Goal: Information Seeking & Learning: Compare options

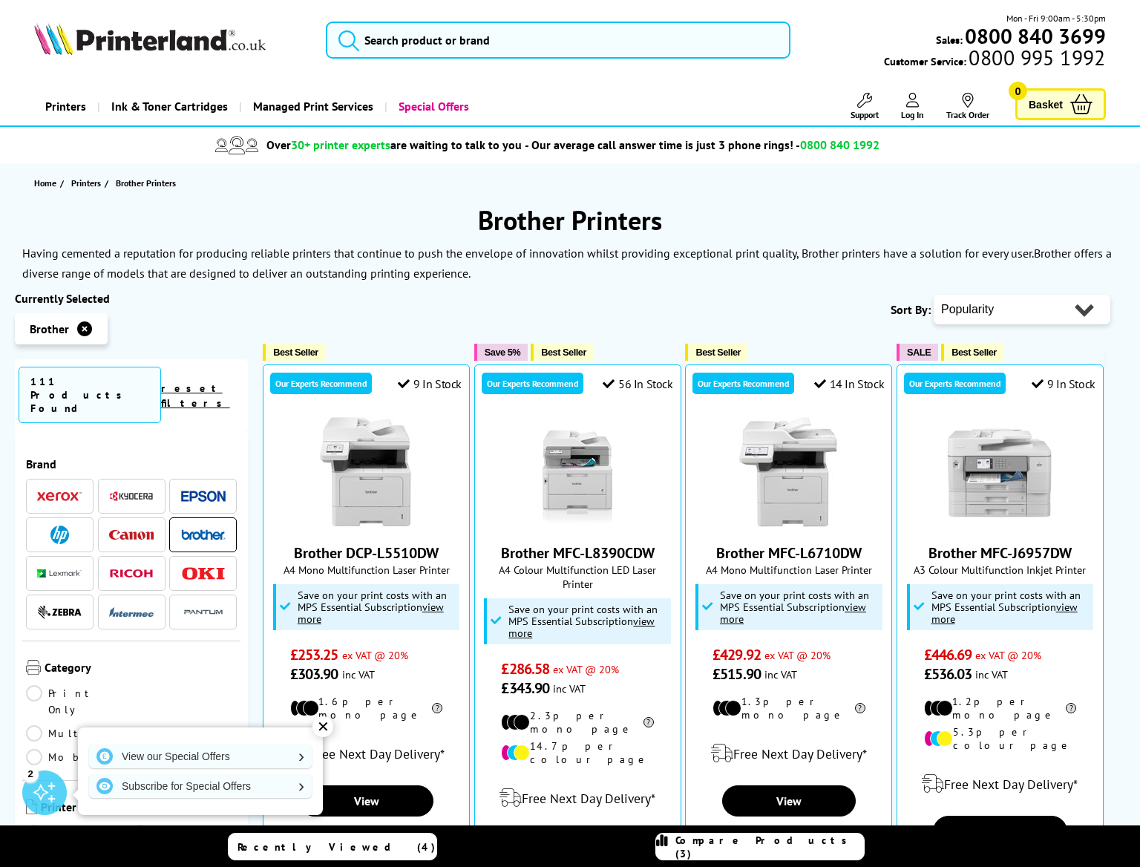
click at [135, 725] on link "Multifunction" at bounding box center [107, 733] width 162 height 16
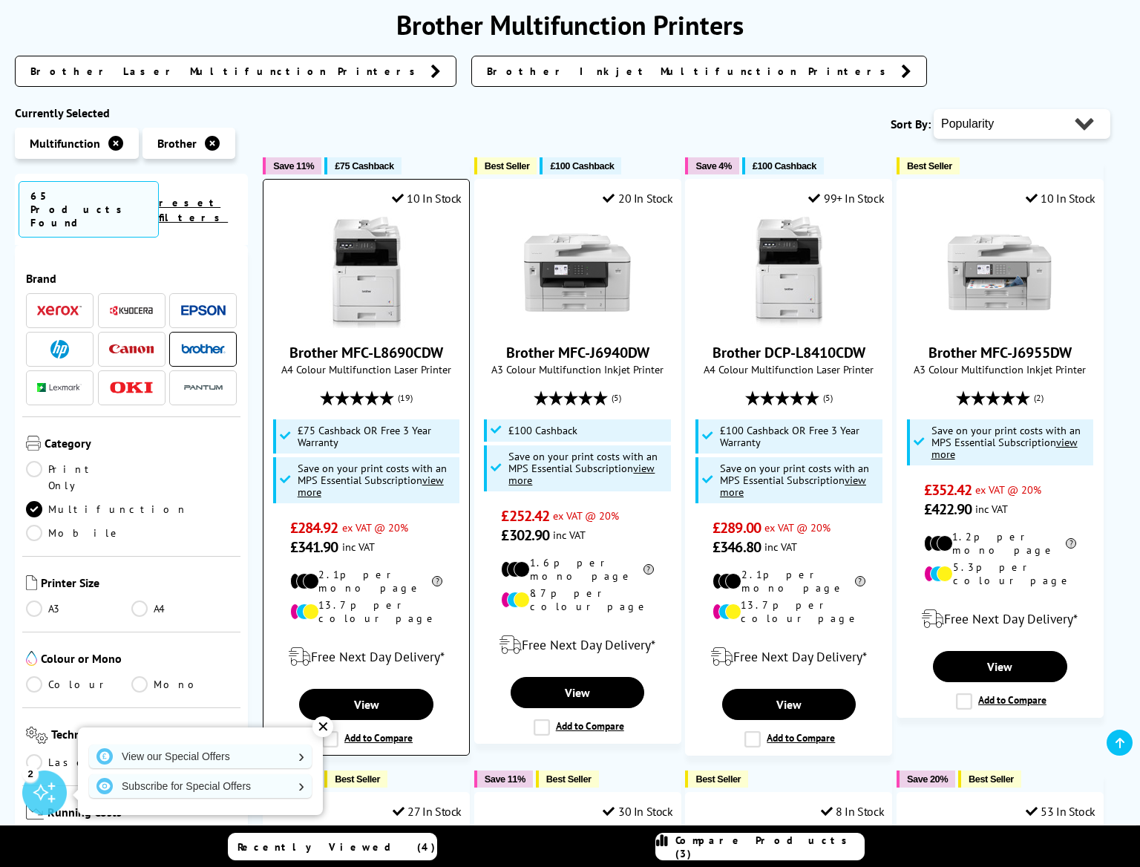
scroll to position [339, 0]
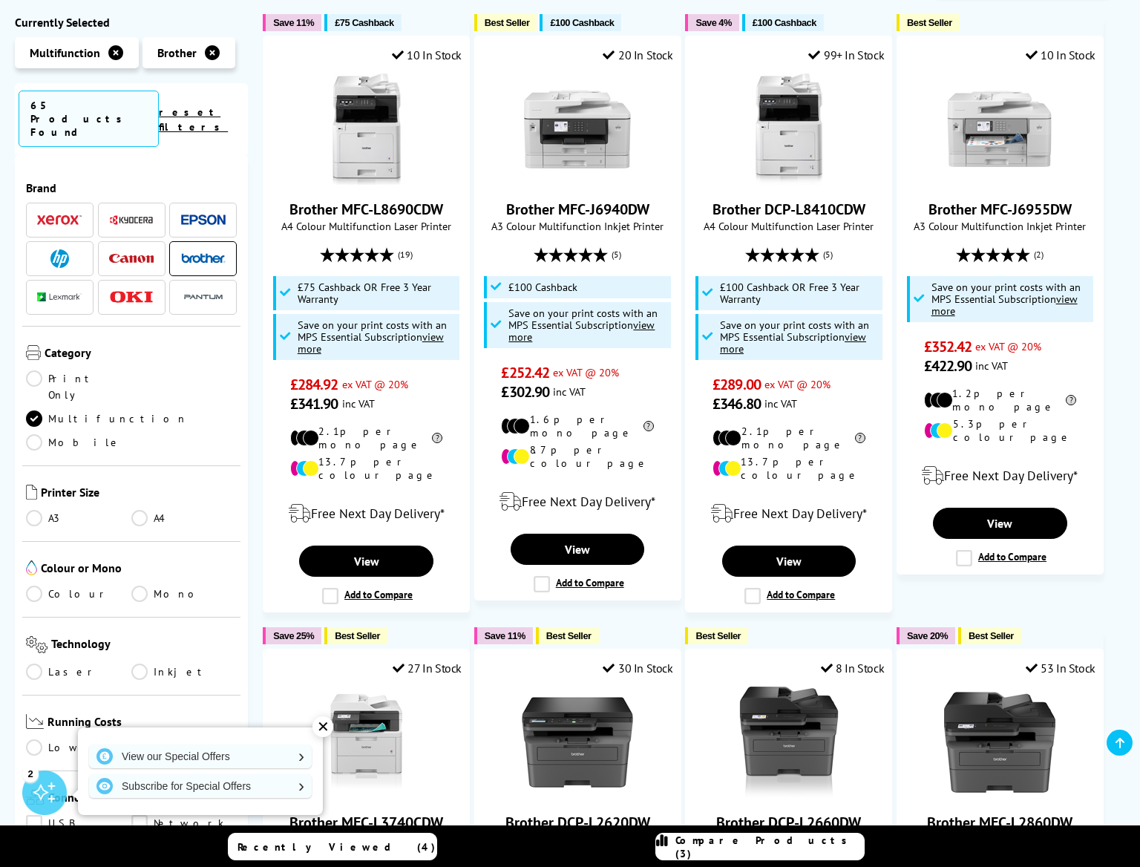
click at [35, 586] on link "Colour" at bounding box center [78, 594] width 105 height 16
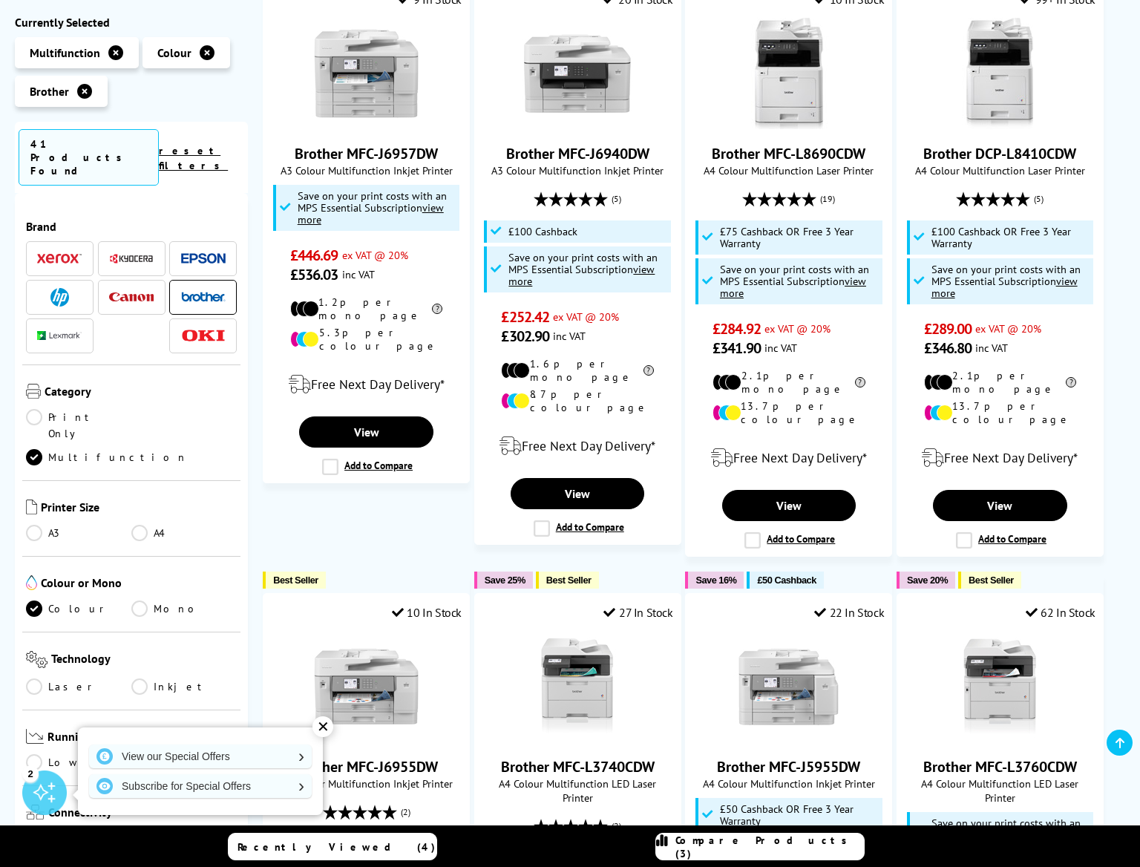
click at [30, 679] on link "Laser" at bounding box center [78, 687] width 105 height 16
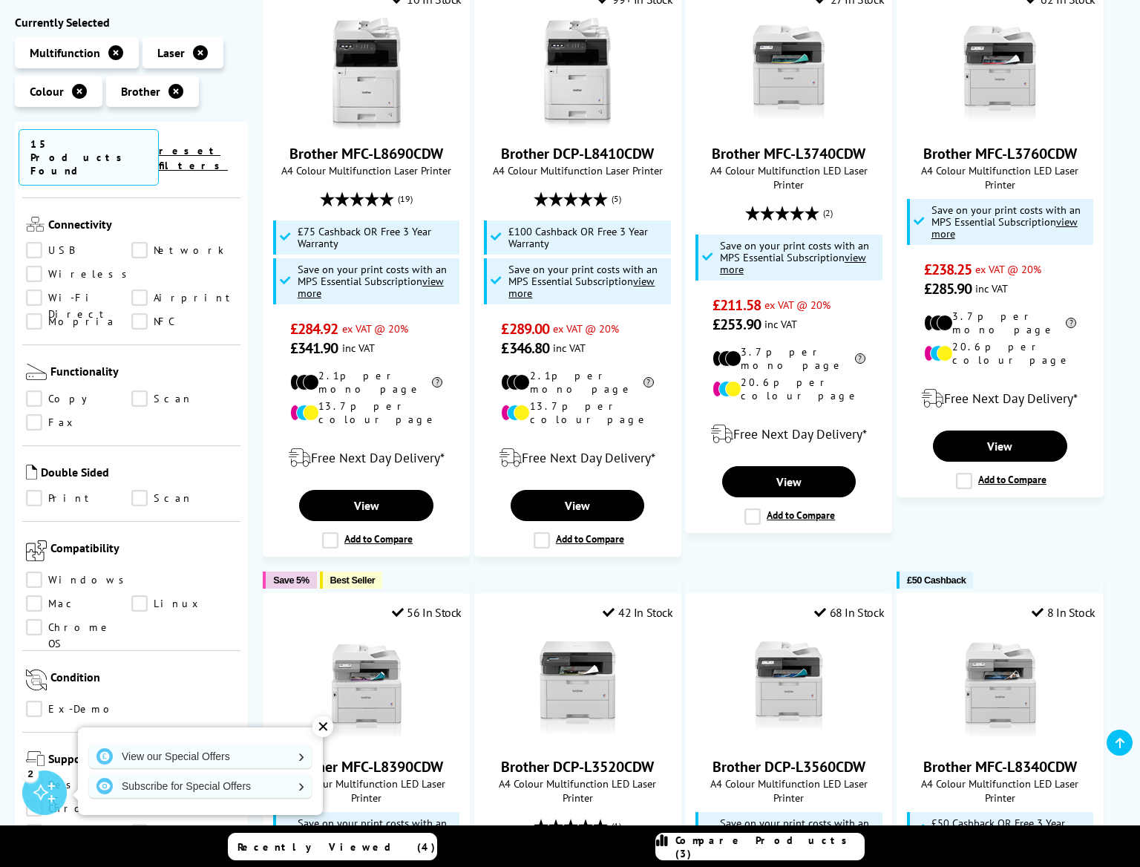
scroll to position [686, 0]
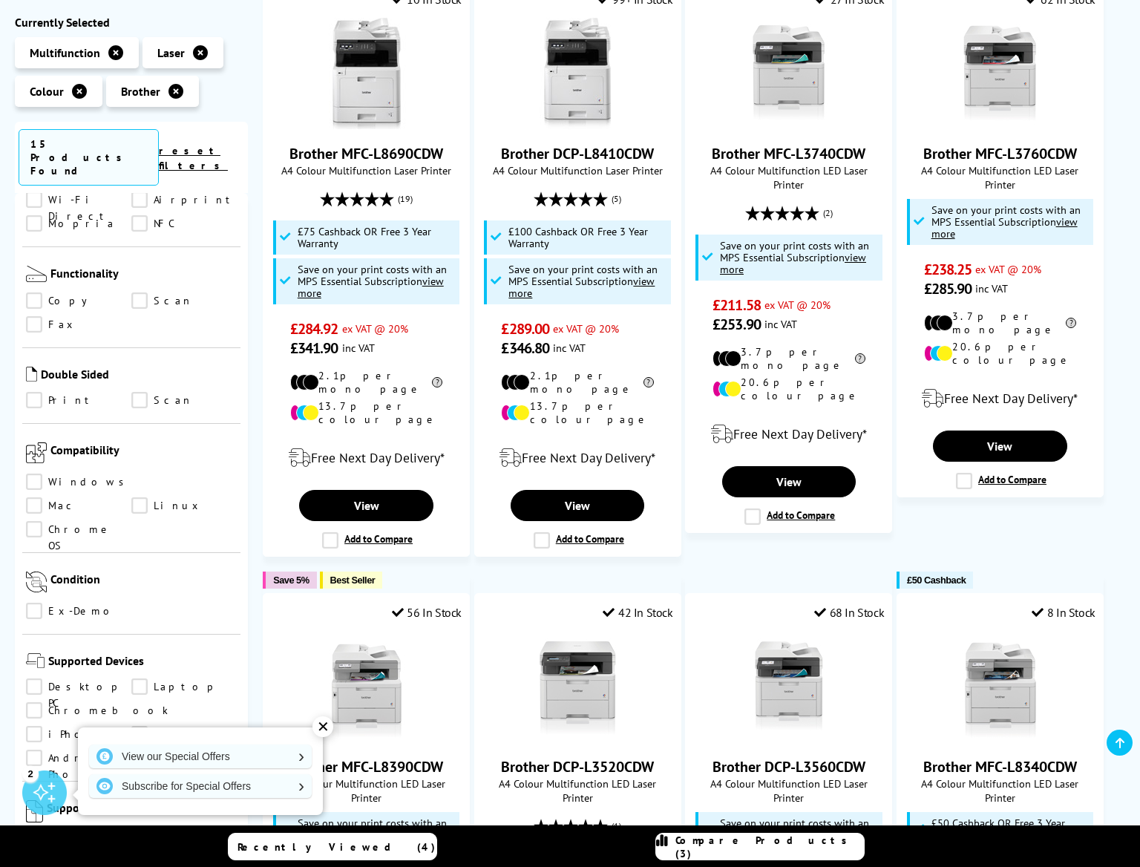
click at [41, 393] on link "Print" at bounding box center [78, 401] width 105 height 16
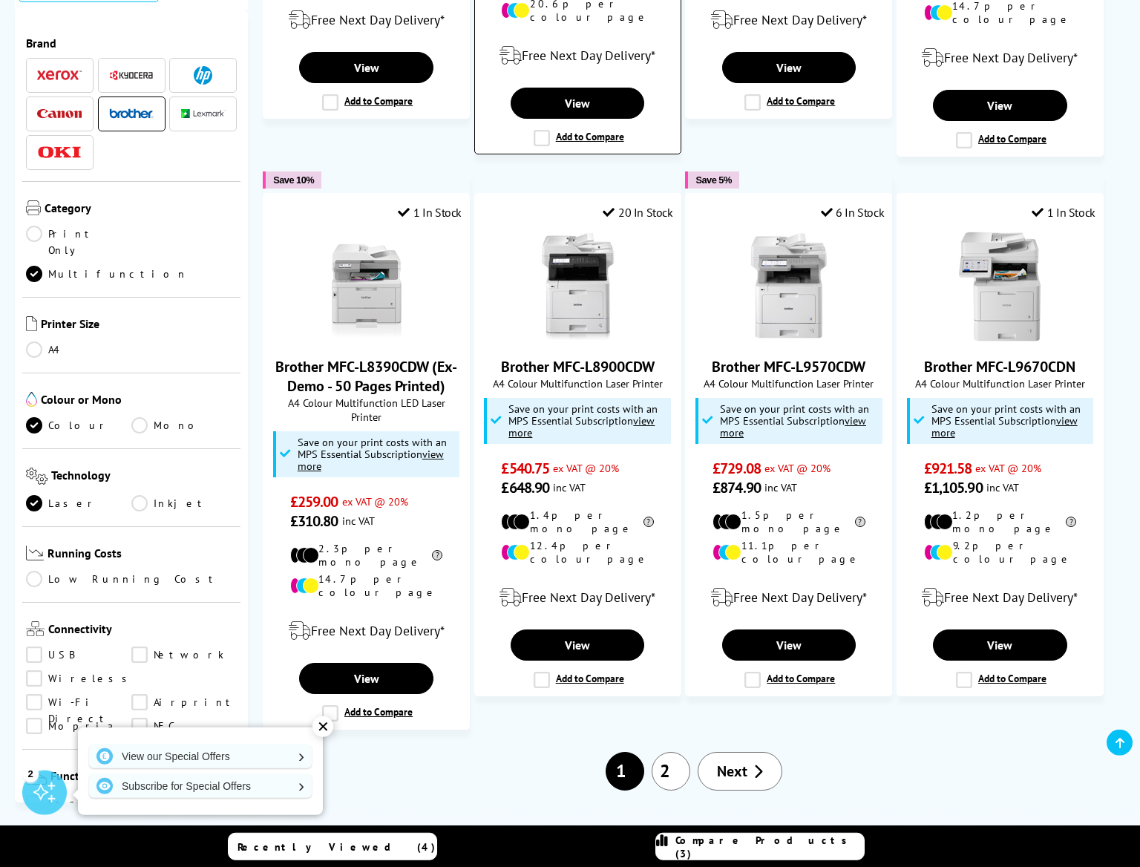
scroll to position [1354, 0]
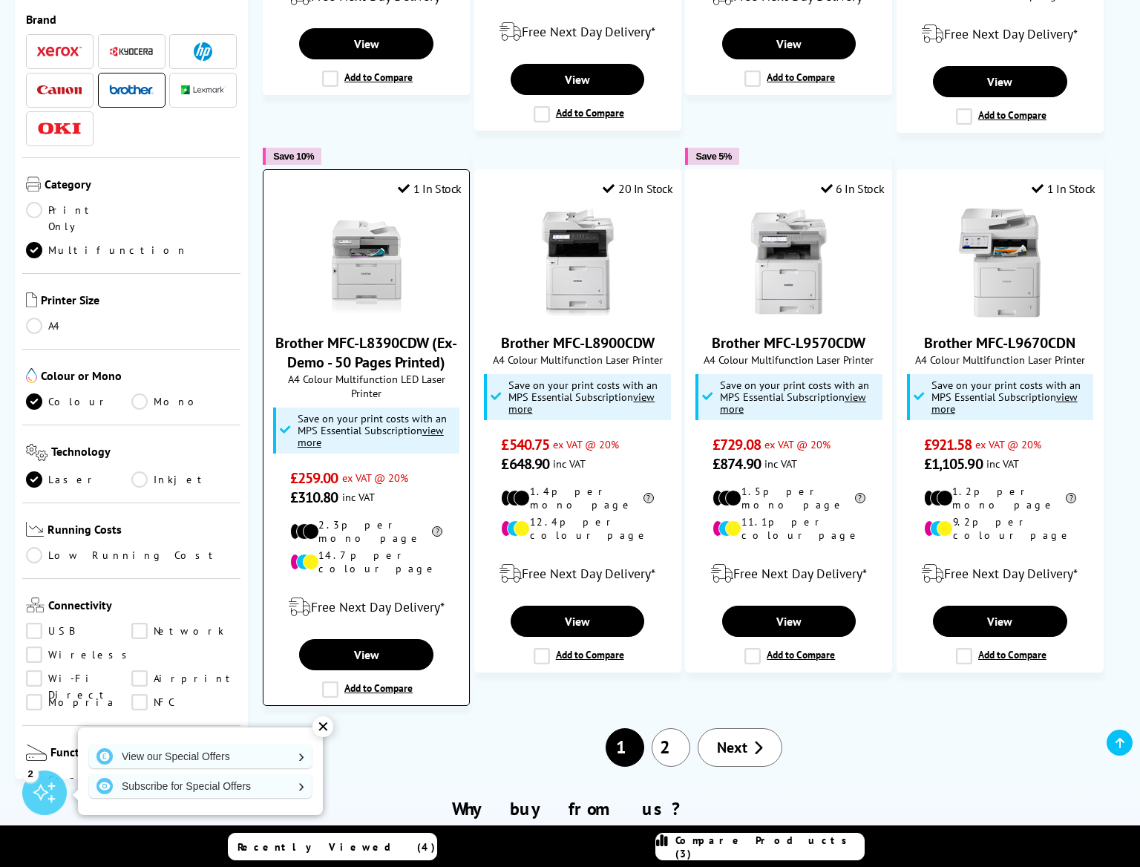
click at [335, 681] on label "Add to Compare" at bounding box center [367, 689] width 91 height 16
click at [0, 0] on input "Add to Compare" at bounding box center [0, 0] width 0 height 0
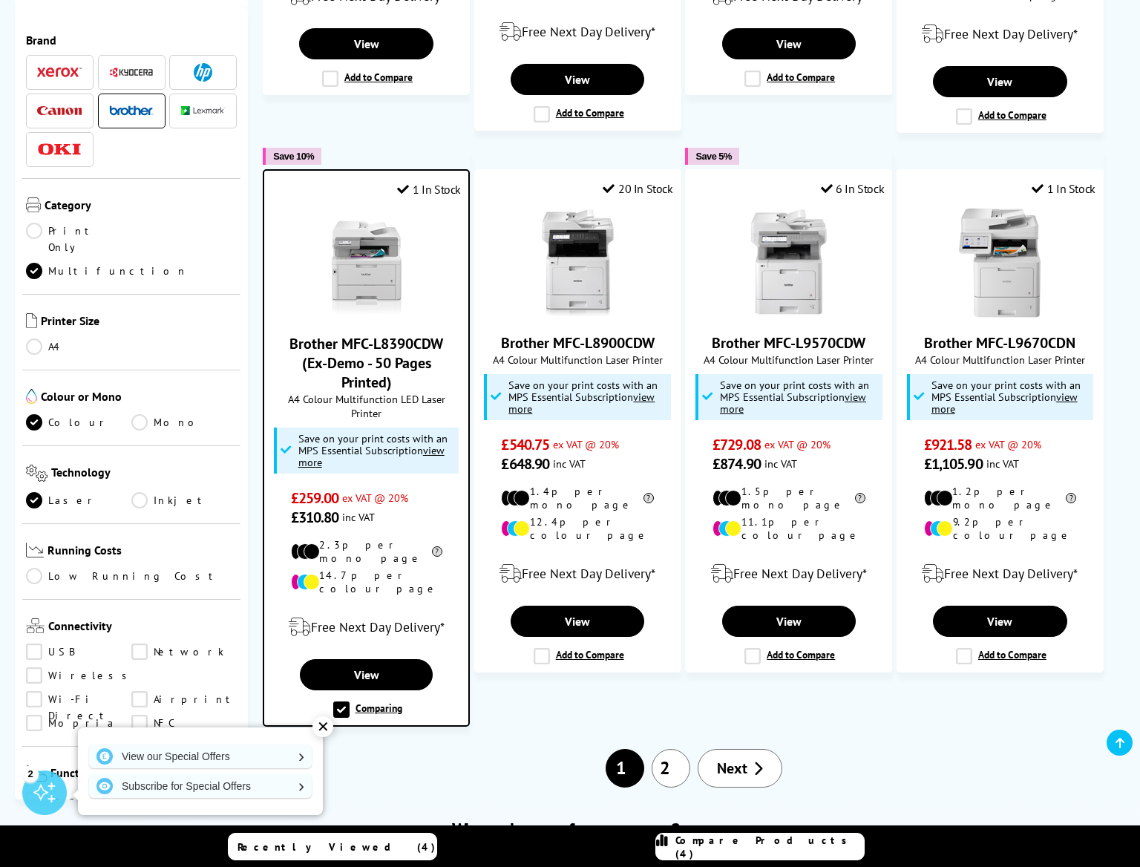
click at [739, 843] on span "Compare Products (4)" at bounding box center [770, 847] width 189 height 27
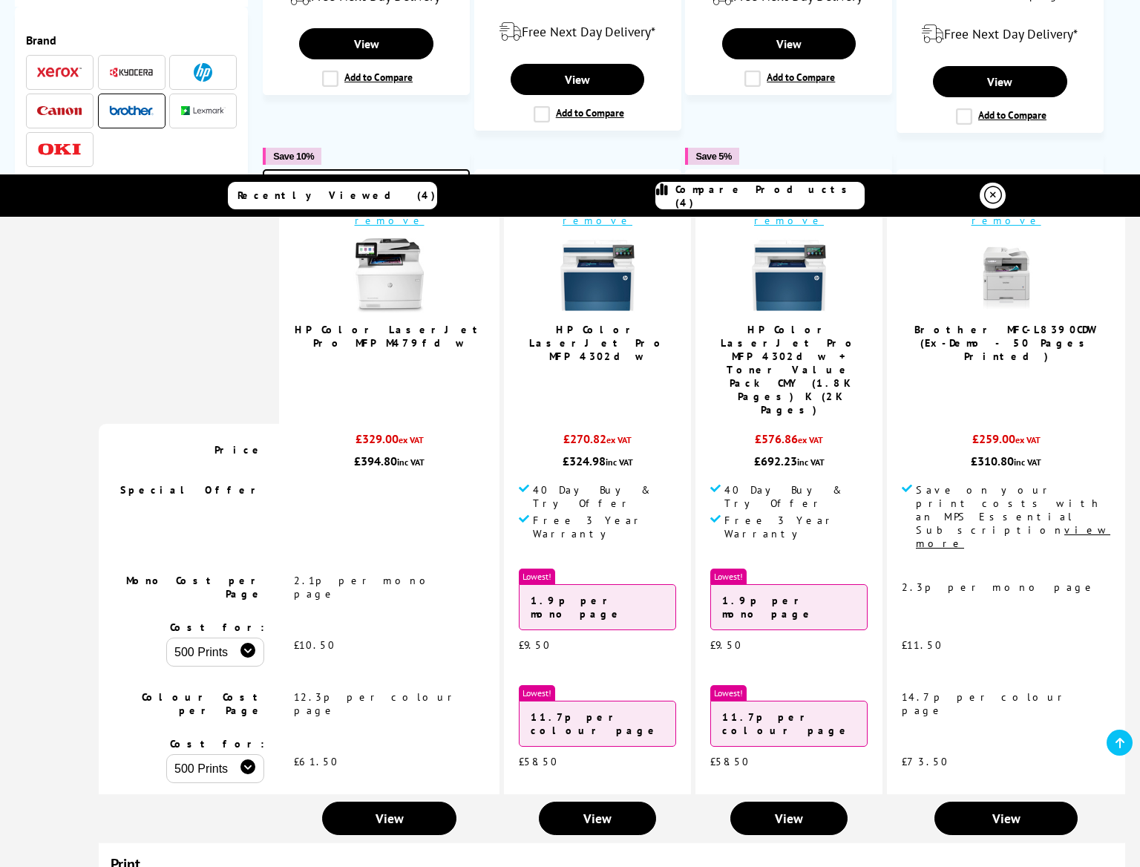
scroll to position [0, 0]
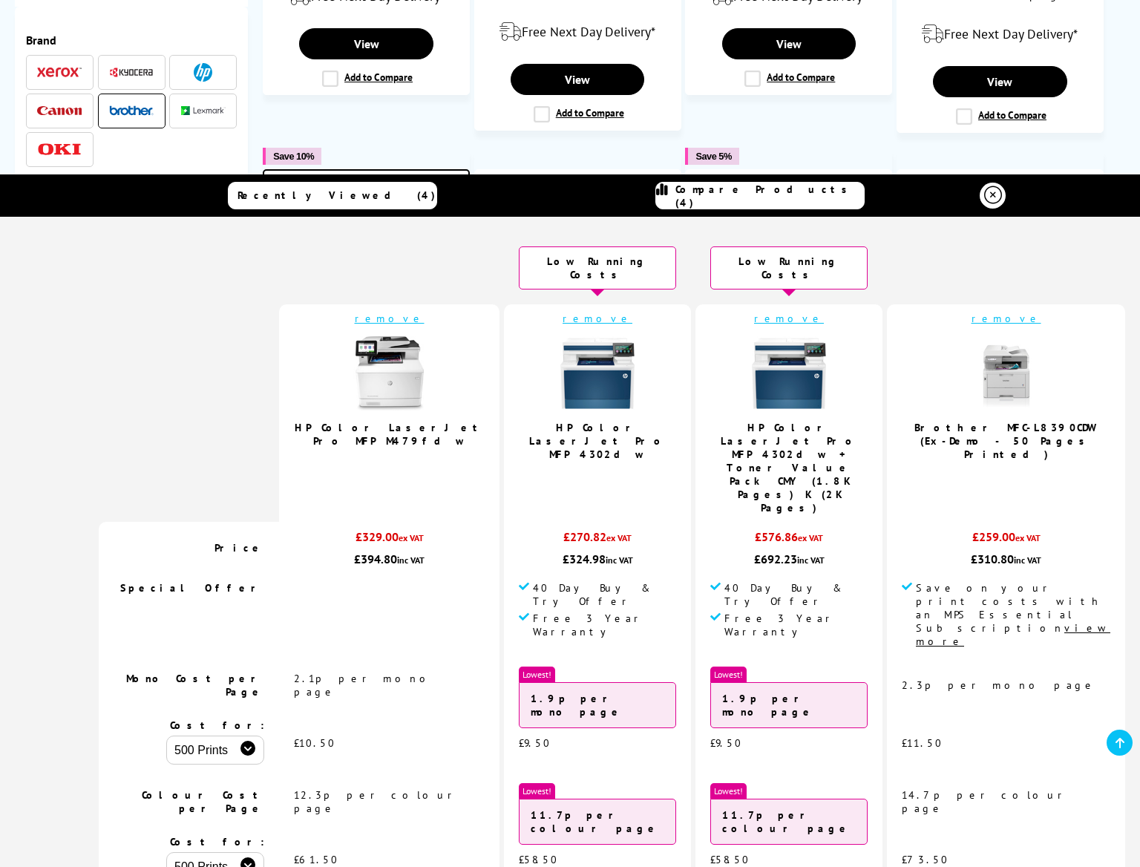
click at [754, 312] on link "remove" at bounding box center [789, 318] width 70 height 13
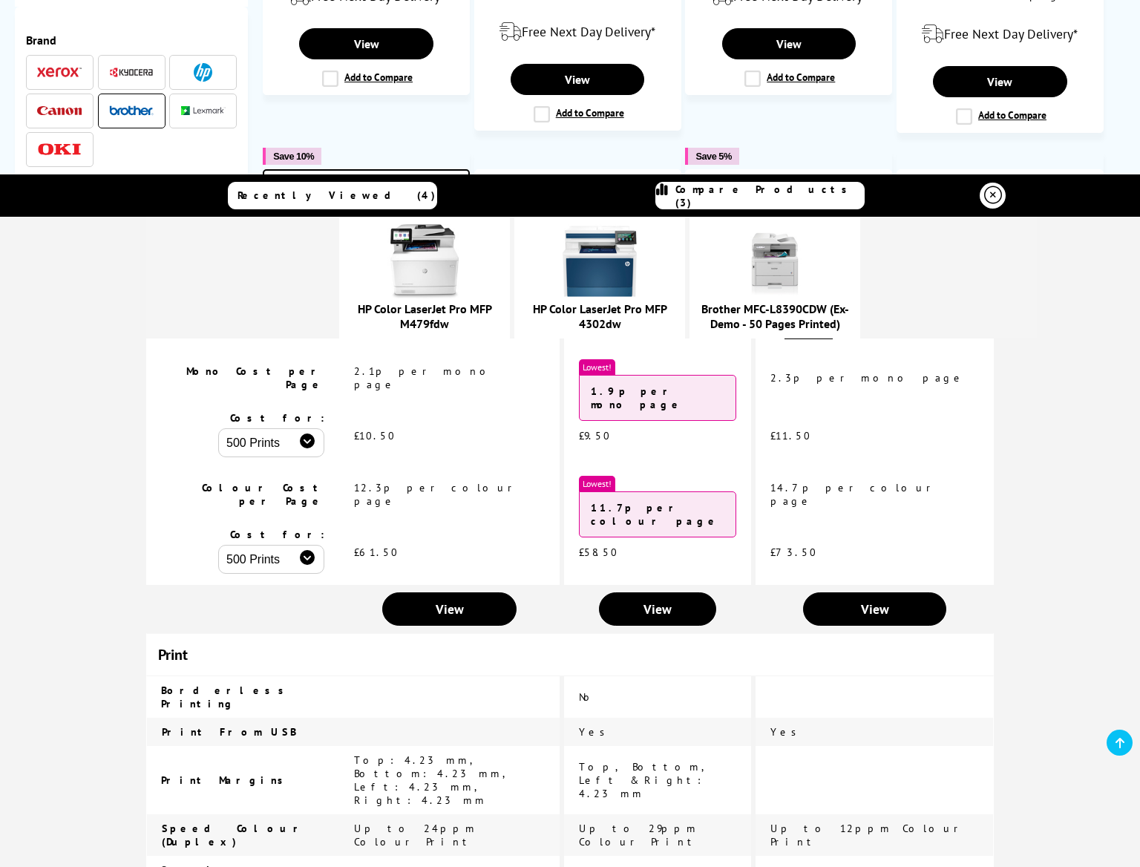
scroll to position [294, 0]
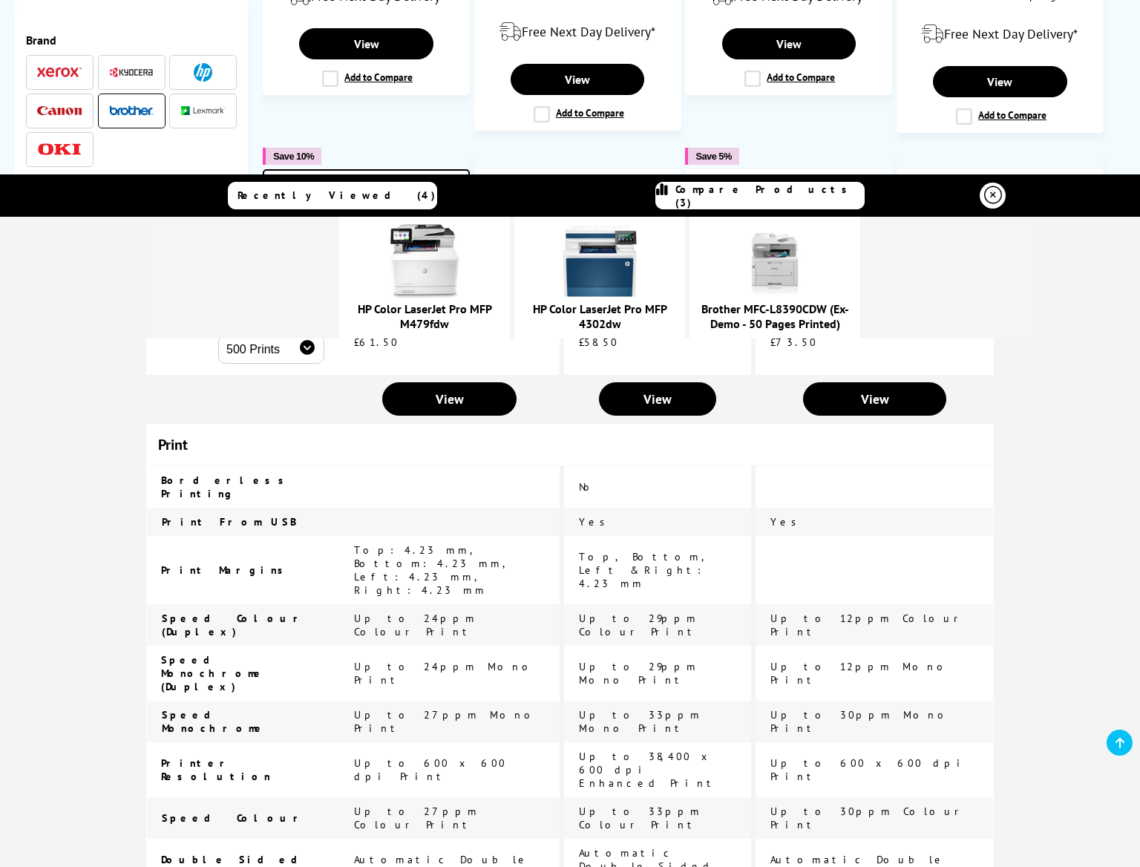
scroll to position [490, 0]
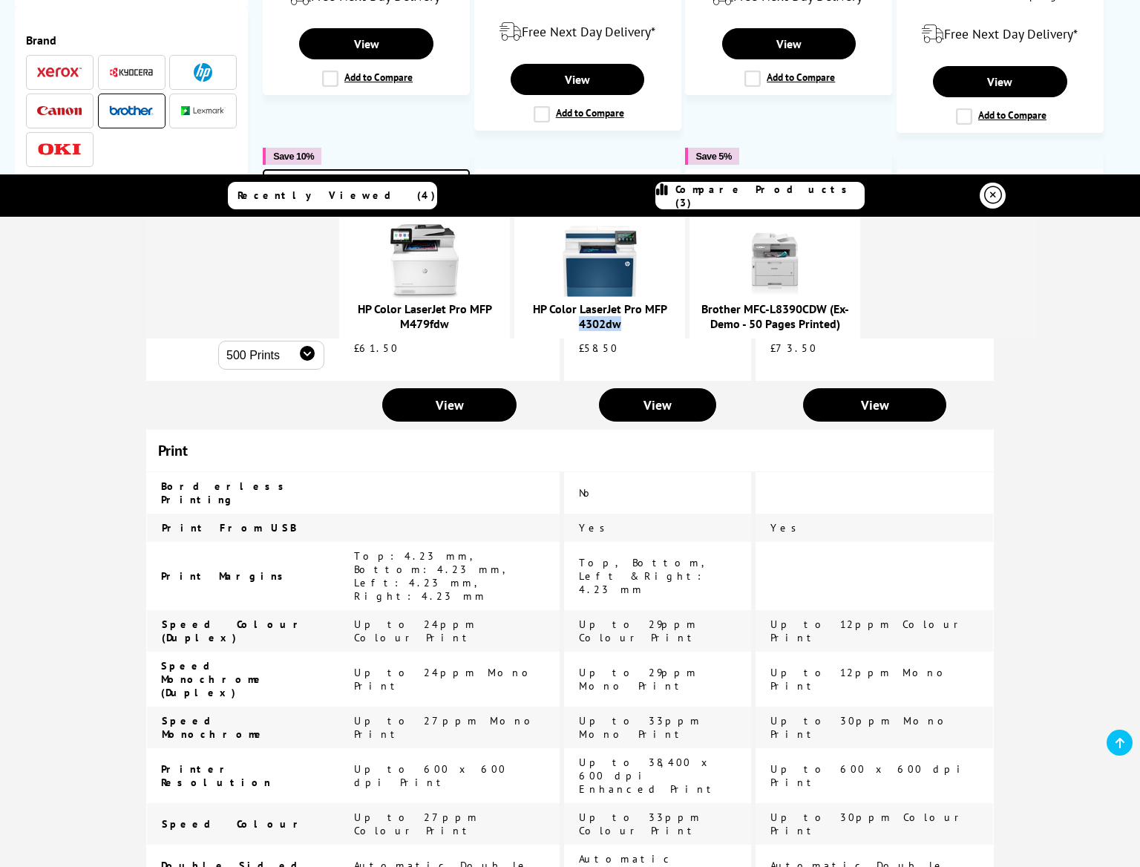
drag, startPoint x: 689, startPoint y: 328, endPoint x: 649, endPoint y: 328, distance: 40.1
click at [649, 328] on div "HP Color LaserJet Pro MFP 4302dw" at bounding box center [600, 316] width 156 height 30
copy link "4302dw"
click at [1122, 744] on icon at bounding box center [1120, 743] width 9 height 12
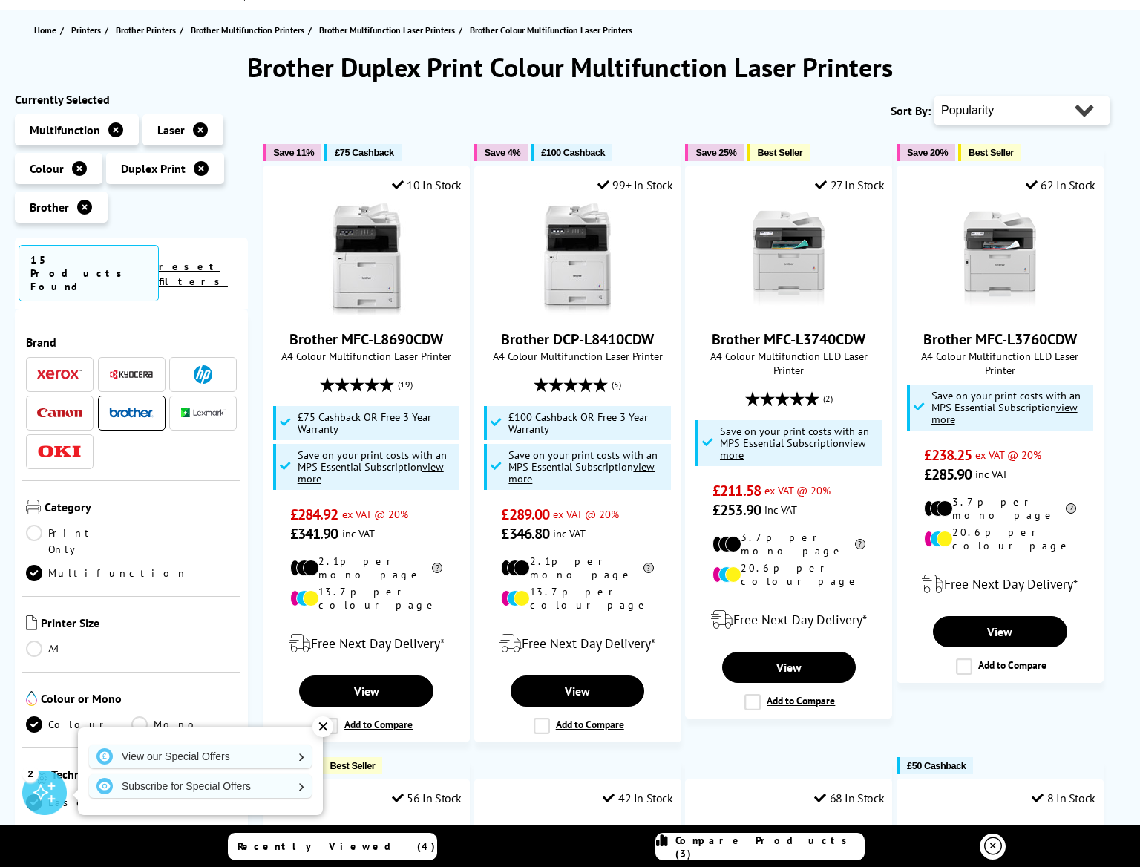
scroll to position [0, 0]
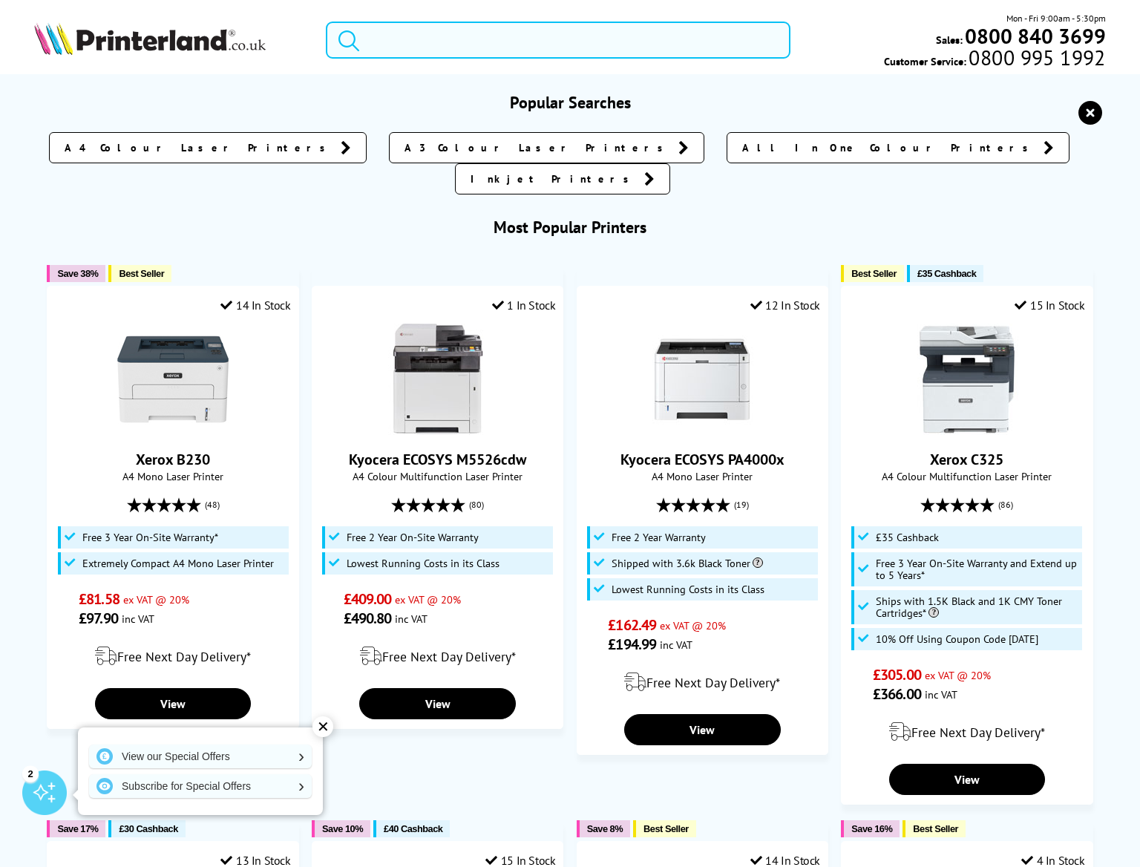
click at [479, 41] on input "search" at bounding box center [558, 40] width 465 height 37
paste input "4302dw"
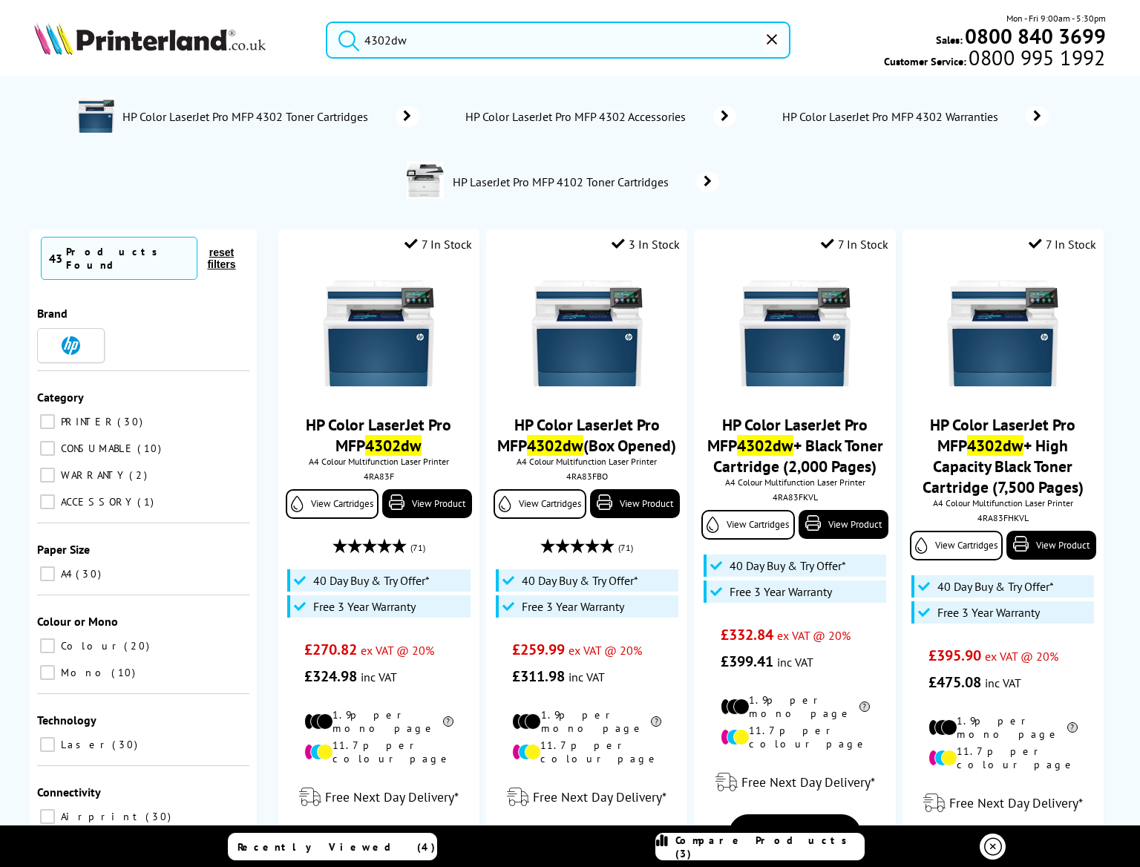
click at [397, 42] on input "4302dw" at bounding box center [558, 40] width 465 height 37
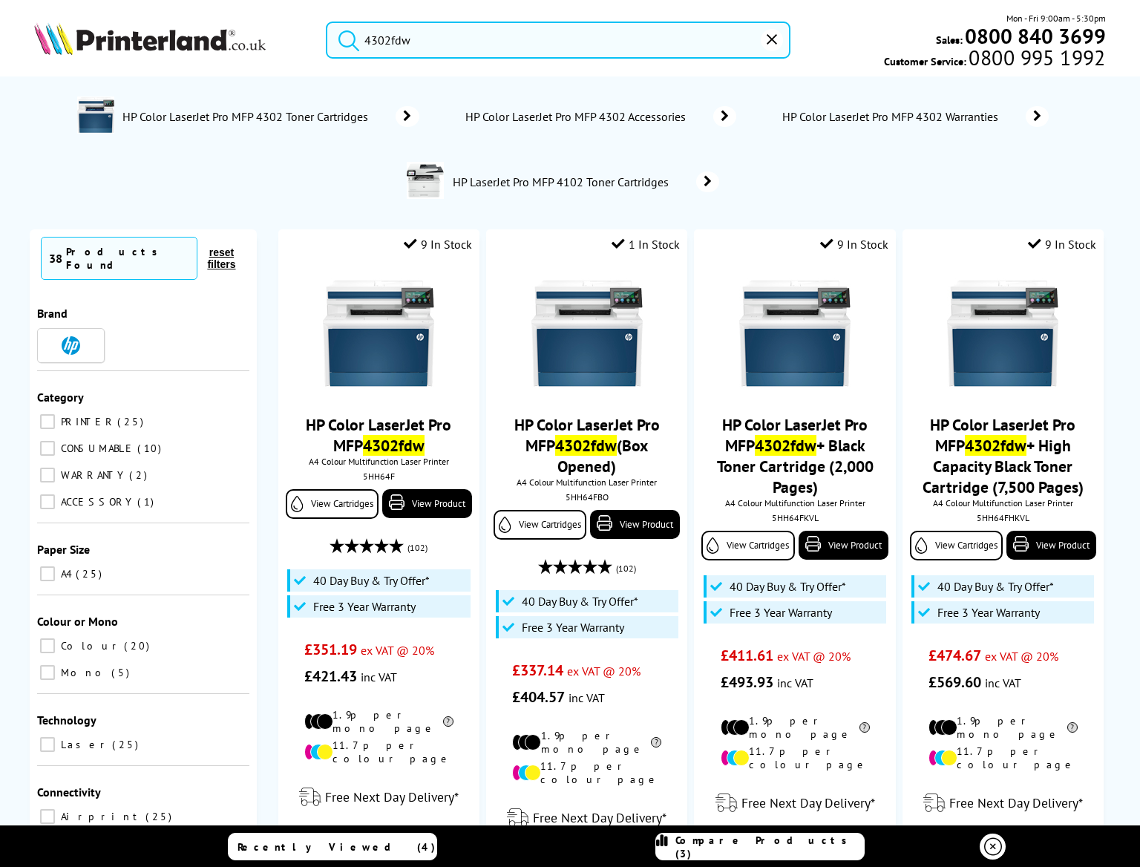
type input "4302fdw"
click at [327, 22] on button "submit" at bounding box center [345, 38] width 37 height 33
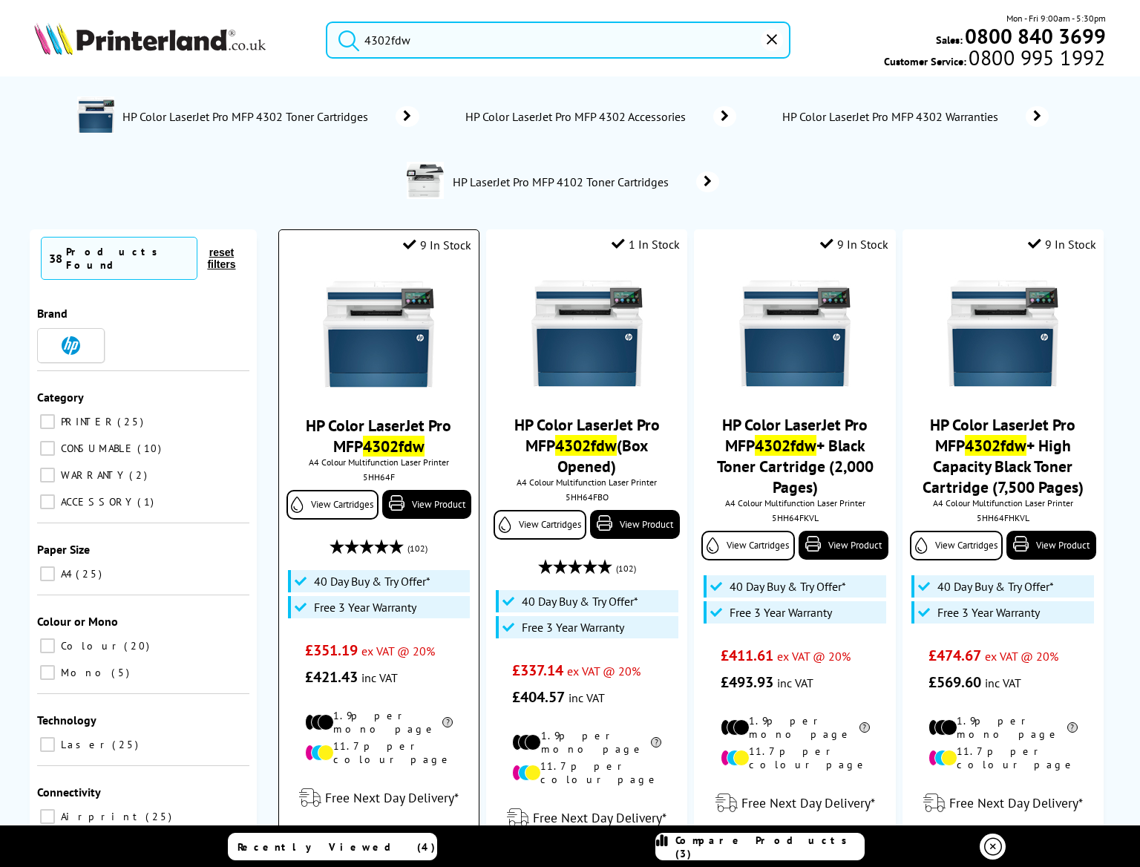
click at [362, 376] on img at bounding box center [378, 333] width 111 height 111
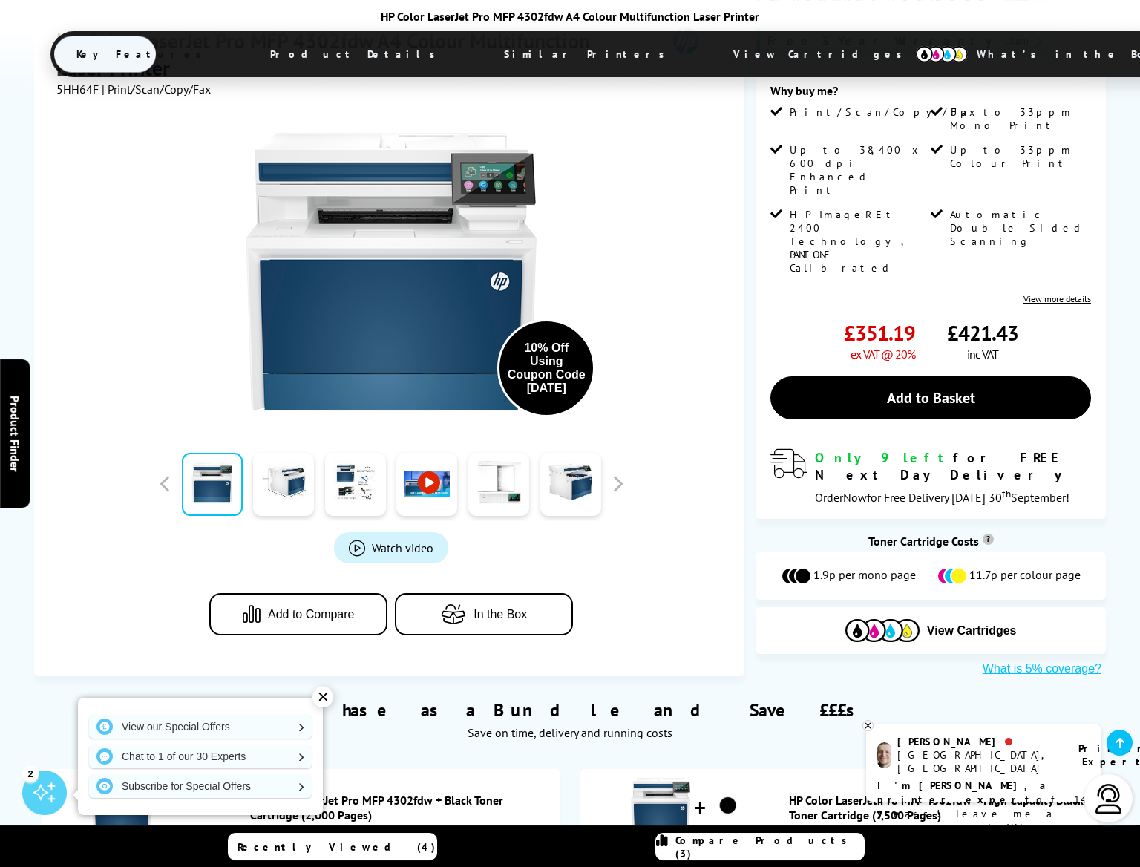
scroll to position [423, 0]
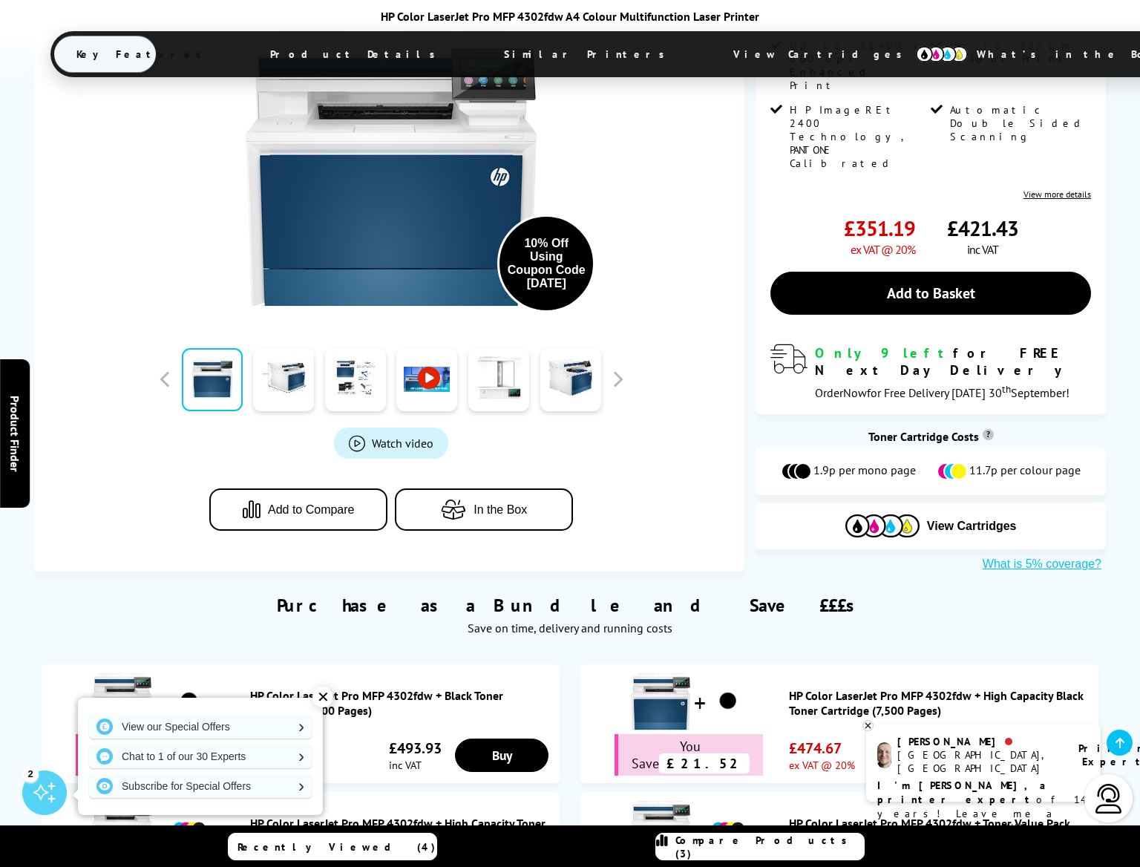
click at [257, 500] on icon "button" at bounding box center [255, 510] width 25 height 20
click at [765, 840] on span "Compare Products (4)" at bounding box center [770, 847] width 189 height 27
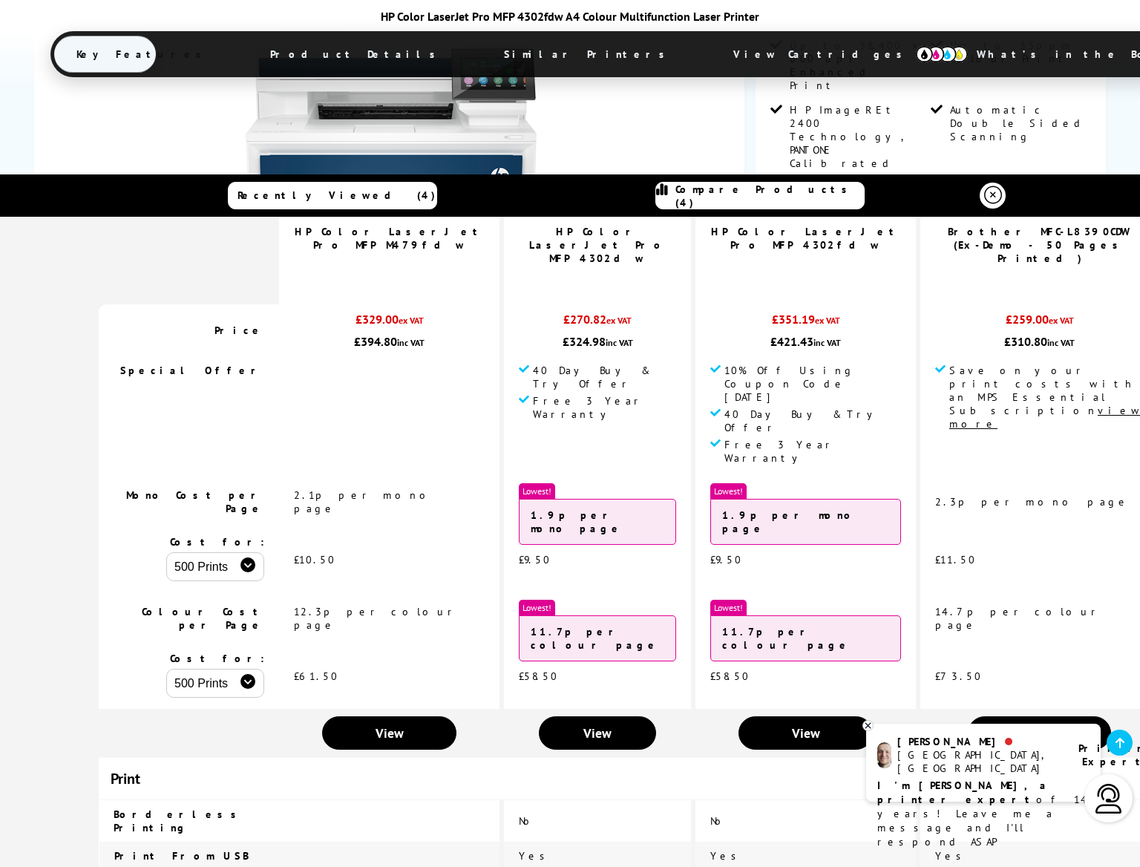
scroll to position [0, 0]
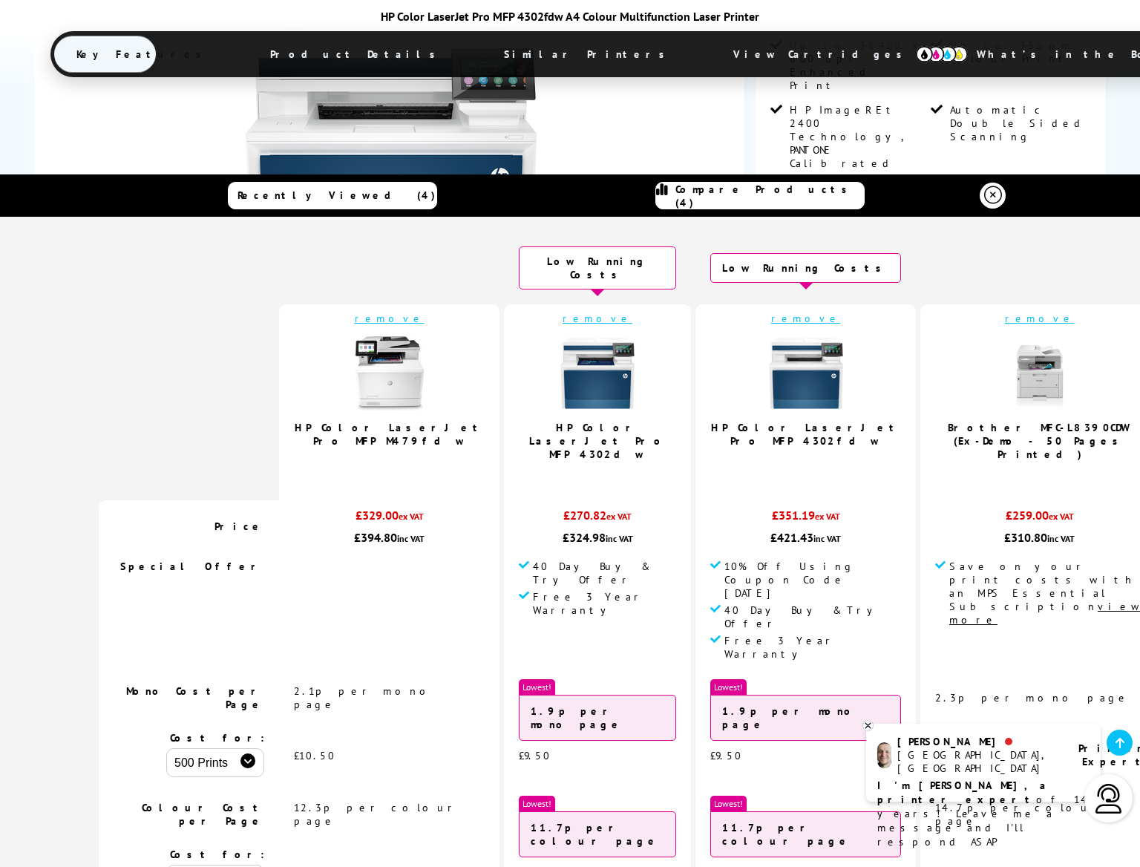
click at [769, 373] on img at bounding box center [806, 373] width 74 height 74
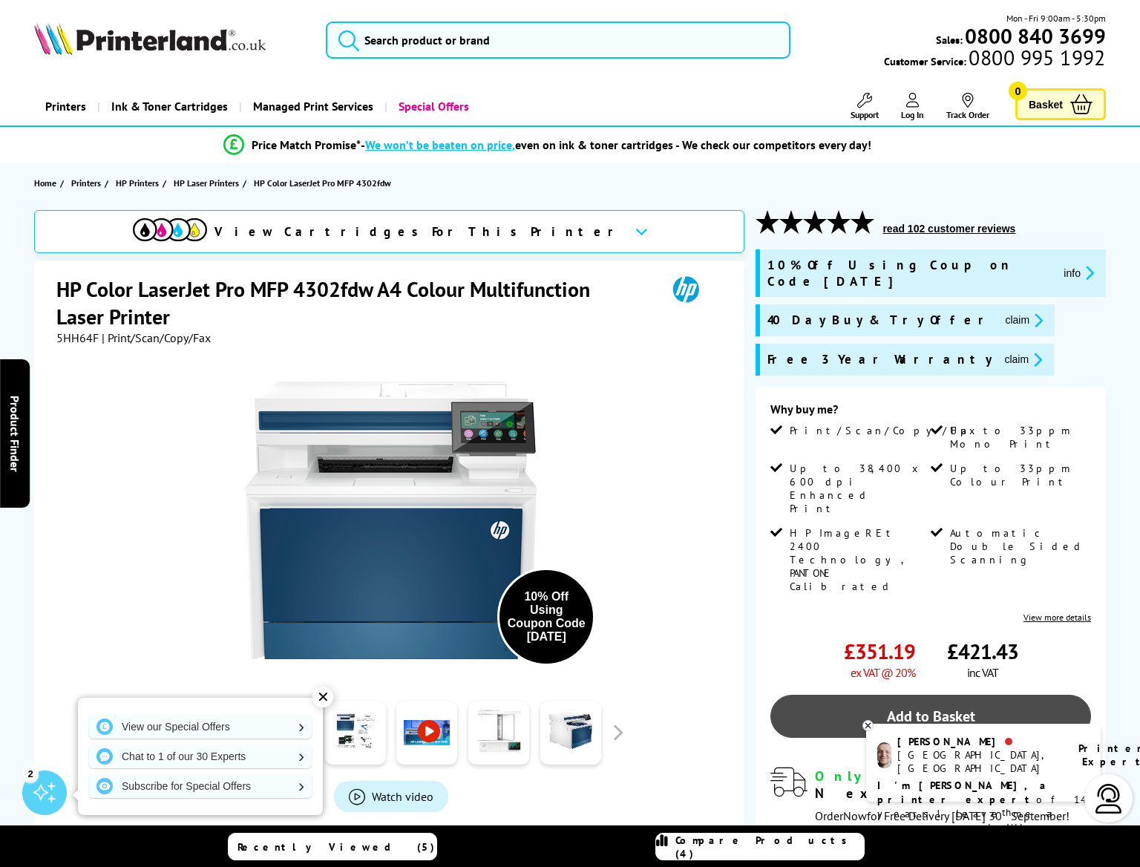
click at [885, 695] on link "Add to Basket" at bounding box center [931, 716] width 321 height 43
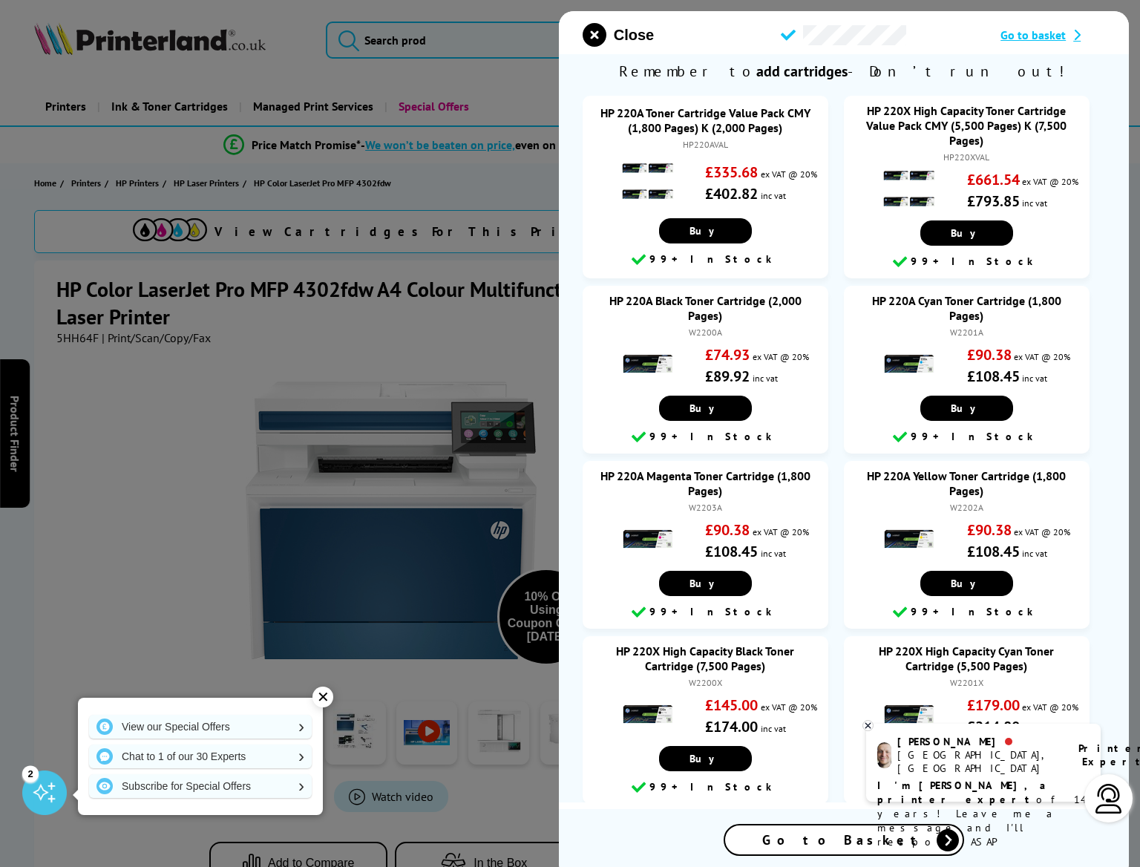
click at [823, 839] on span "Go to Basket" at bounding box center [843, 839] width 163 height 17
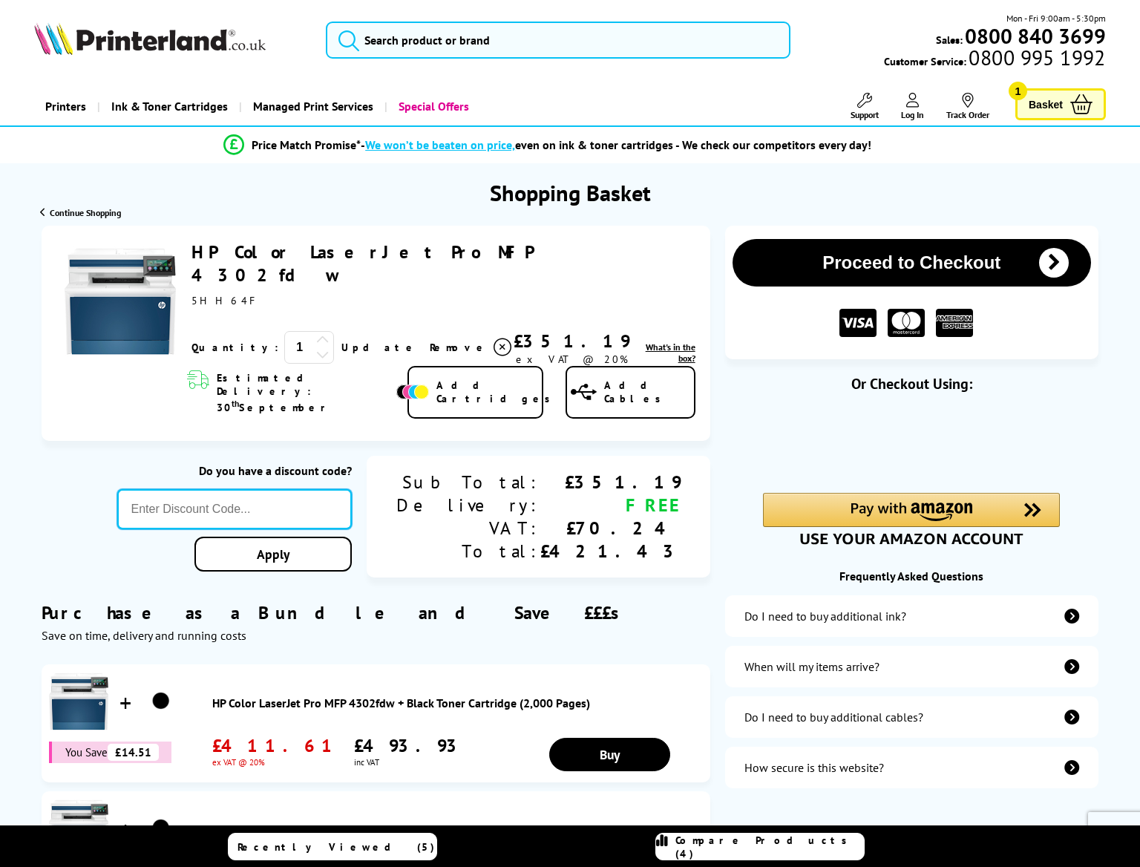
click at [304, 489] on input "text" at bounding box center [234, 509] width 234 height 40
type input "[DATE]"
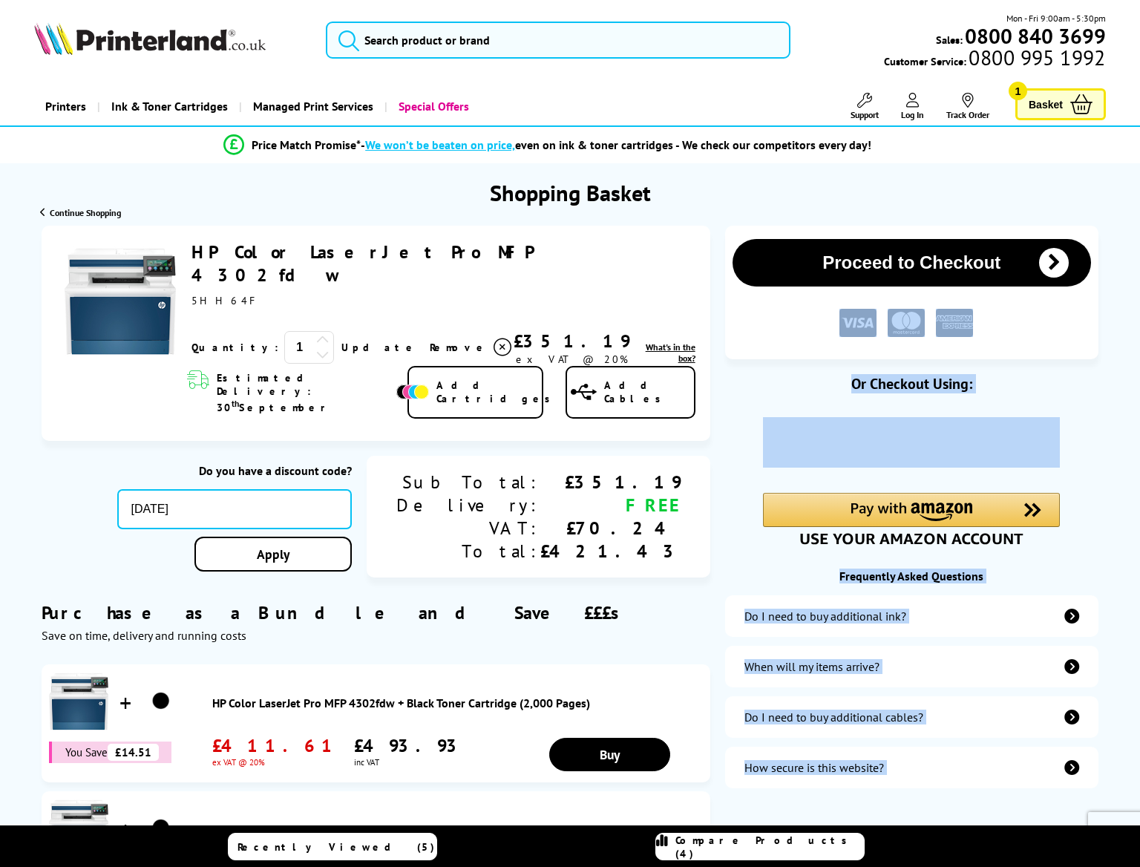
click at [333, 523] on div "Proceed to Checkout Shopping Basket 1 Update" at bounding box center [570, 713] width 1140 height 975
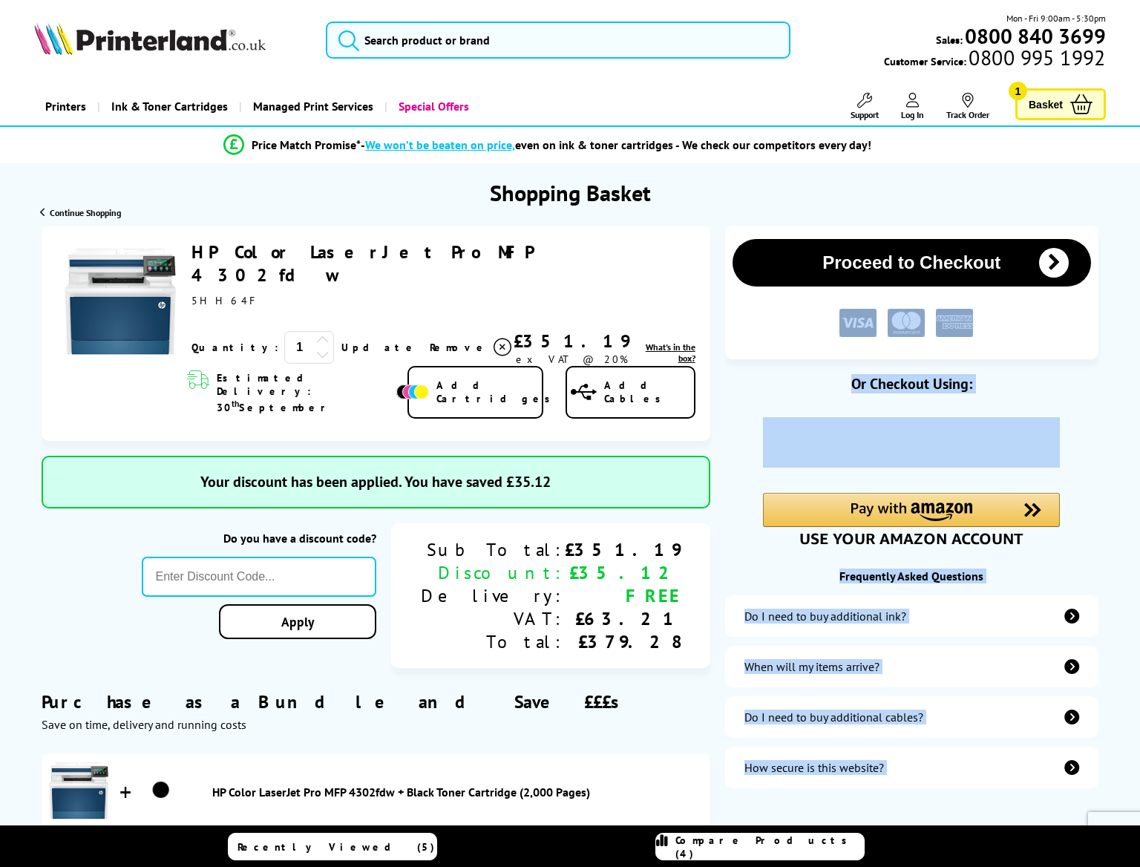
click at [486, 689] on div "Purchase as a Bundle and Save £££s Save on time, delivery and running costs" at bounding box center [376, 700] width 669 height 64
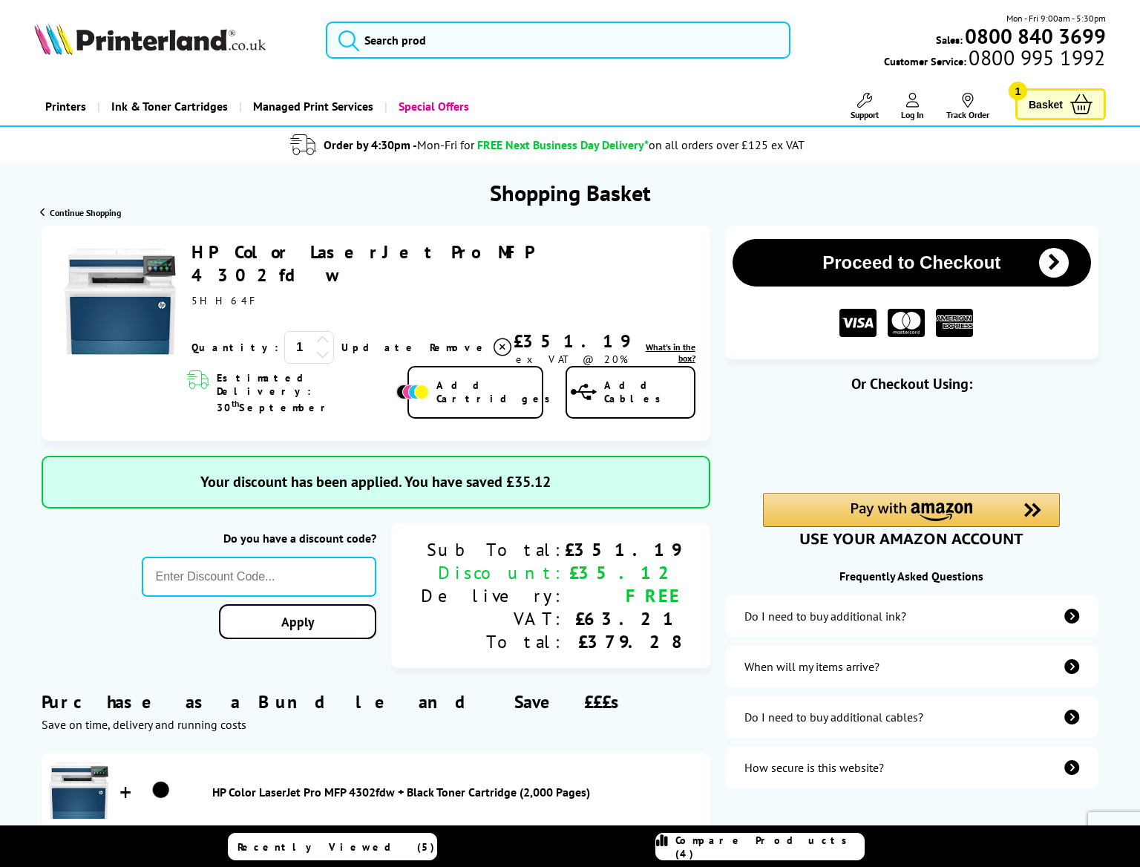
drag, startPoint x: 503, startPoint y: 258, endPoint x: 187, endPoint y: 257, distance: 315.5
click at [187, 257] on div "HP Color LaserJet Pro MFP 4302fdw ex VAT @ 20% 1" at bounding box center [439, 303] width 511 height 125
copy link "HP Color LaserJet Pro MFP 4302fdw"
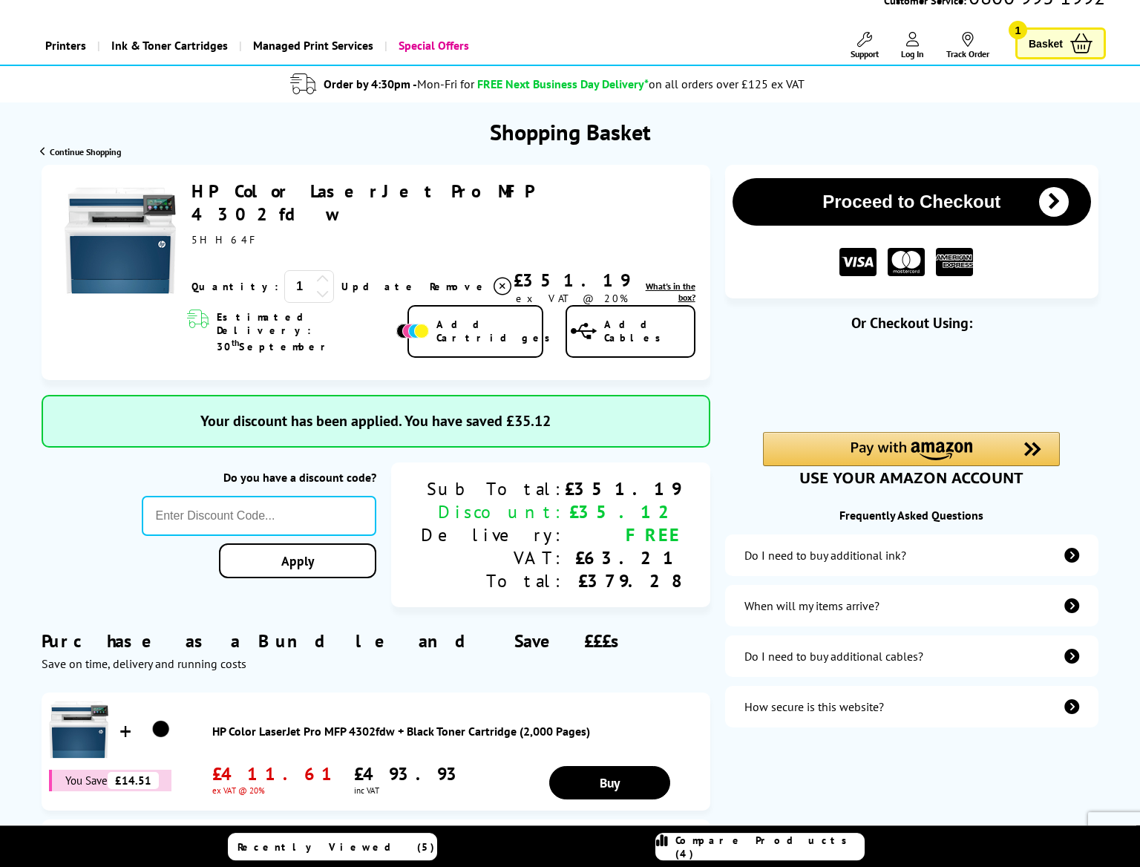
scroll to position [85, 0]
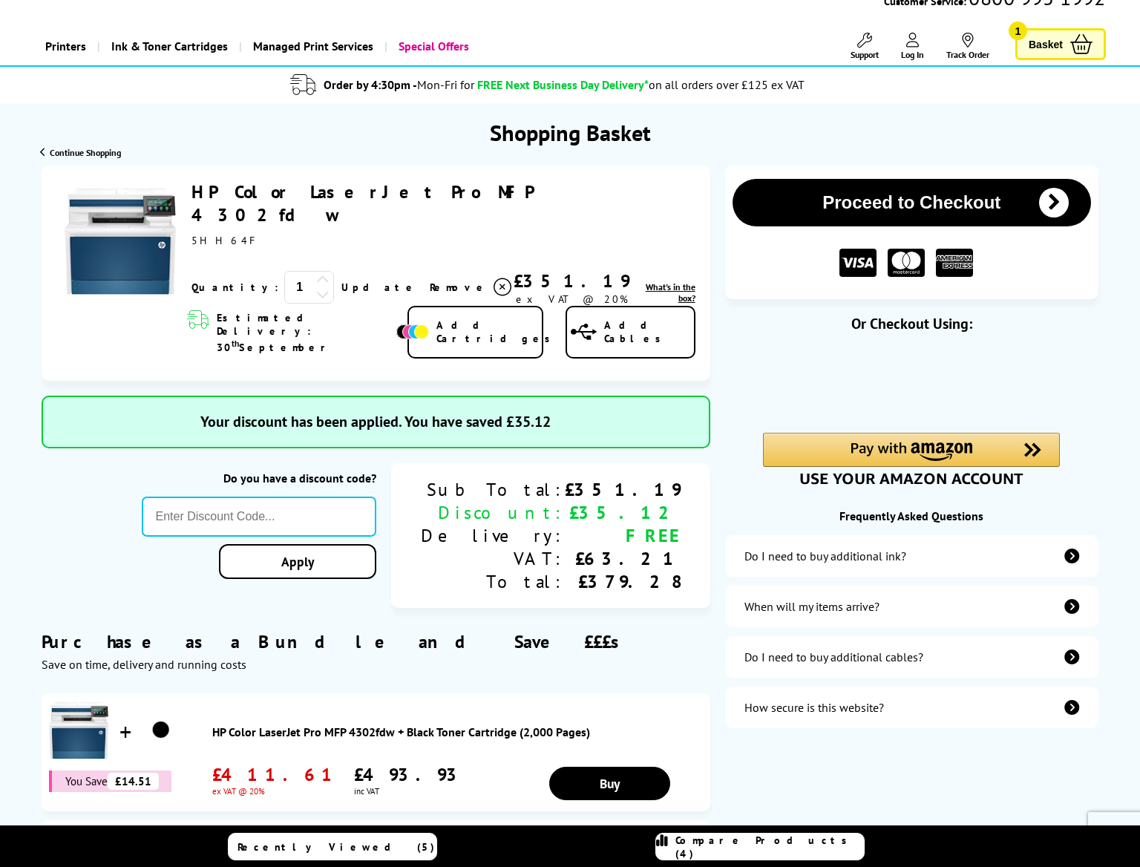
scroll to position [0, 0]
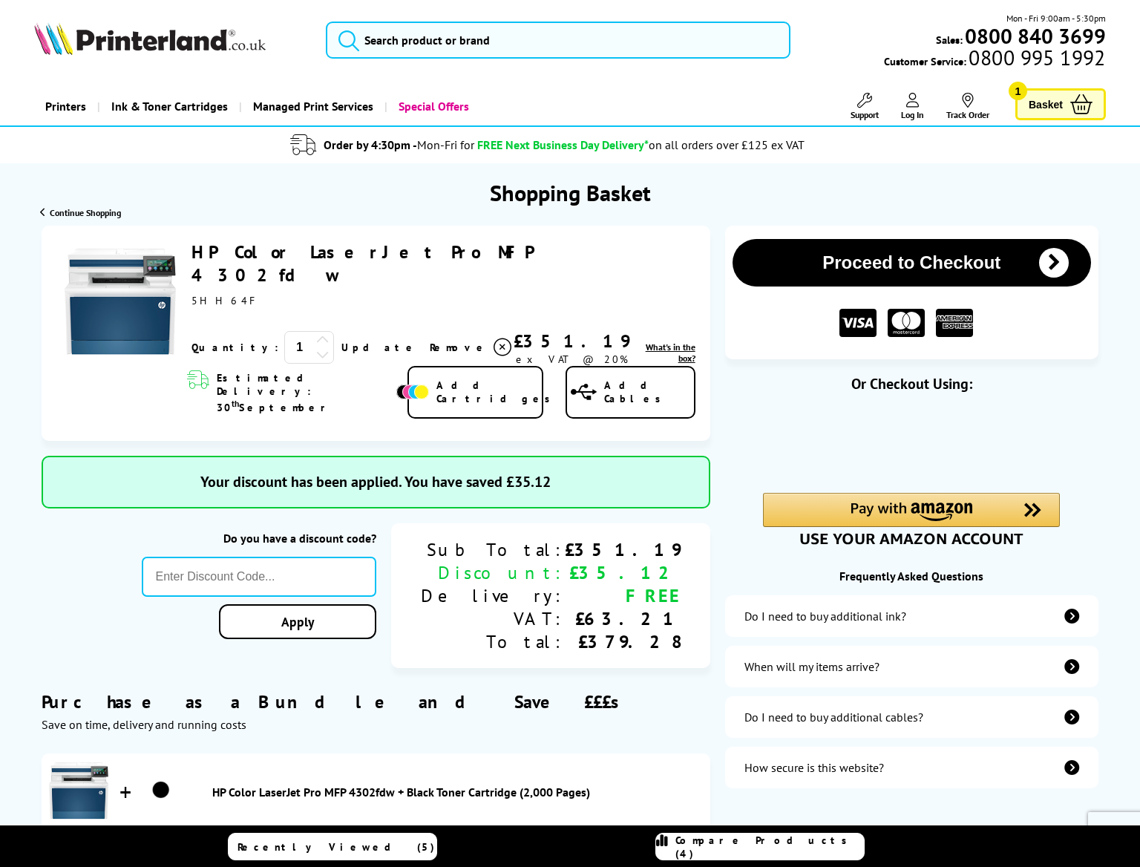
click at [700, 860] on link "Compare Products (4)" at bounding box center [759, 846] width 209 height 27
click at [736, 840] on span "Compare Products (4)" at bounding box center [770, 847] width 189 height 27
click at [730, 850] on span "Compare Products (4)" at bounding box center [770, 847] width 189 height 27
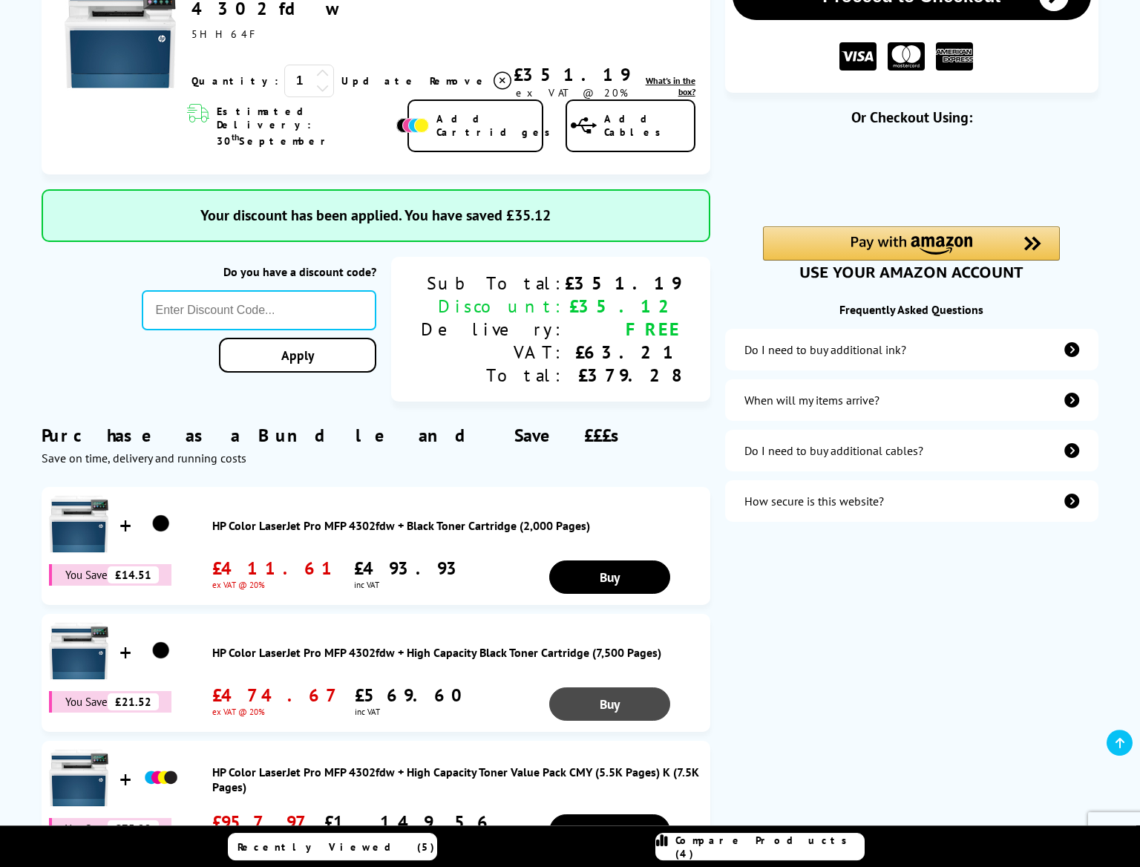
scroll to position [339, 0]
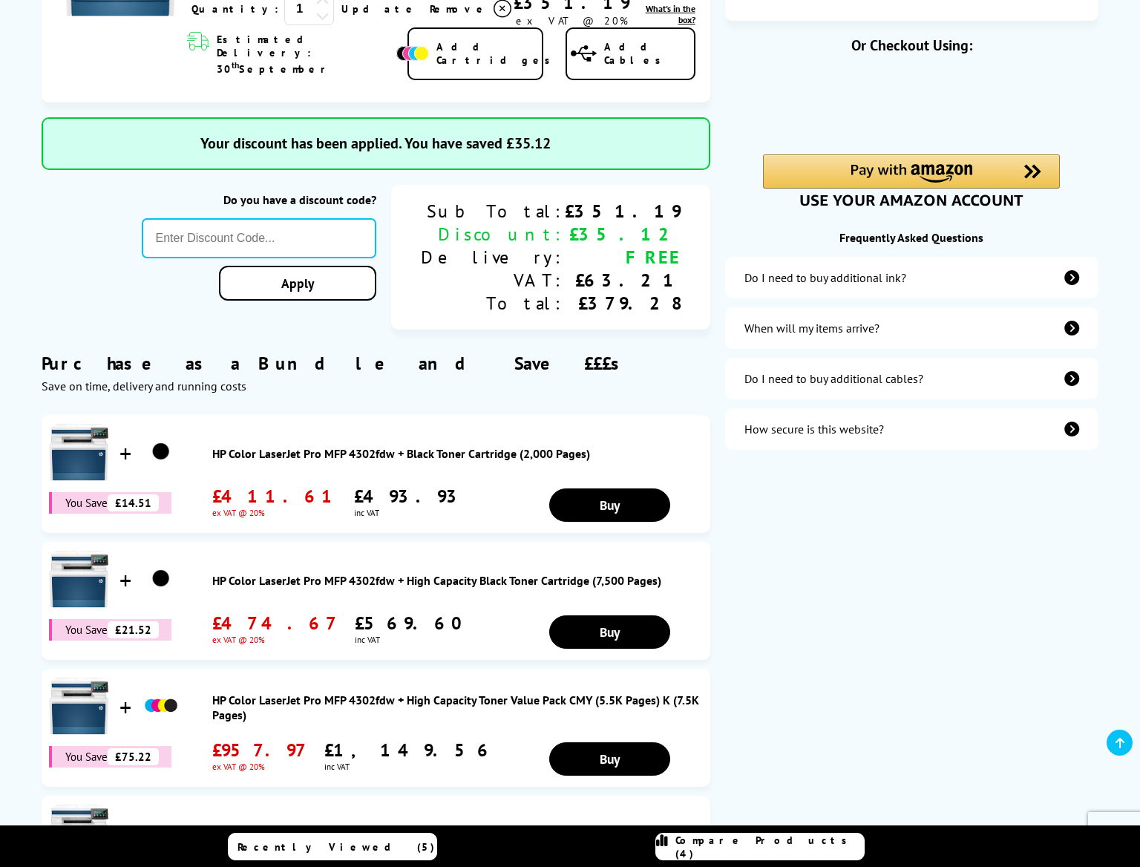
click at [762, 849] on span "Compare Products (4)" at bounding box center [770, 847] width 189 height 27
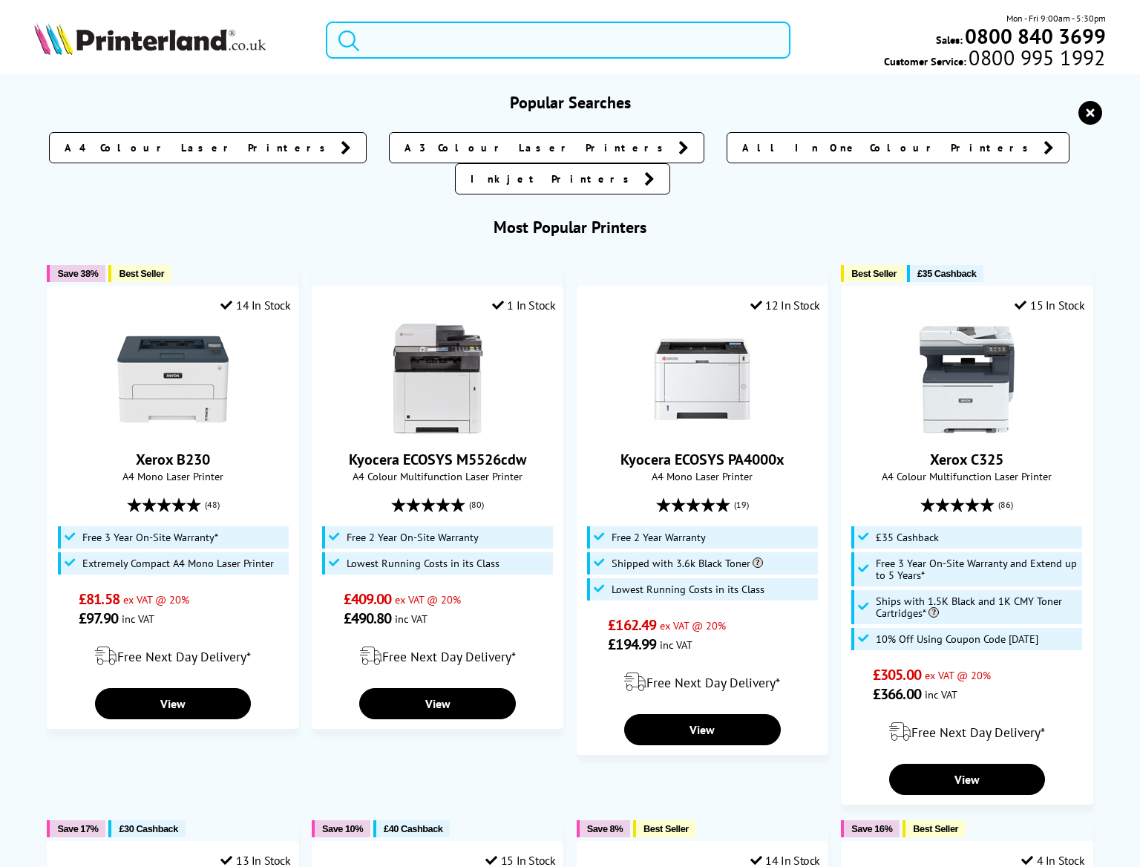
drag, startPoint x: 460, startPoint y: 29, endPoint x: 458, endPoint y: 42, distance: 12.8
click at [460, 30] on input "search" at bounding box center [558, 40] width 465 height 37
paste input "Xerox VersaLink C405"
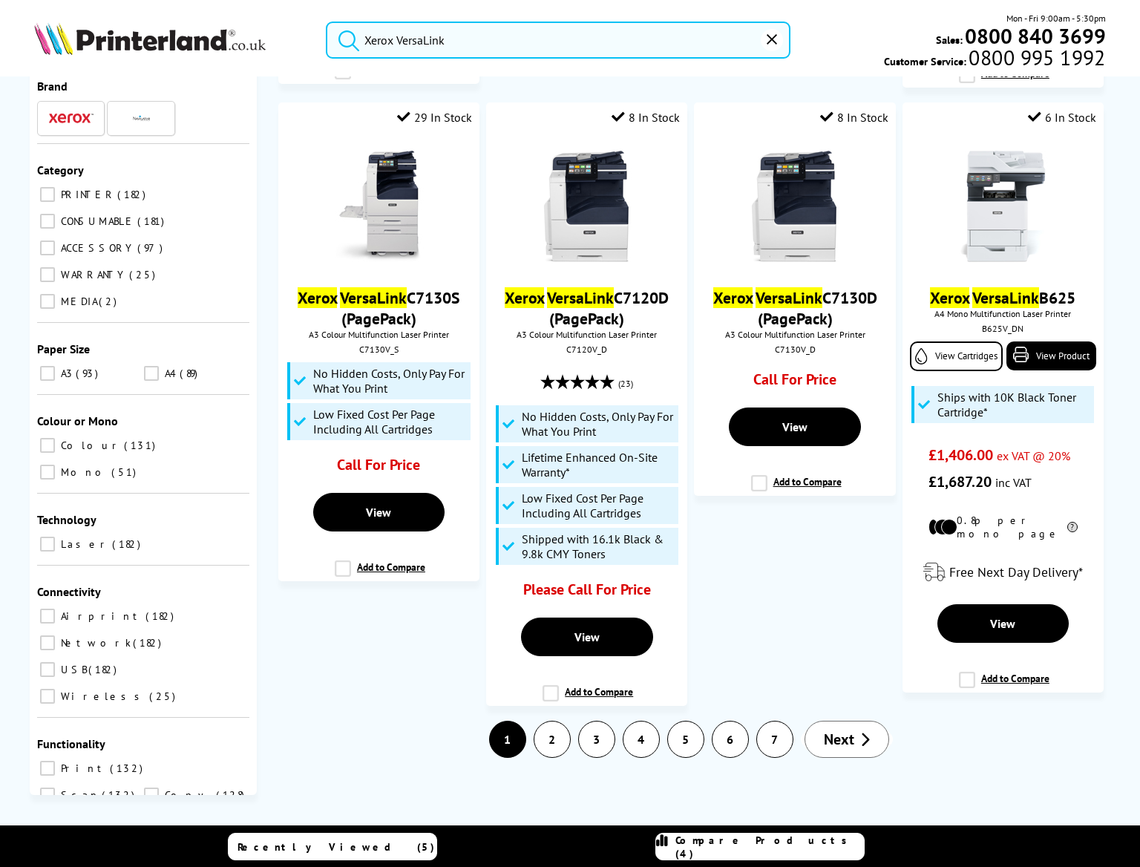
scroll to position [2961, 0]
type input "Xerox VersaLink"
click at [79, 122] on li at bounding box center [71, 118] width 68 height 35
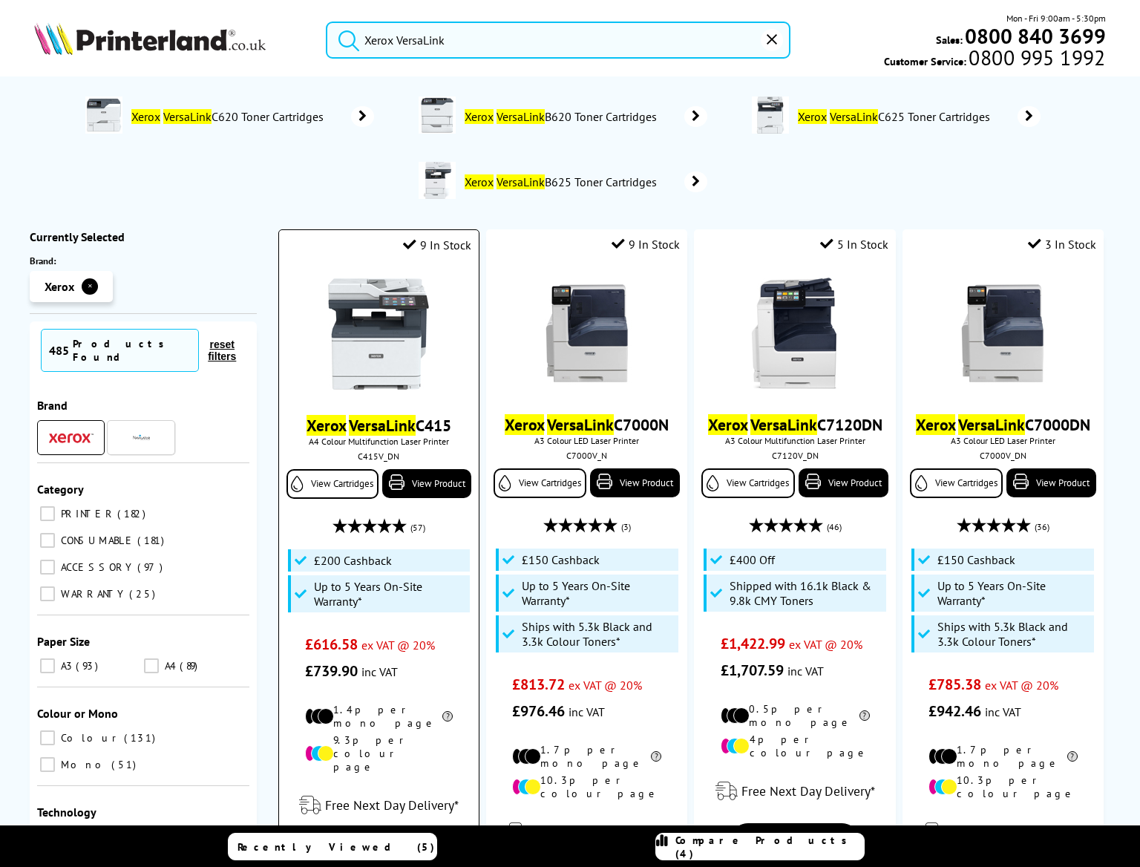
click at [388, 287] on img at bounding box center [378, 333] width 111 height 111
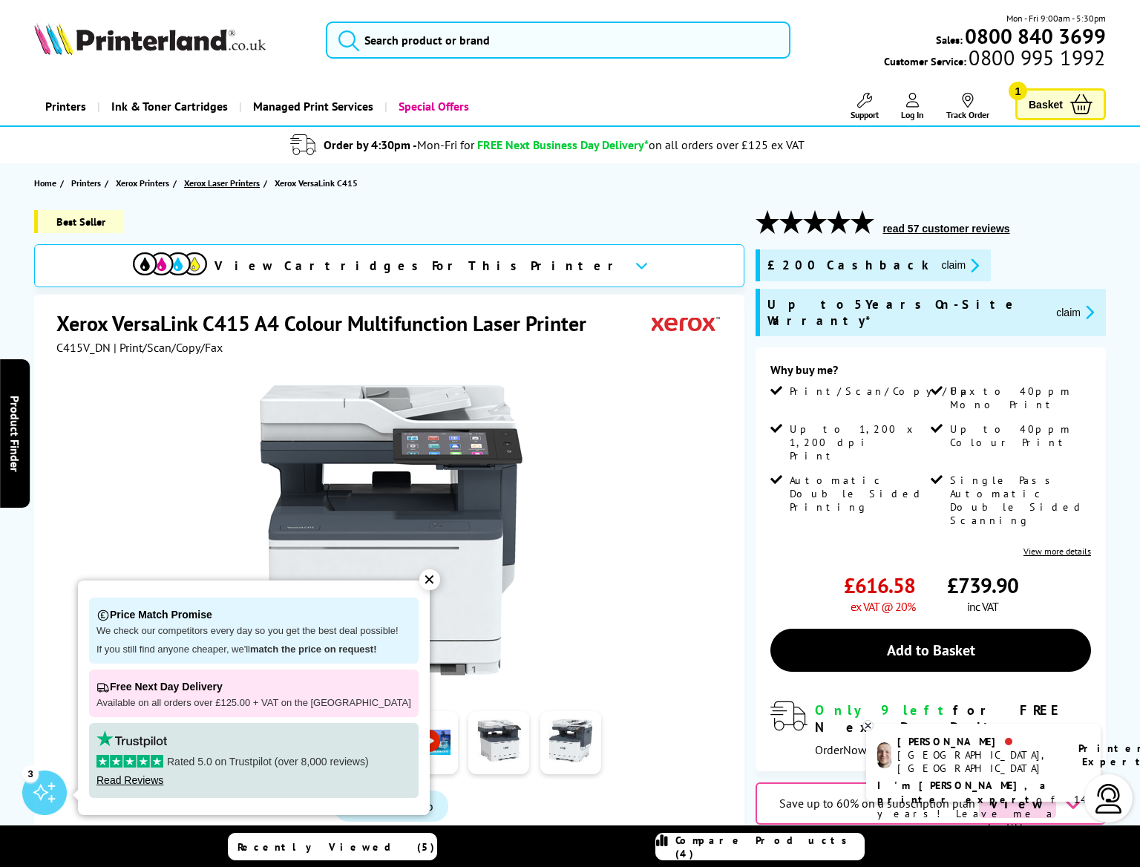
click at [240, 186] on span "Xerox Laser Printers" at bounding box center [222, 183] width 76 height 16
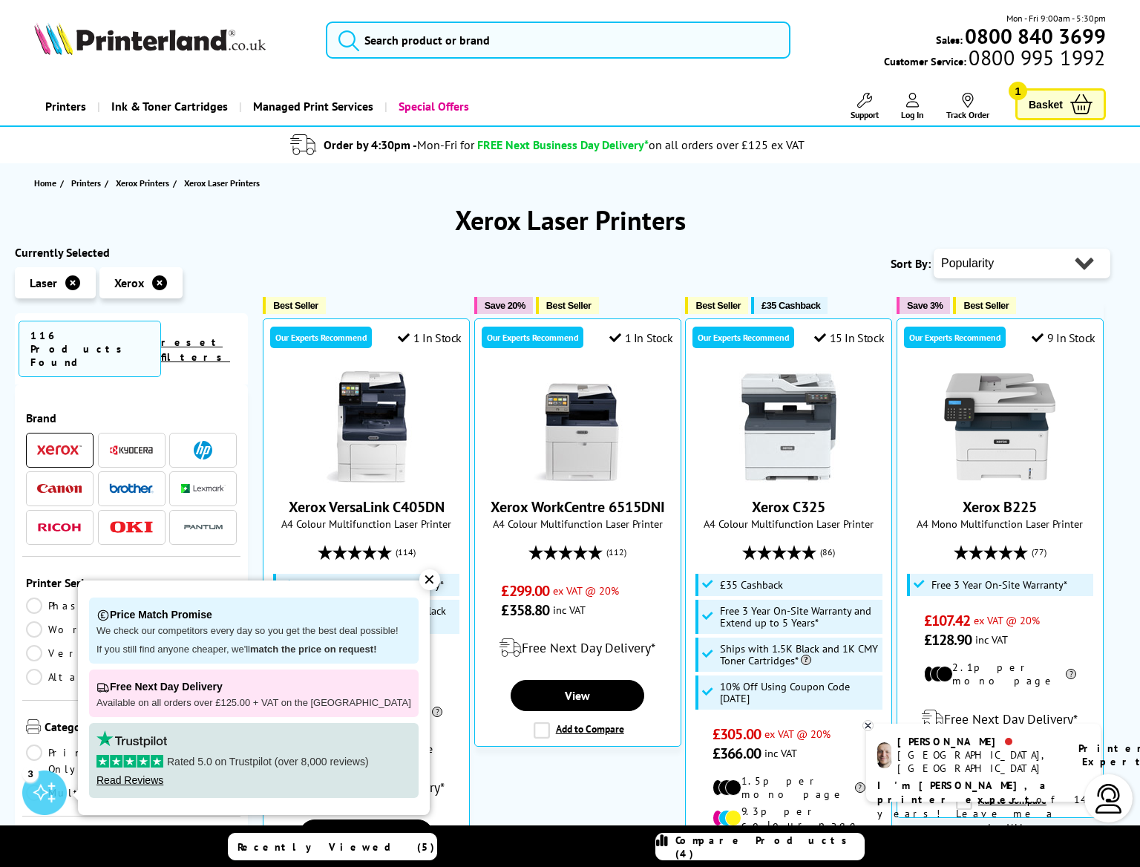
click at [389, 206] on h1 "Xerox Laser Printers" at bounding box center [570, 220] width 1111 height 35
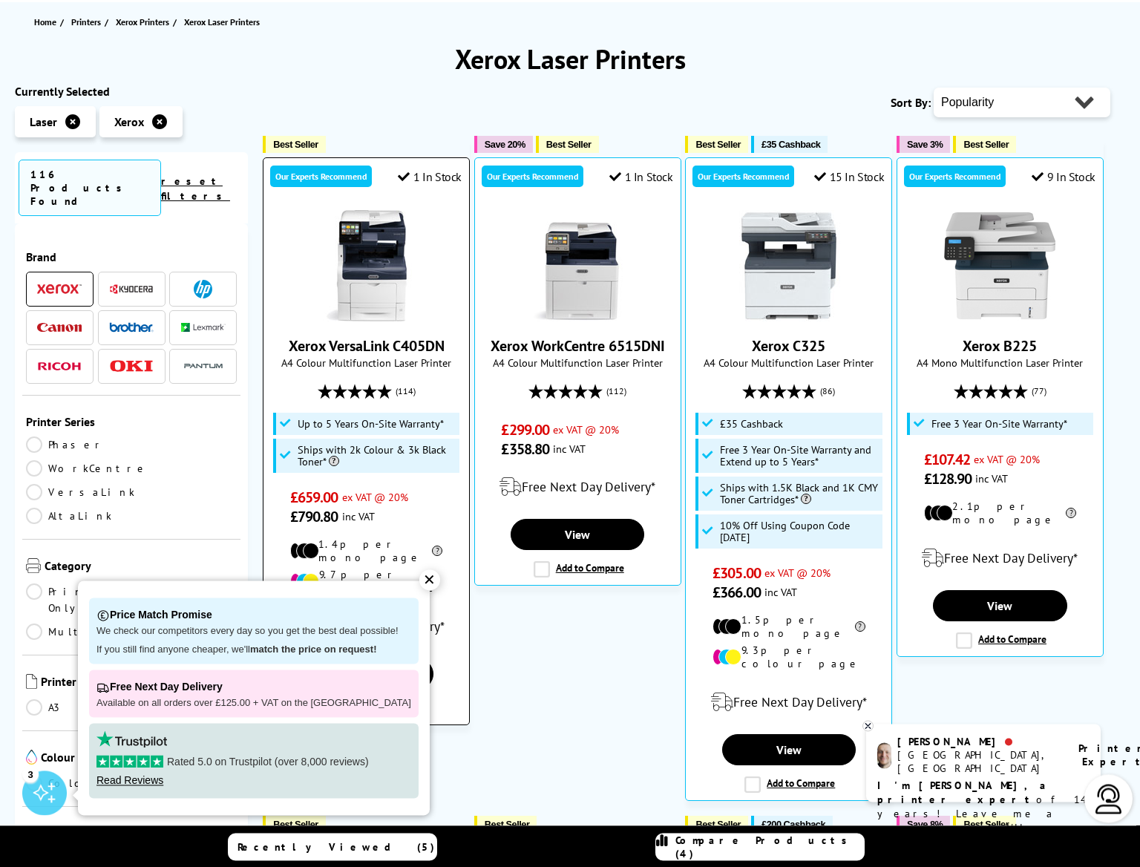
scroll to position [339, 0]
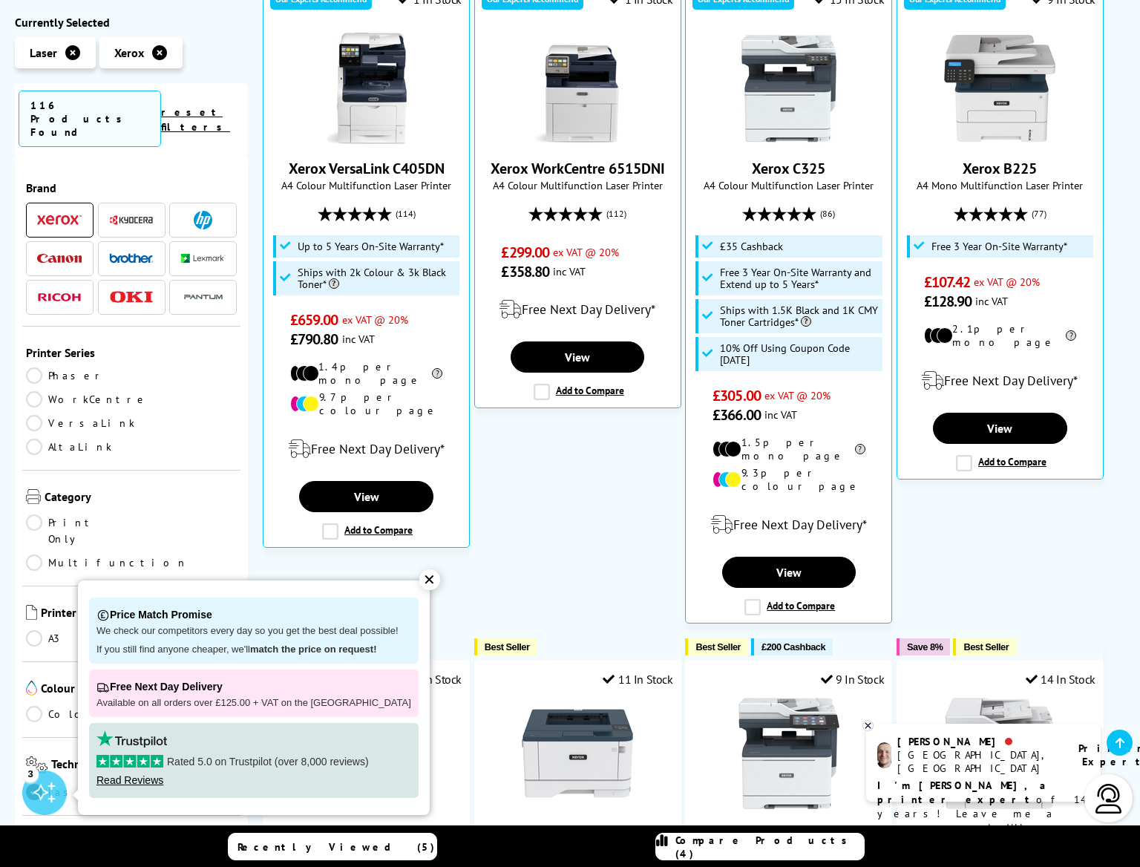
click at [419, 582] on div "✕" at bounding box center [429, 579] width 21 height 21
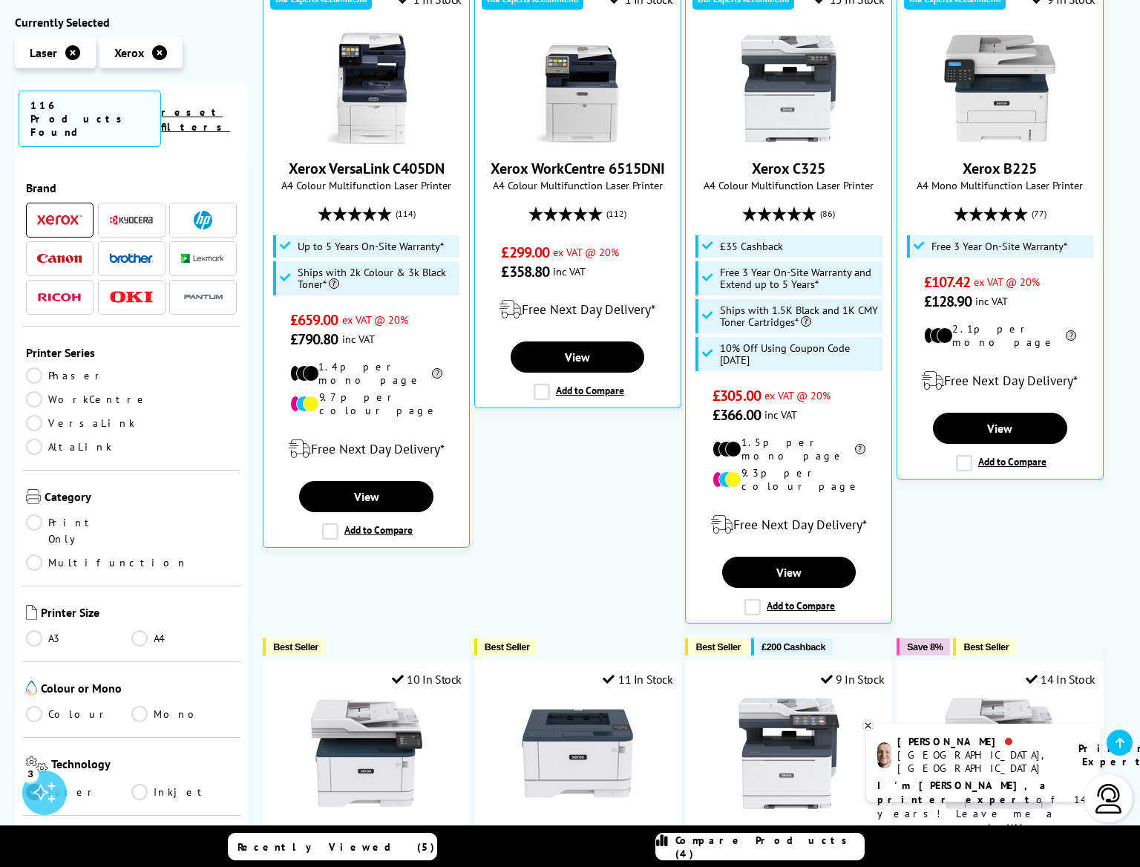
click at [143, 555] on link "Multifunction" at bounding box center [107, 563] width 162 height 16
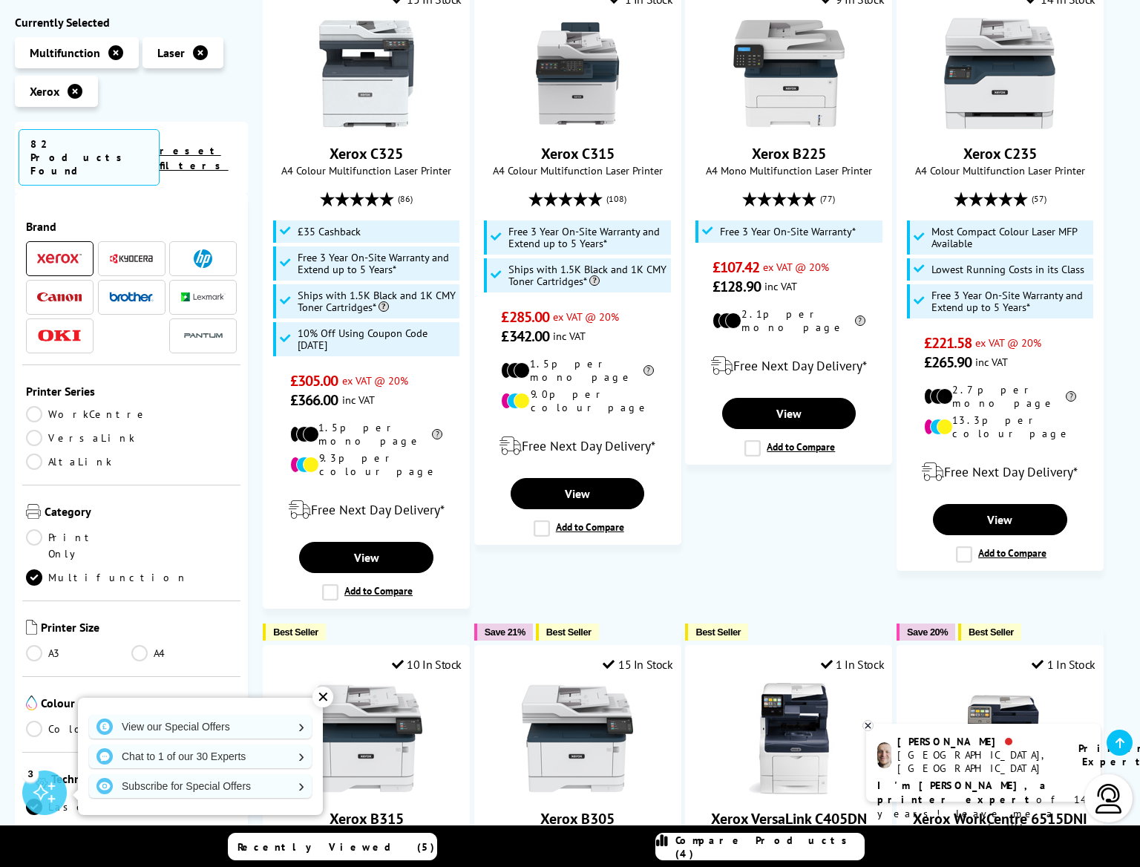
click at [145, 645] on link "A4" at bounding box center [183, 653] width 105 height 16
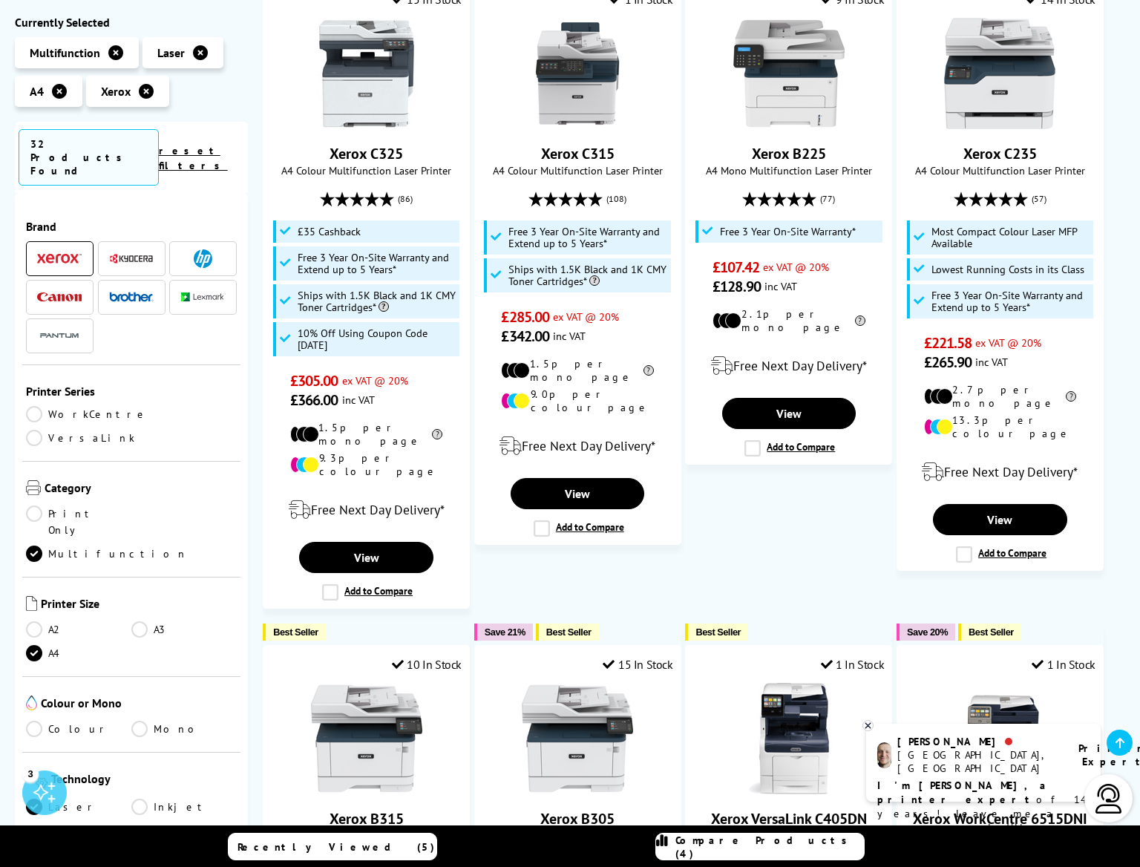
click at [33, 721] on link "Colour" at bounding box center [78, 729] width 105 height 16
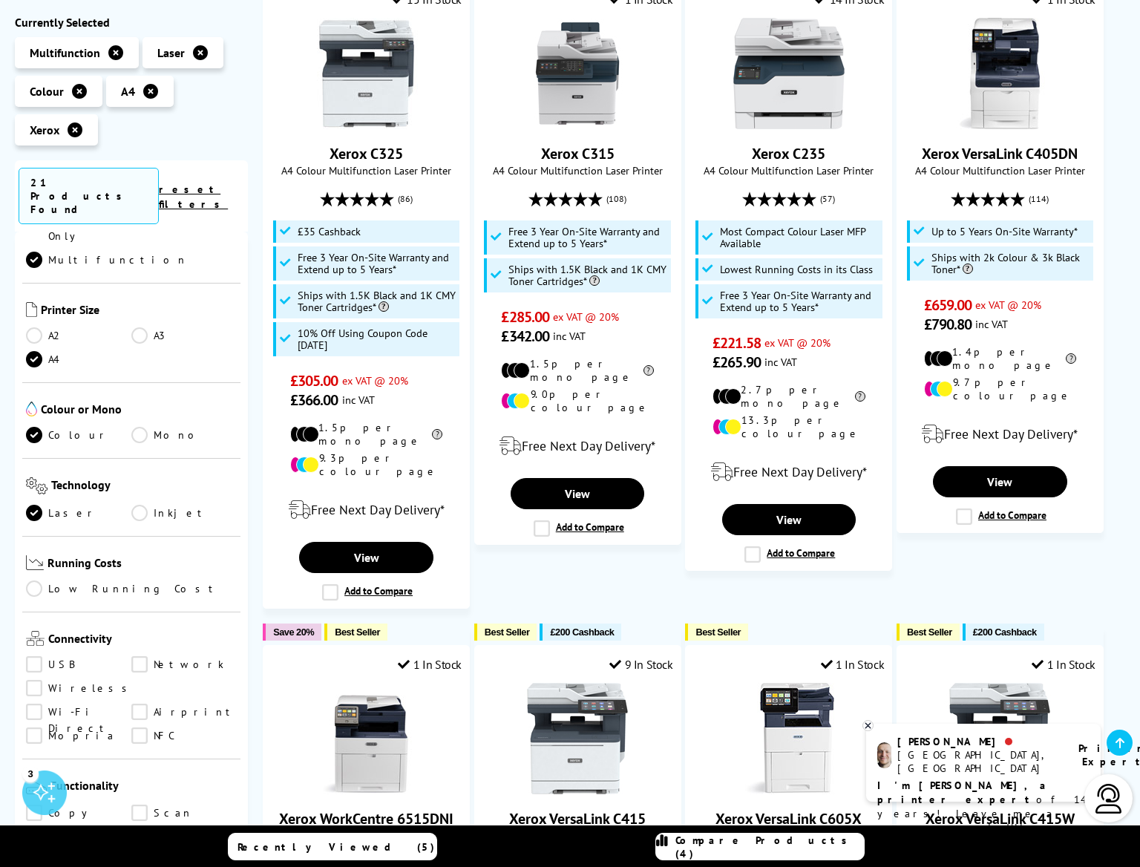
scroll to position [392, 0]
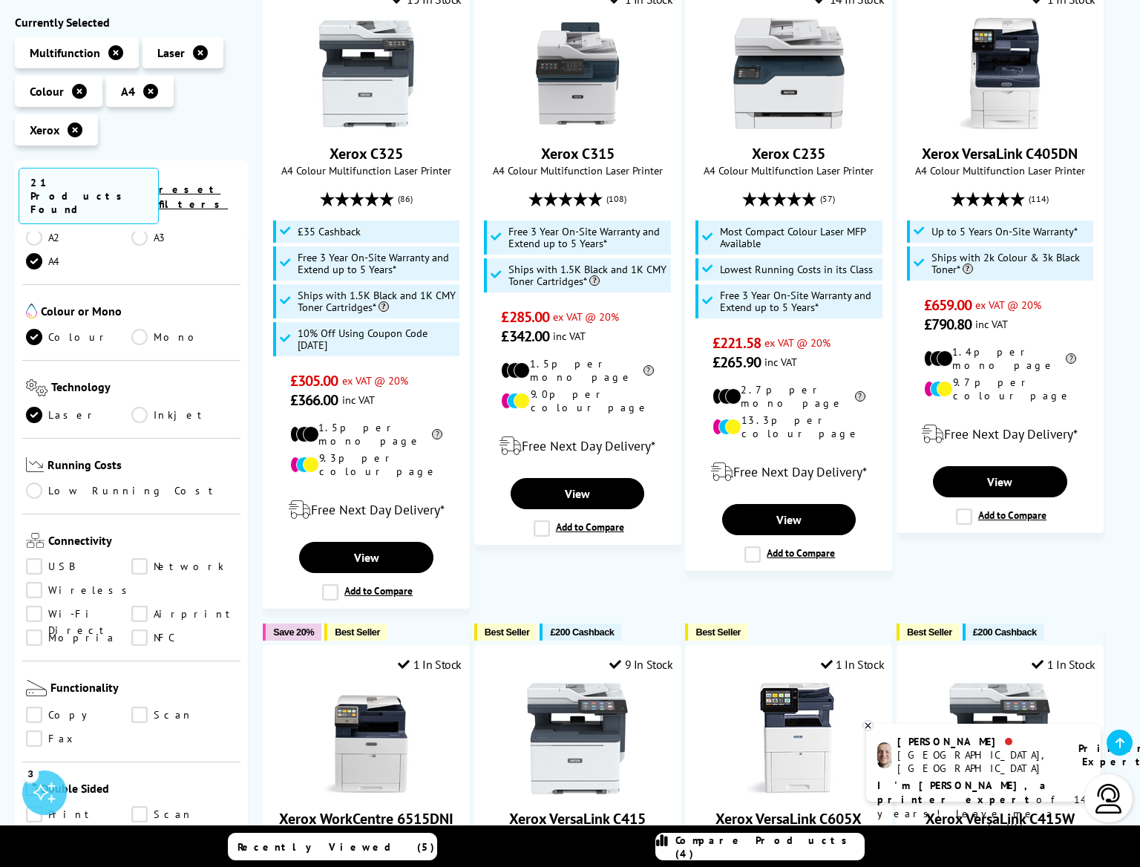
click at [141, 559] on link "Network" at bounding box center [183, 567] width 105 height 16
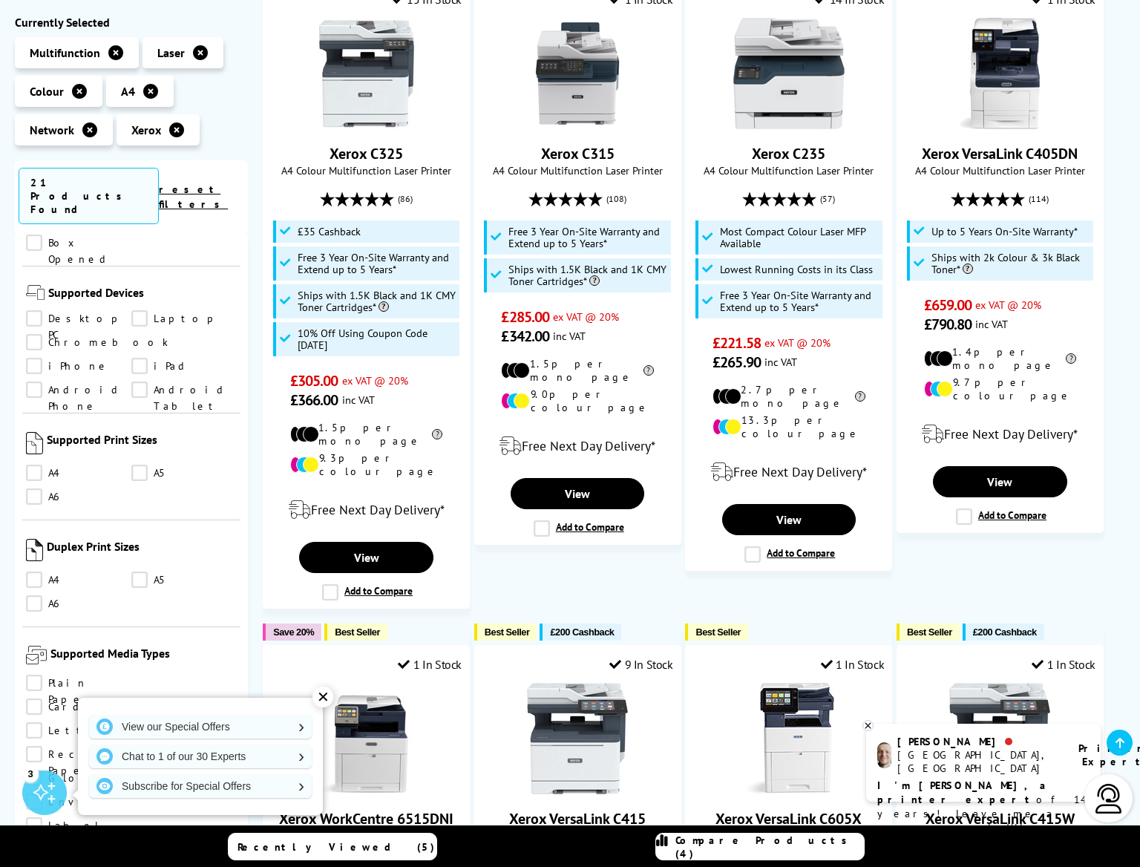
scroll to position [1176, 0]
click at [41, 571] on link "A4" at bounding box center [78, 579] width 105 height 16
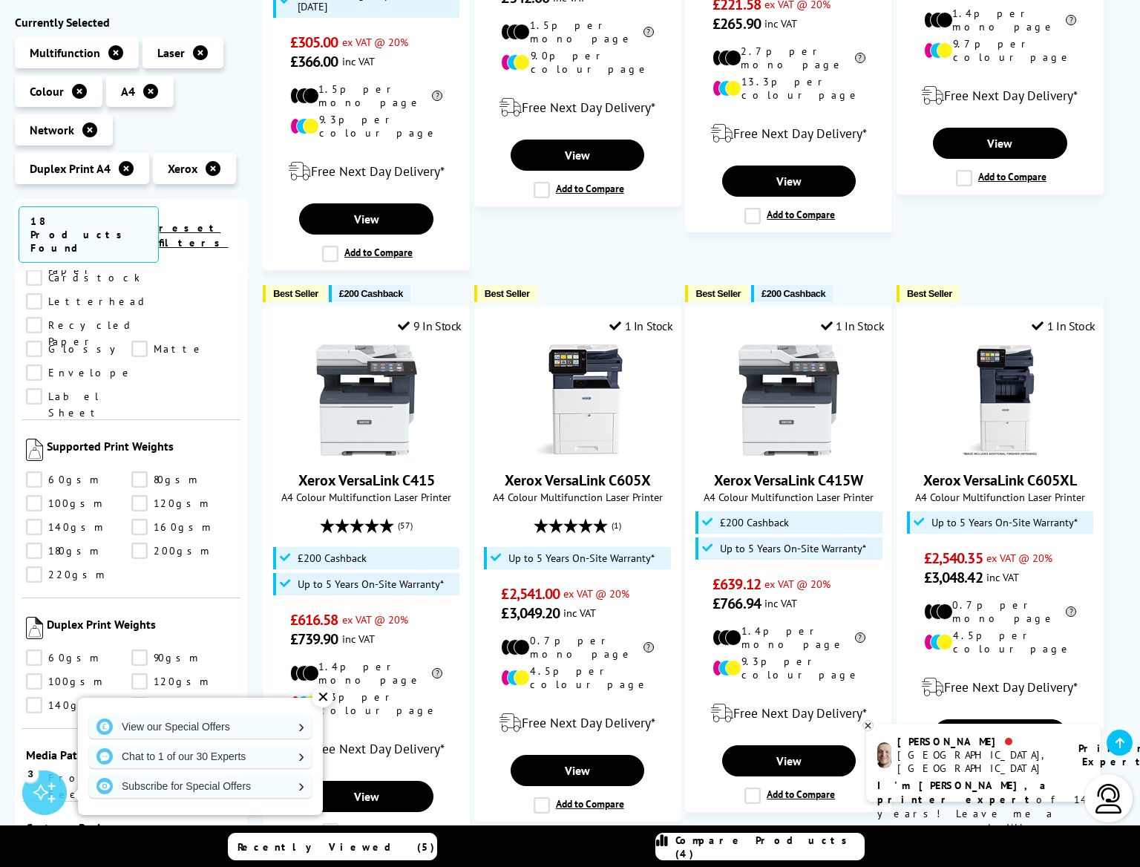
scroll to position [931, 0]
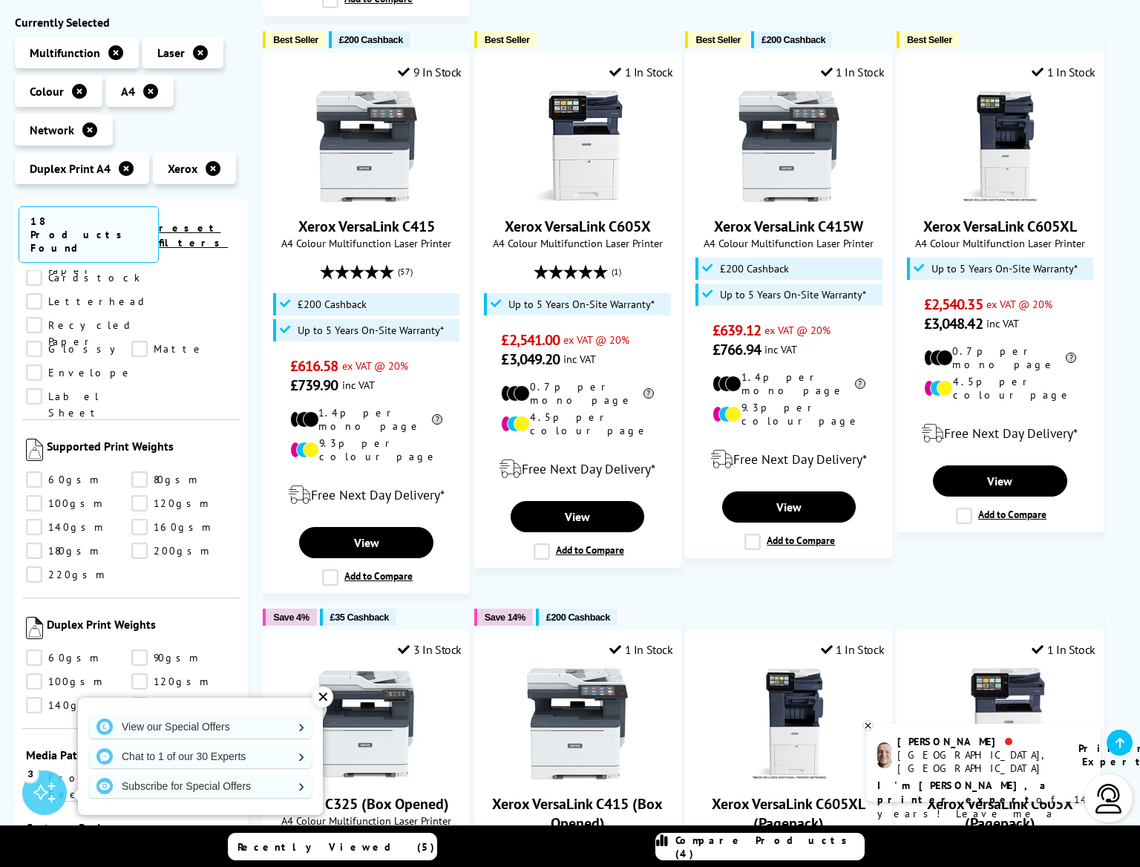
click at [319, 696] on div "✕" at bounding box center [323, 697] width 21 height 21
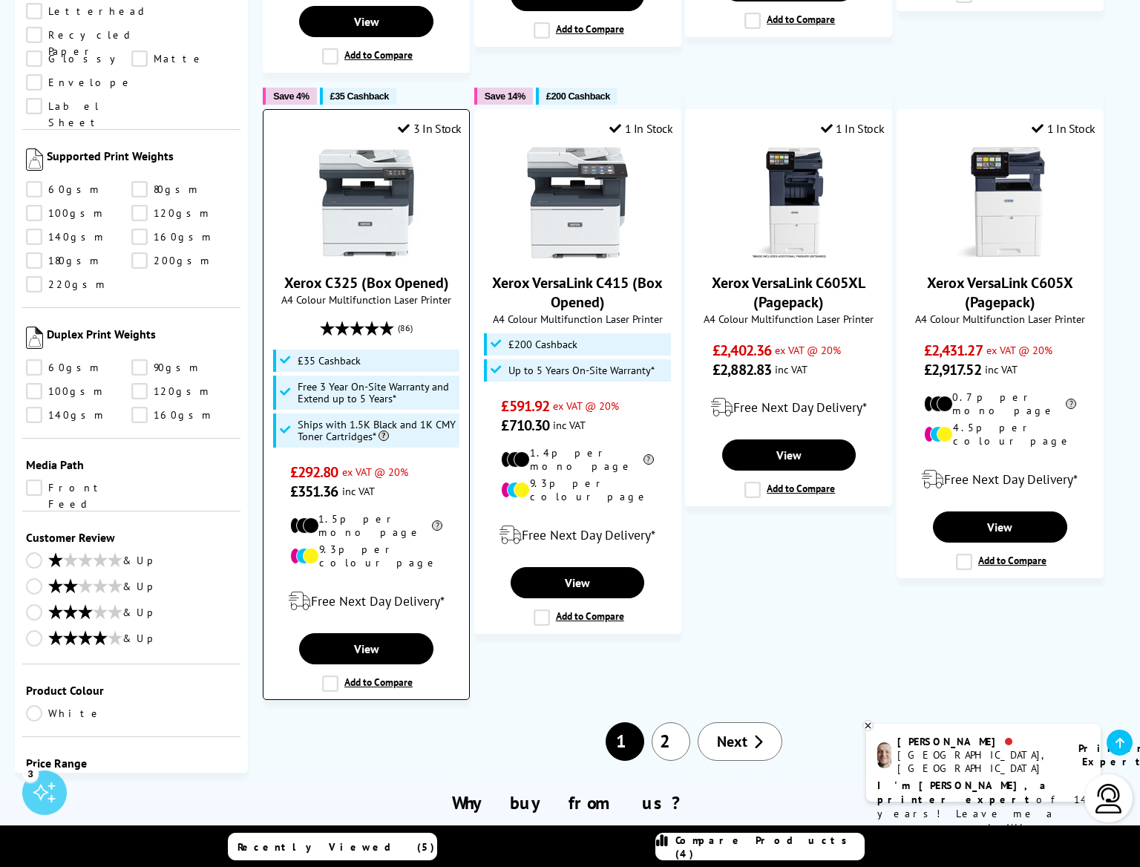
scroll to position [1523, 0]
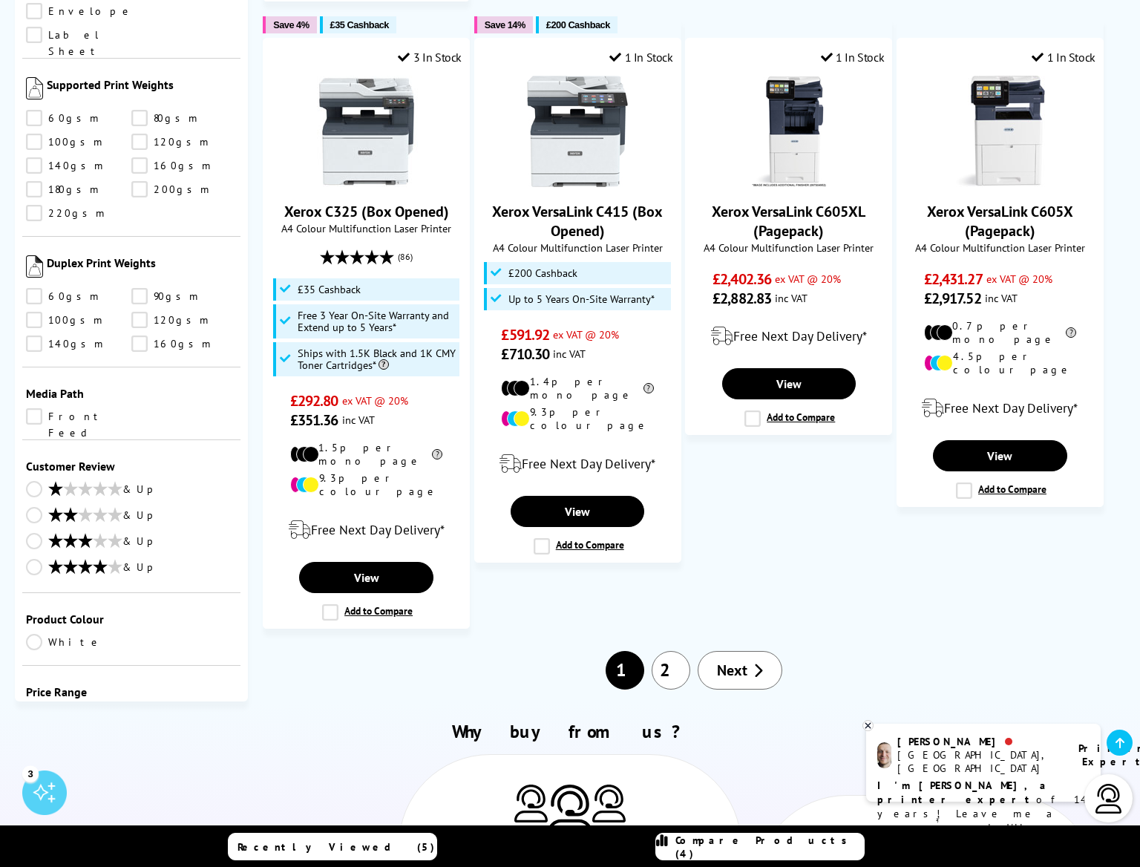
click at [729, 661] on span "Next" at bounding box center [732, 670] width 30 height 19
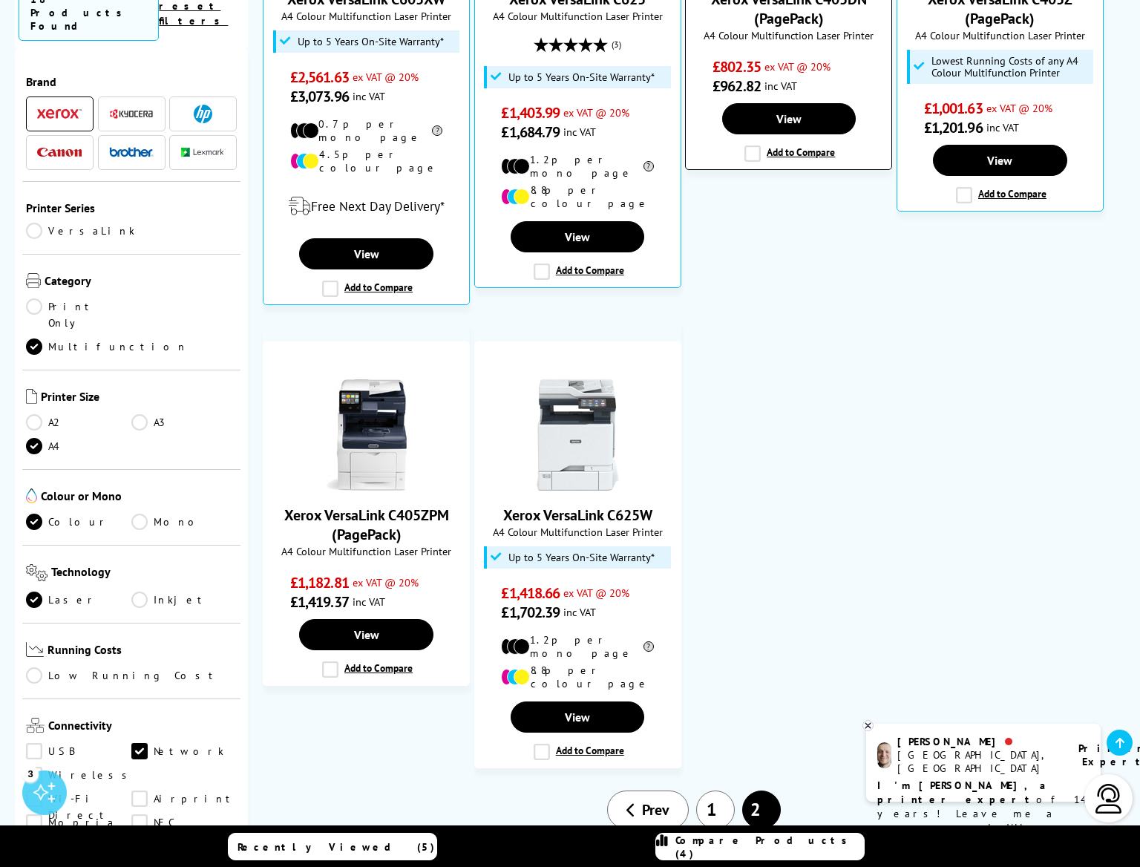
scroll to position [677, 0]
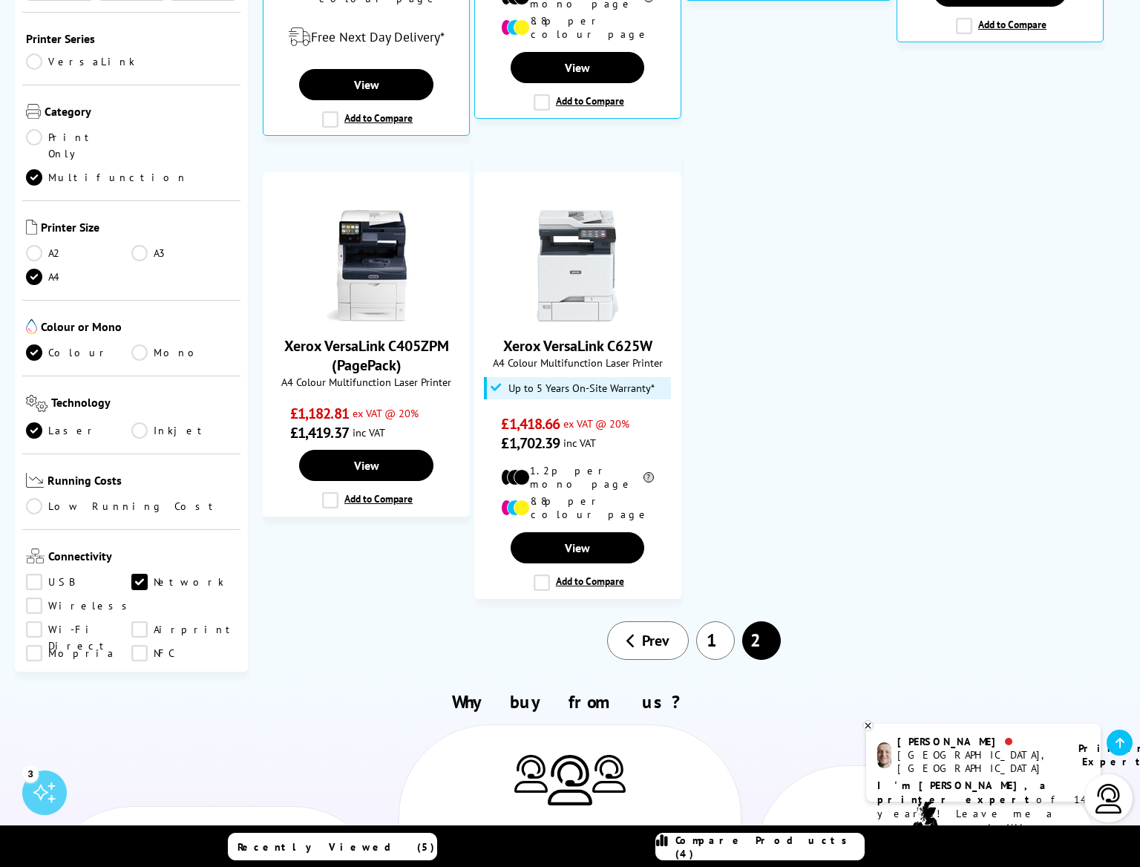
click at [721, 621] on link "1" at bounding box center [715, 640] width 39 height 39
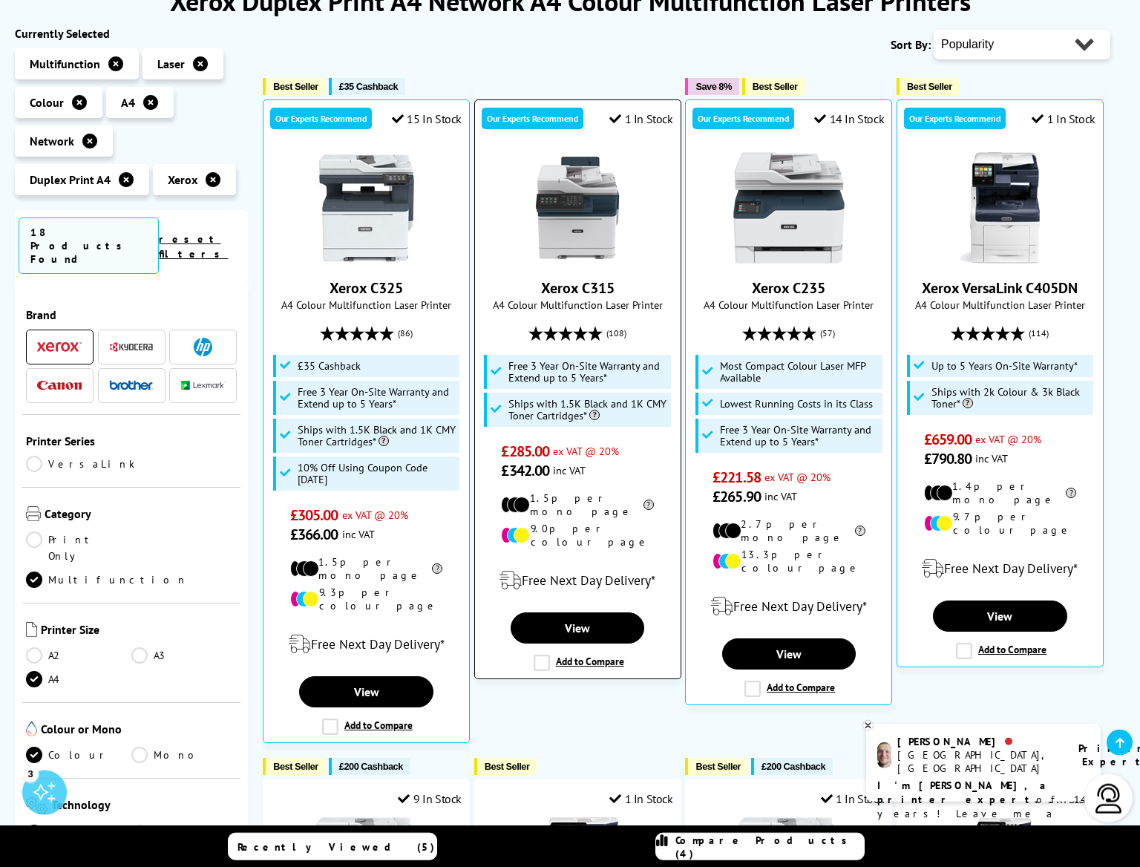
scroll to position [169, 0]
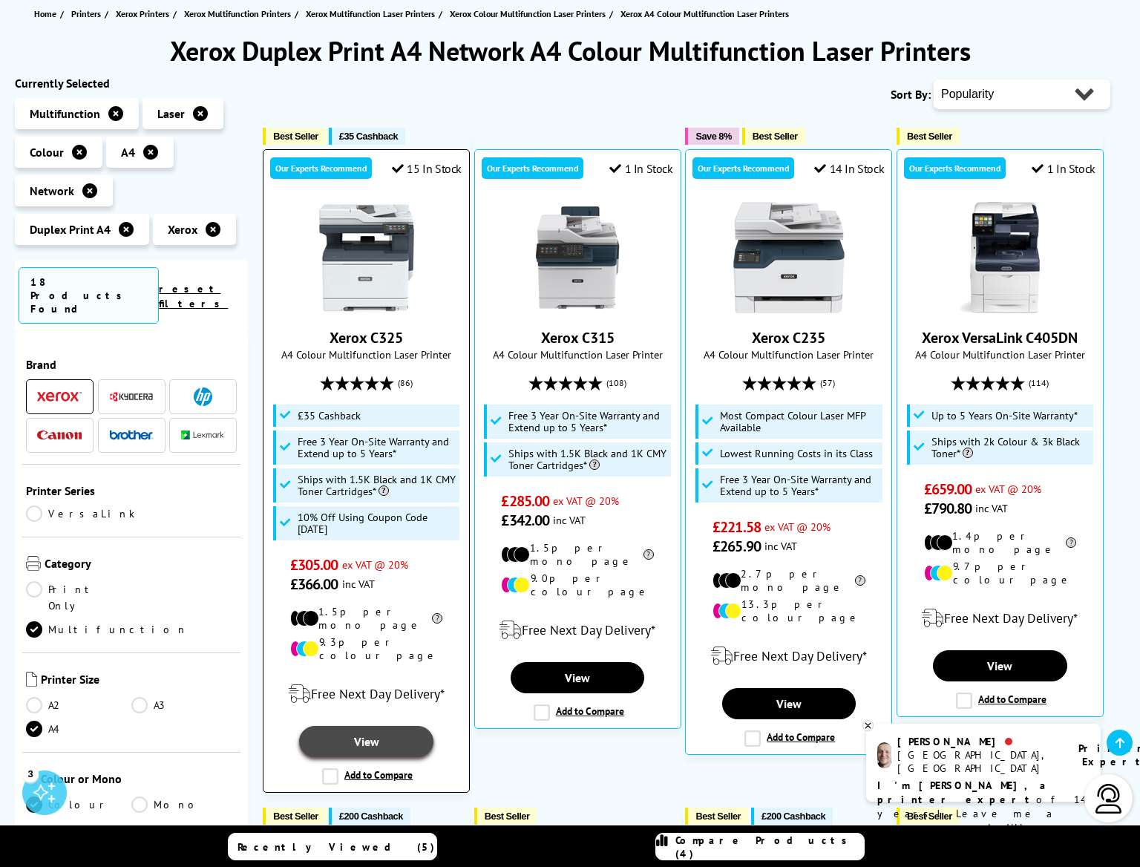
click at [366, 726] on link "View" at bounding box center [366, 741] width 134 height 31
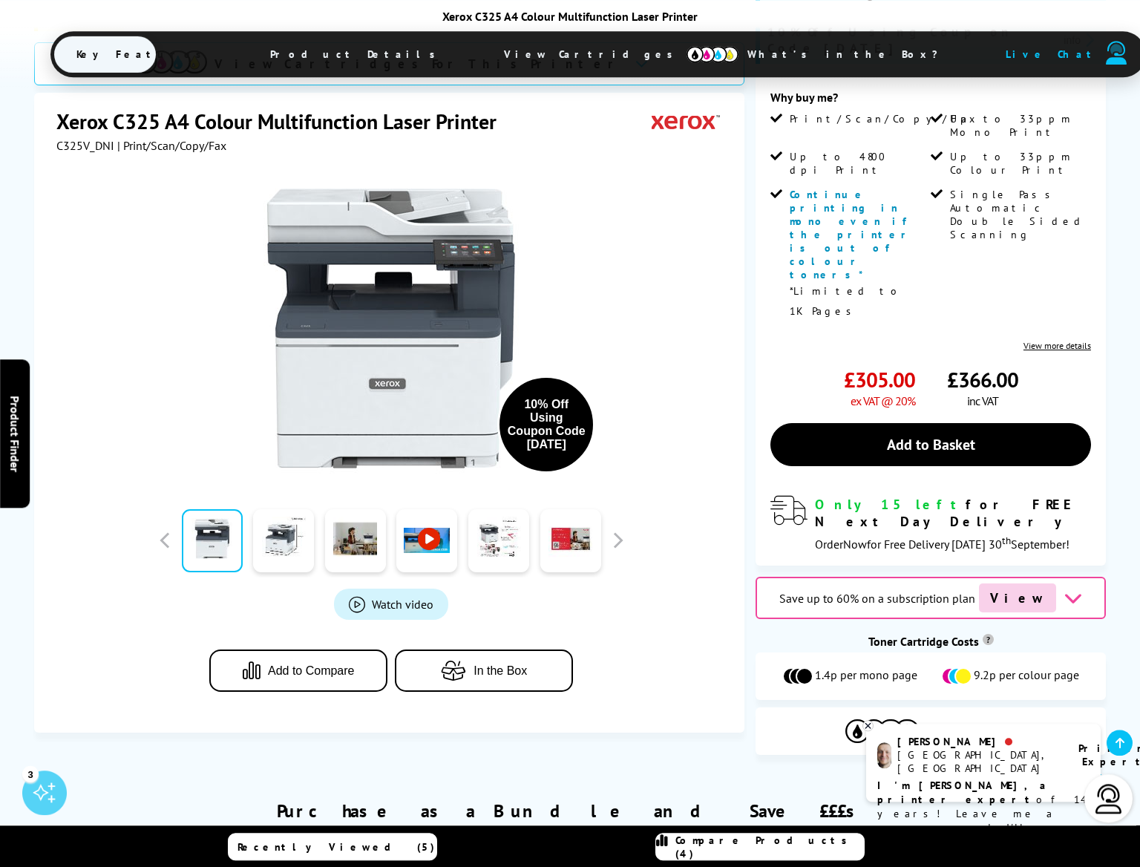
scroll to position [508, 0]
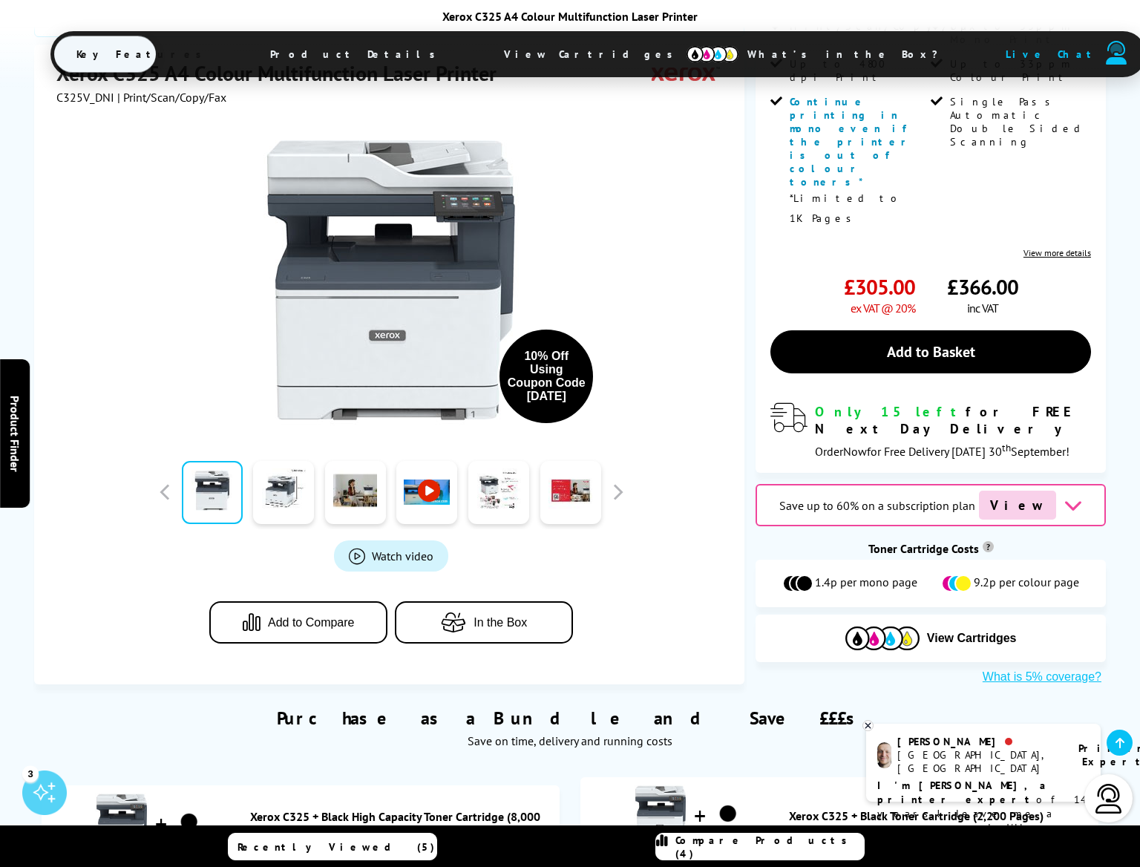
click at [318, 615] on span "Add to Compare" at bounding box center [311, 621] width 87 height 13
click at [774, 845] on span "Compare Products (4)" at bounding box center [770, 847] width 189 height 27
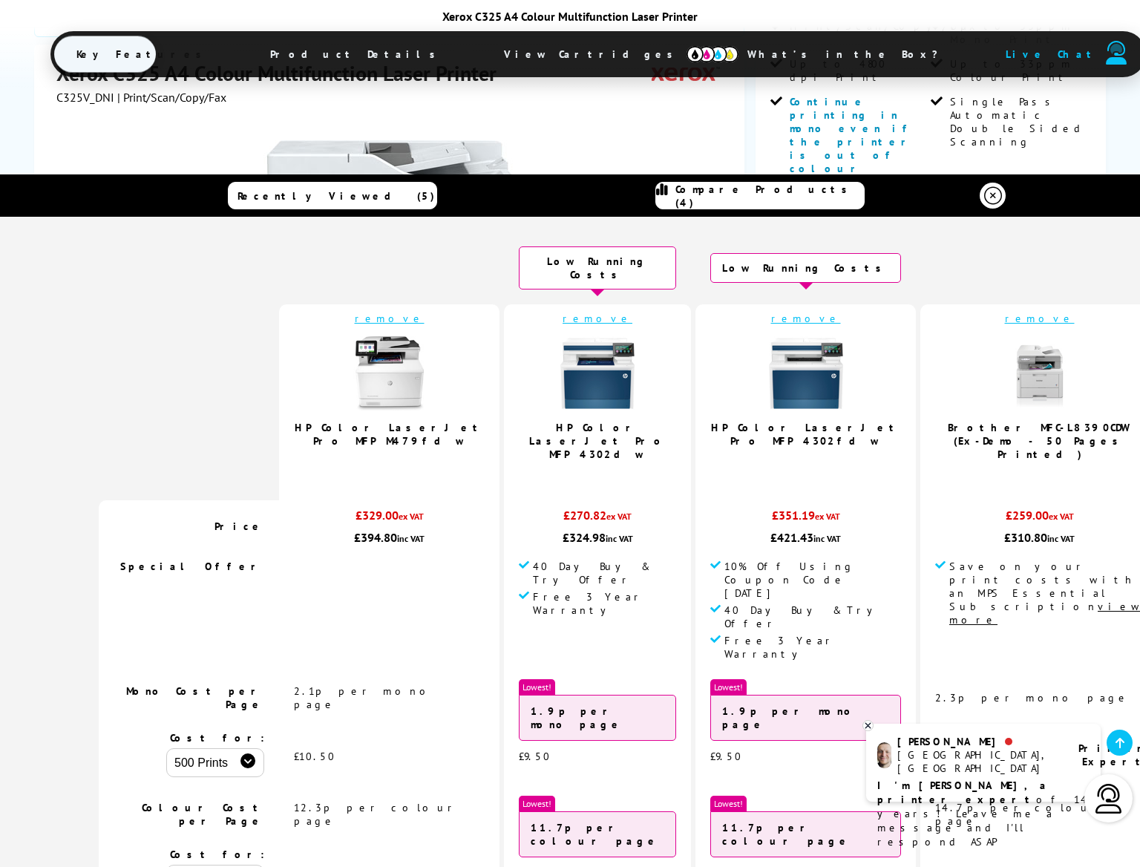
drag, startPoint x: 576, startPoint y: 314, endPoint x: 587, endPoint y: 316, distance: 11.4
click at [577, 315] on td "remove HP Color LaserJet Pro MFP 4302dw 5.0 / 5" at bounding box center [597, 402] width 187 height 196
click at [578, 312] on link "remove" at bounding box center [598, 318] width 70 height 13
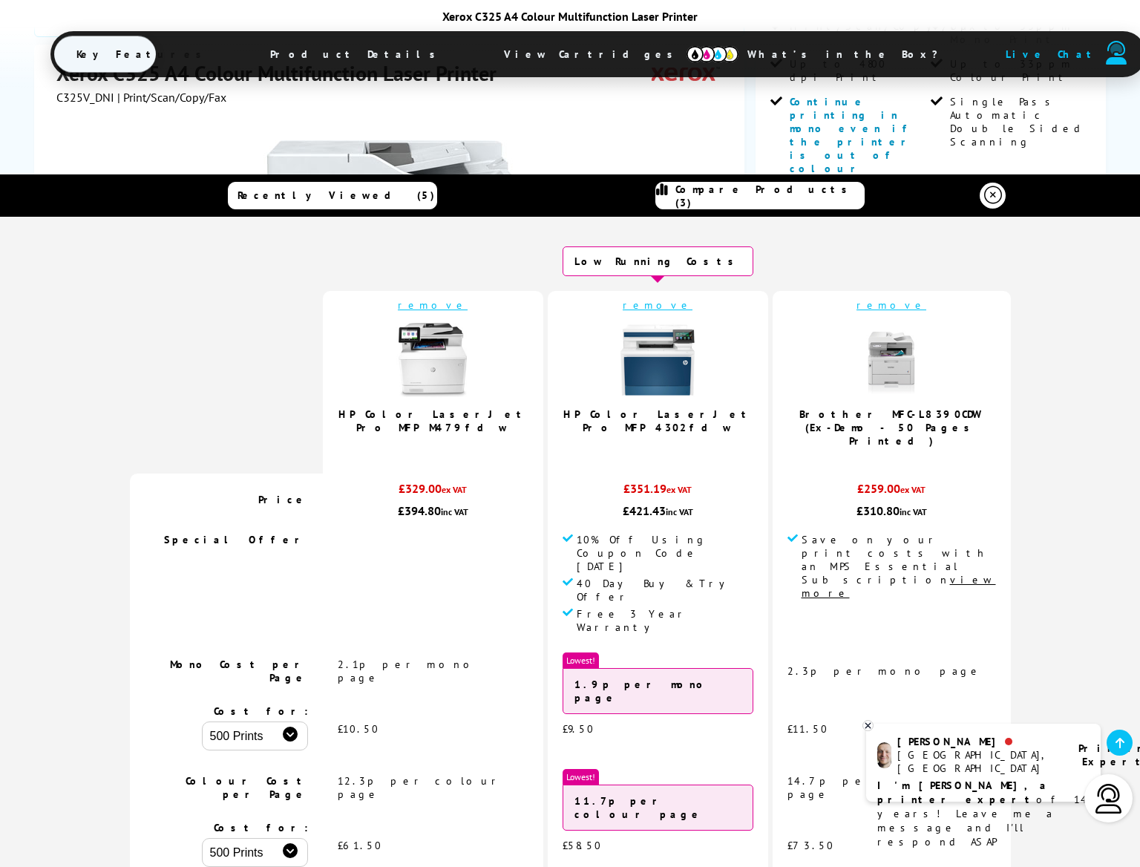
click at [730, 125] on div "Xerox C325 A4 Colour Multifunction Laser Printer C325V_DNI | Print/Scan/Copy/Fa…" at bounding box center [389, 365] width 710 height 640
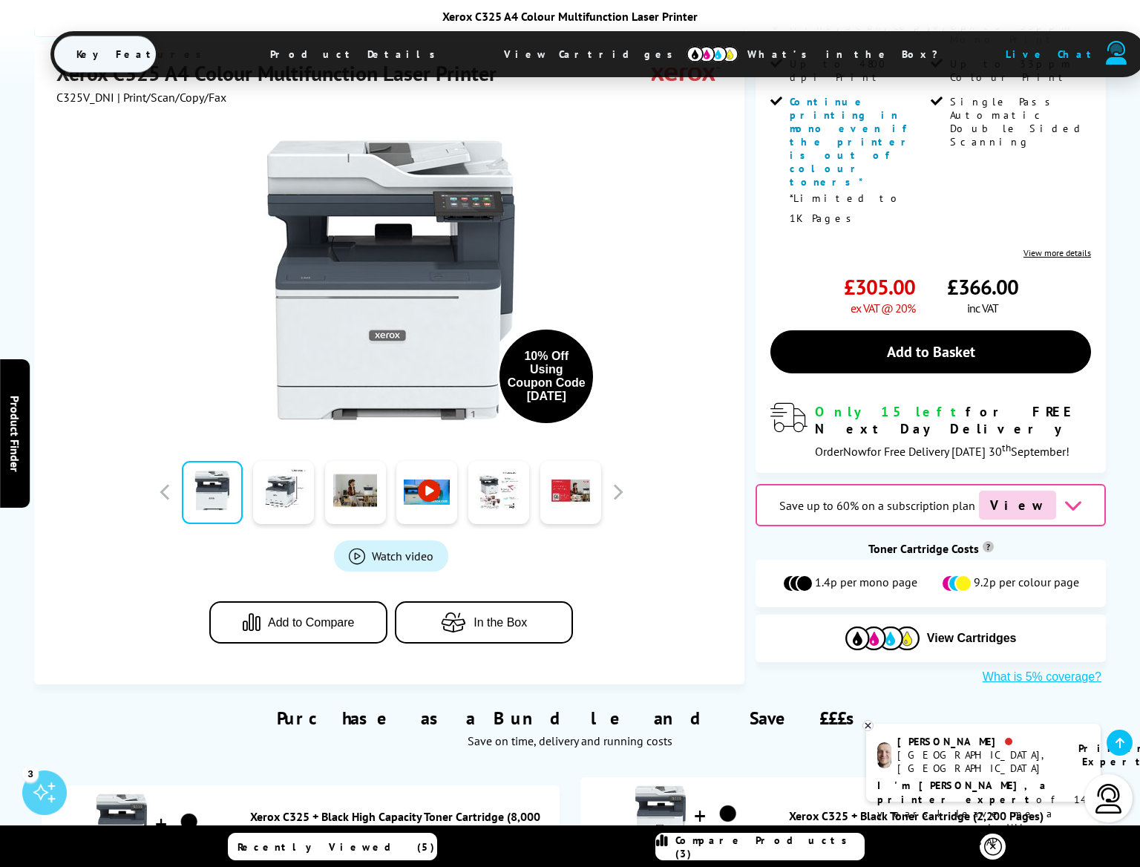
click at [327, 615] on span "Add to Compare" at bounding box center [311, 621] width 87 height 13
click at [776, 855] on link "Compare Products (4)" at bounding box center [759, 846] width 209 height 27
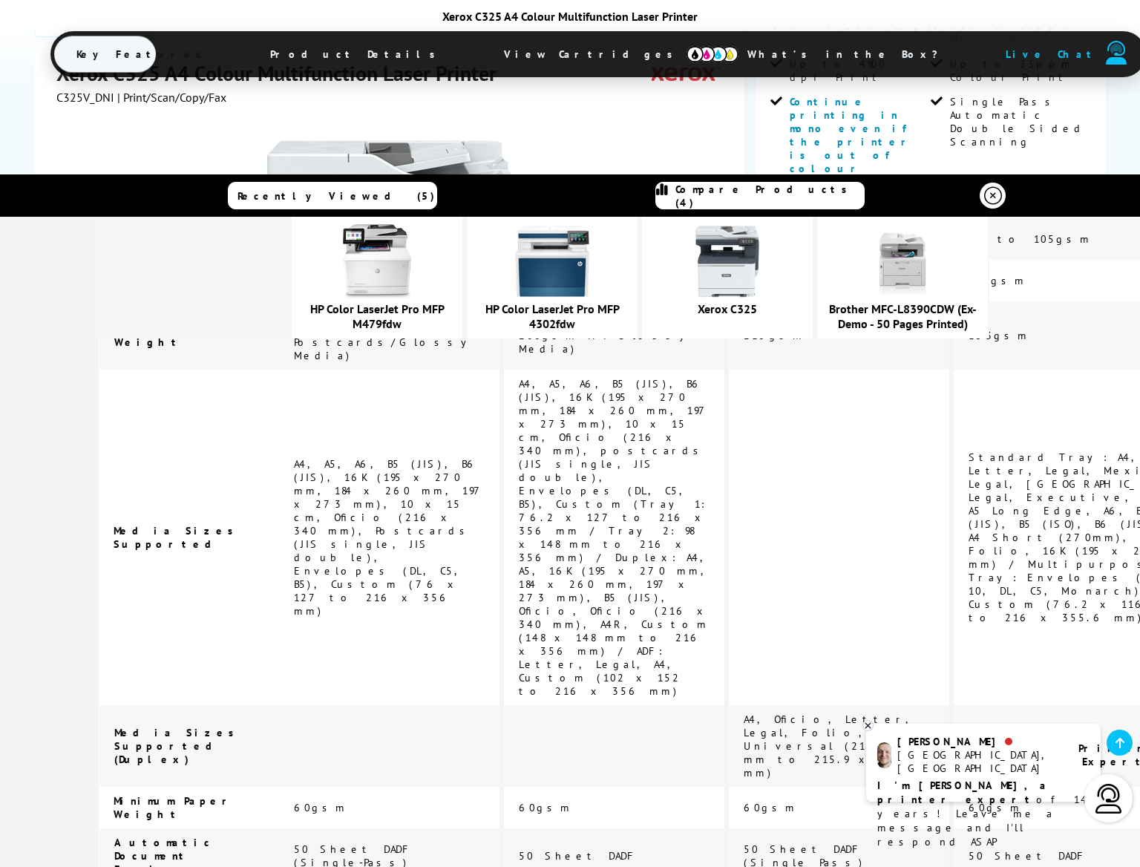
scroll to position [3332, 0]
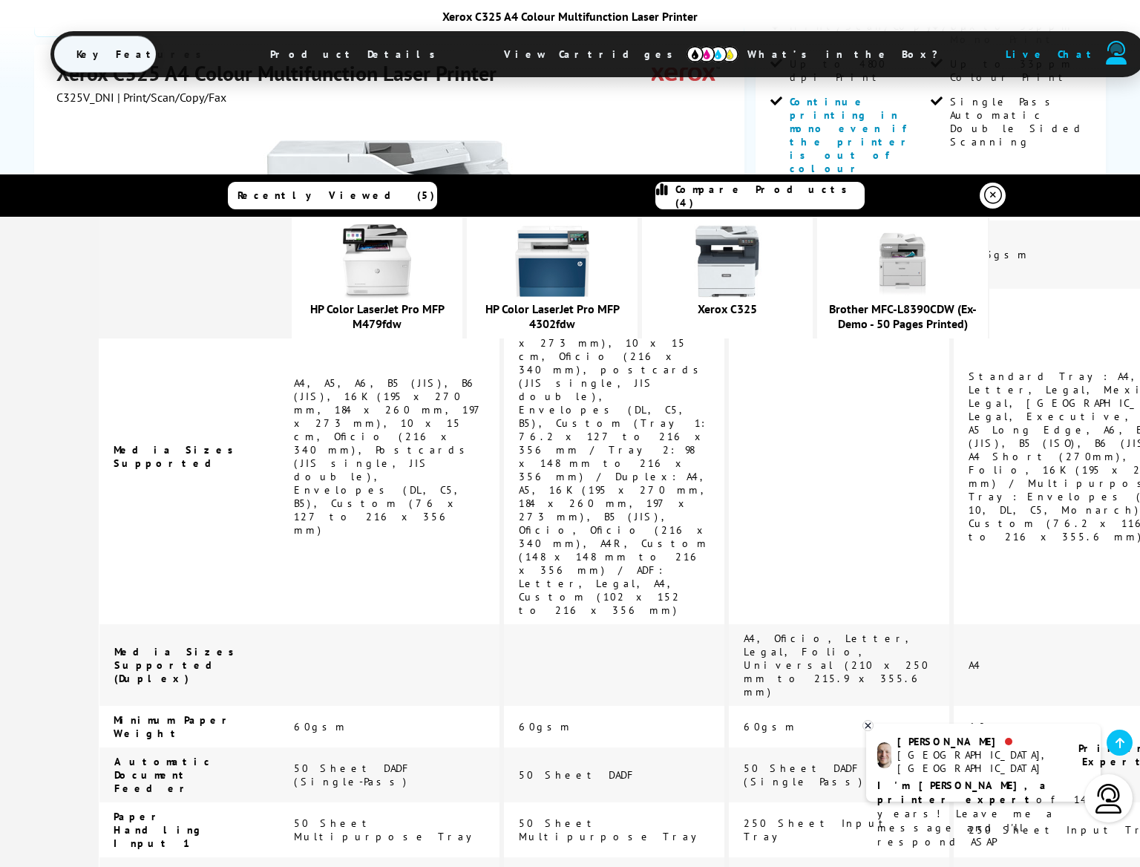
click at [133, 67] on div "Xerox C325 A4 Colour Multifunction Laser Printer Key Features Product Details V…" at bounding box center [569, 44] width 1039 height 71
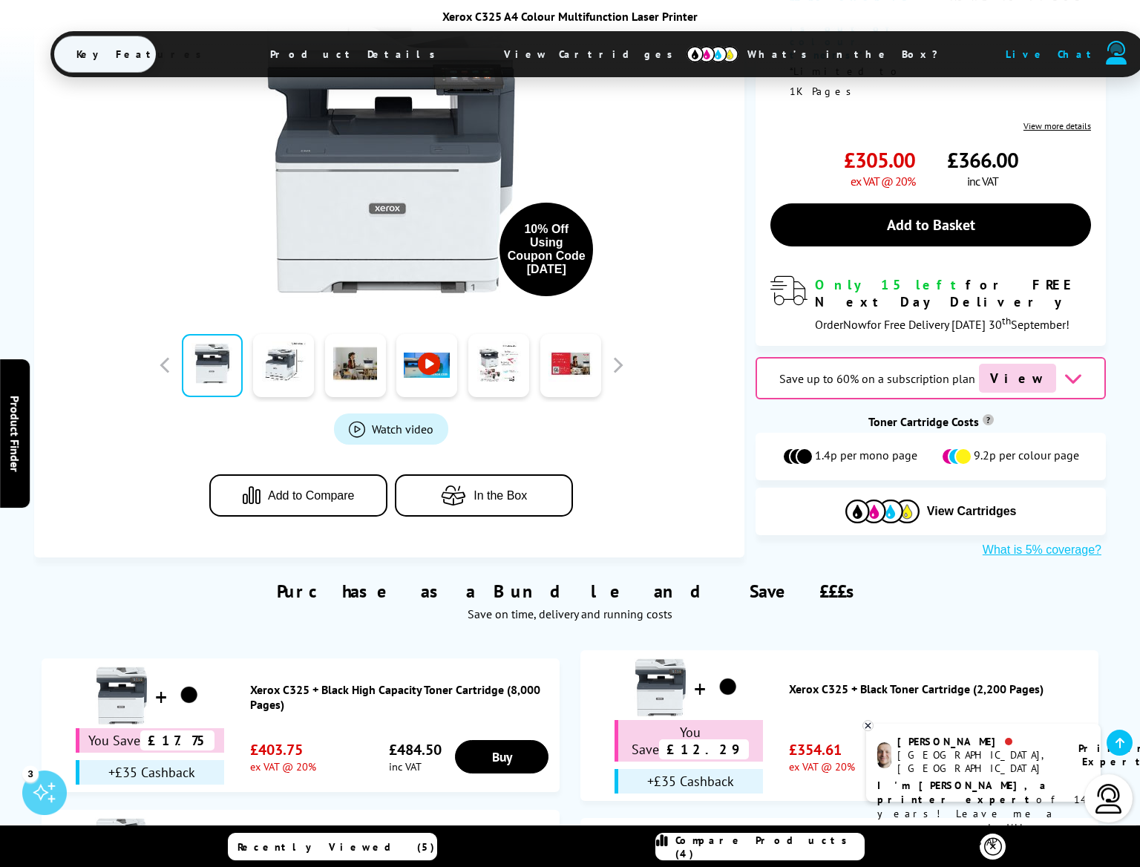
scroll to position [677, 0]
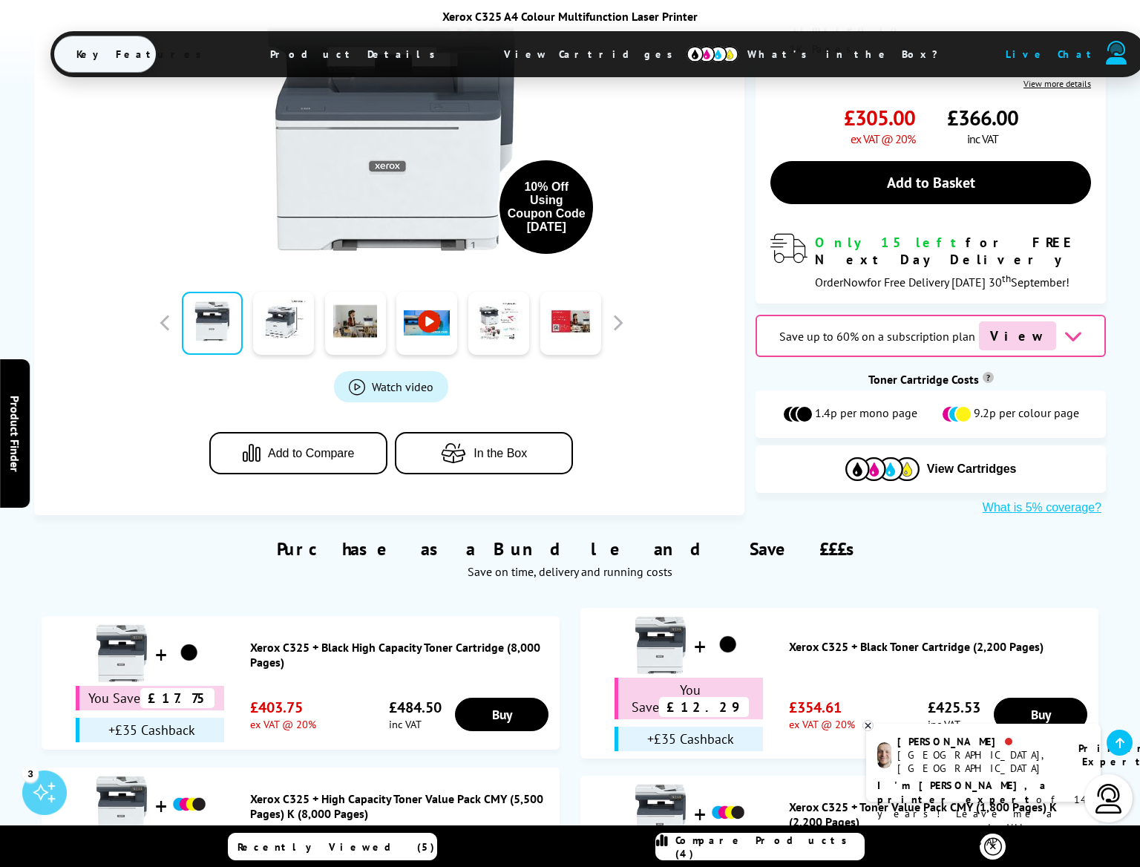
click at [769, 854] on link "Compare Products (4)" at bounding box center [759, 846] width 209 height 27
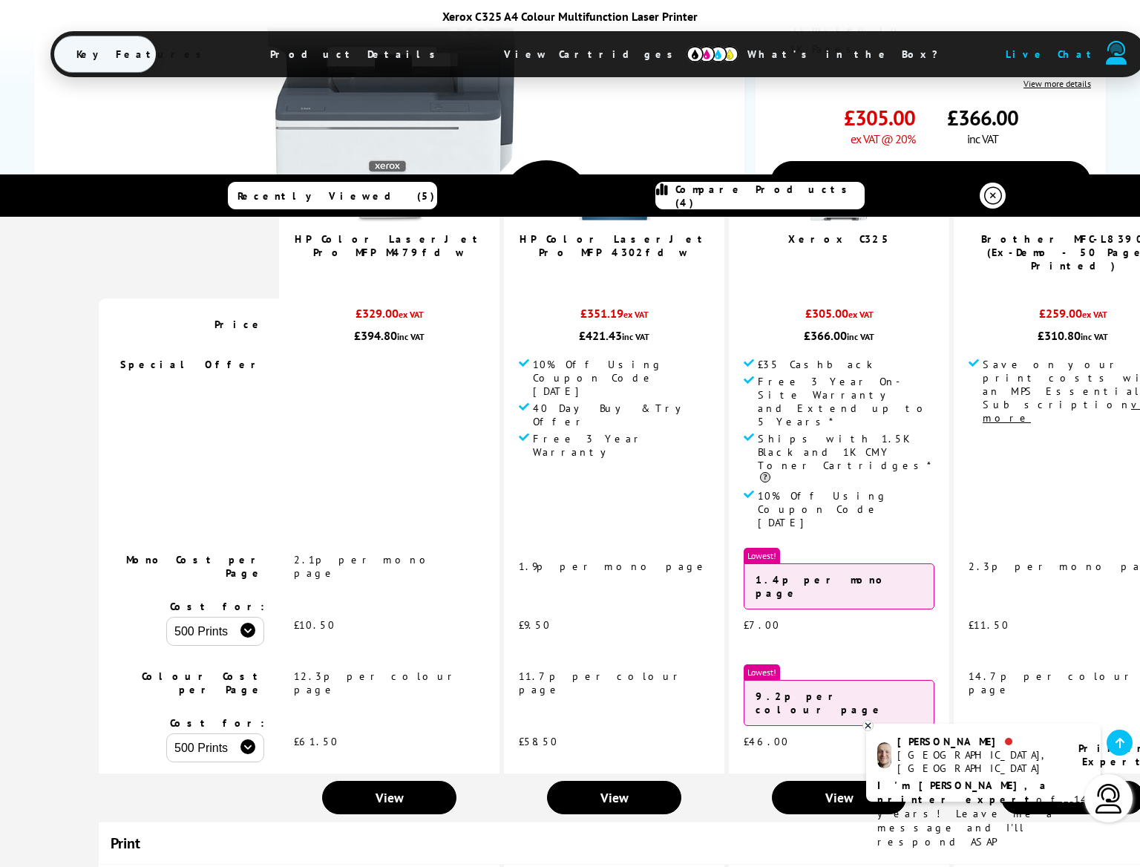
scroll to position [0, 0]
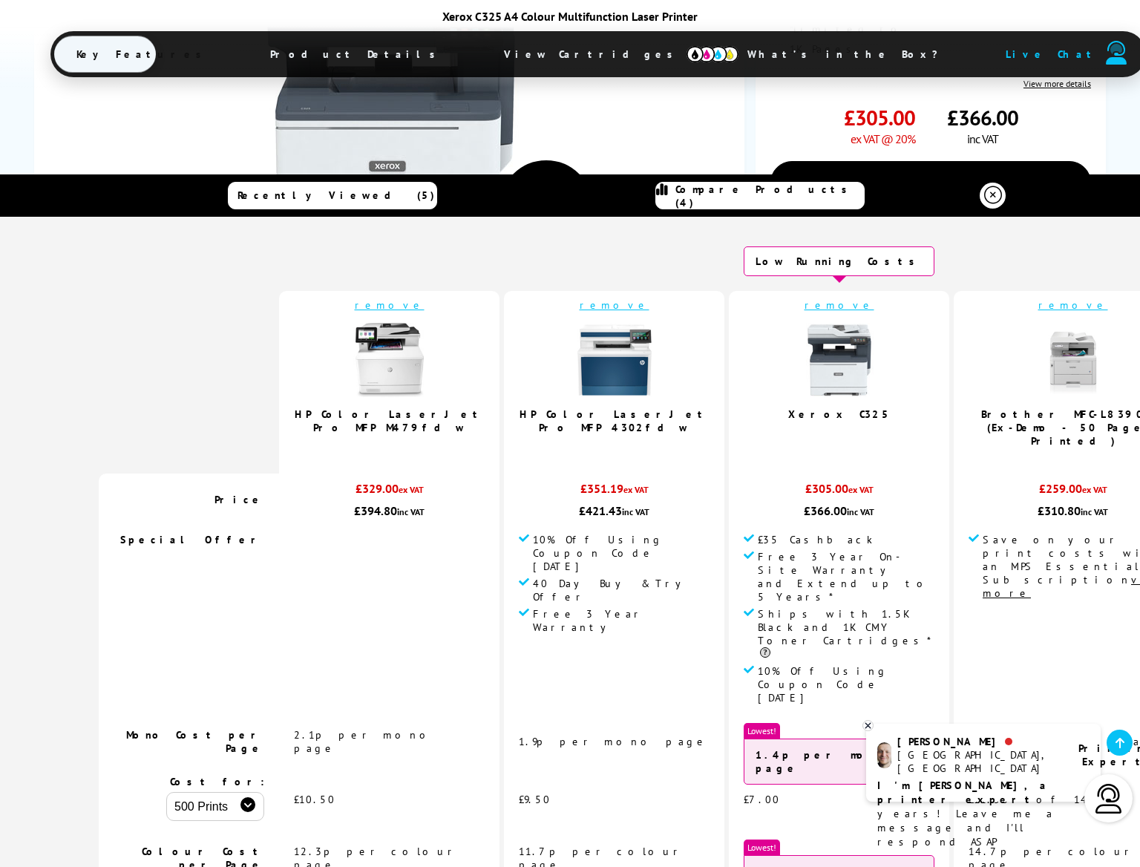
click at [407, 307] on link "remove" at bounding box center [390, 304] width 70 height 13
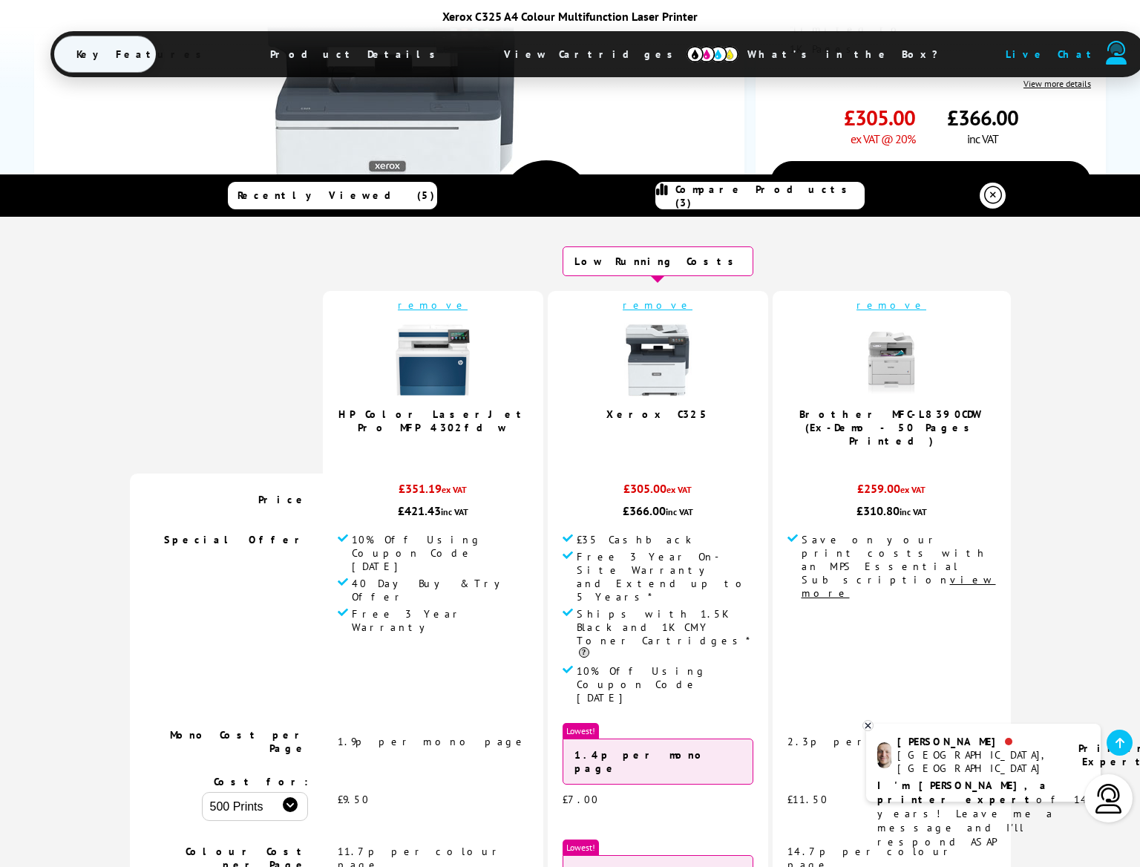
click at [677, 129] on div "10% Off Using Coupon Code [DATE] Watch video Add to Compare" at bounding box center [391, 219] width 670 height 569
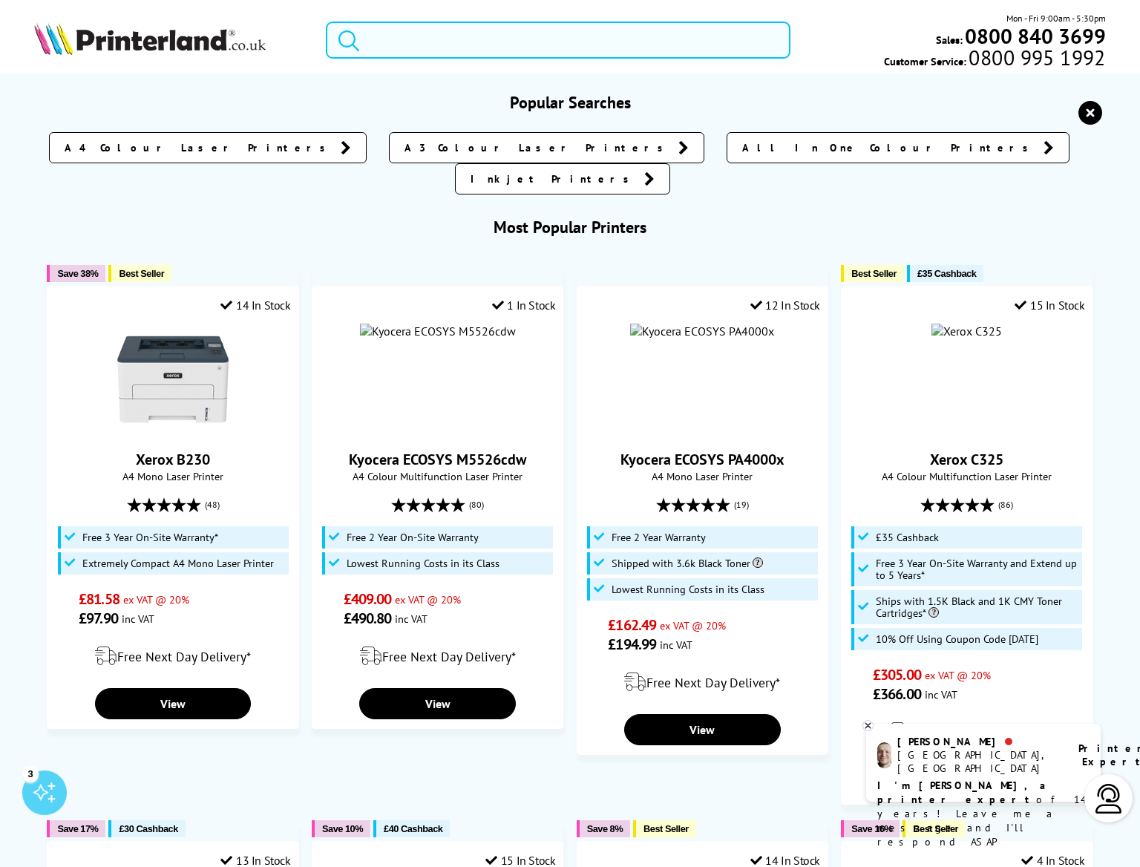
click at [411, 42] on input "search" at bounding box center [558, 40] width 465 height 37
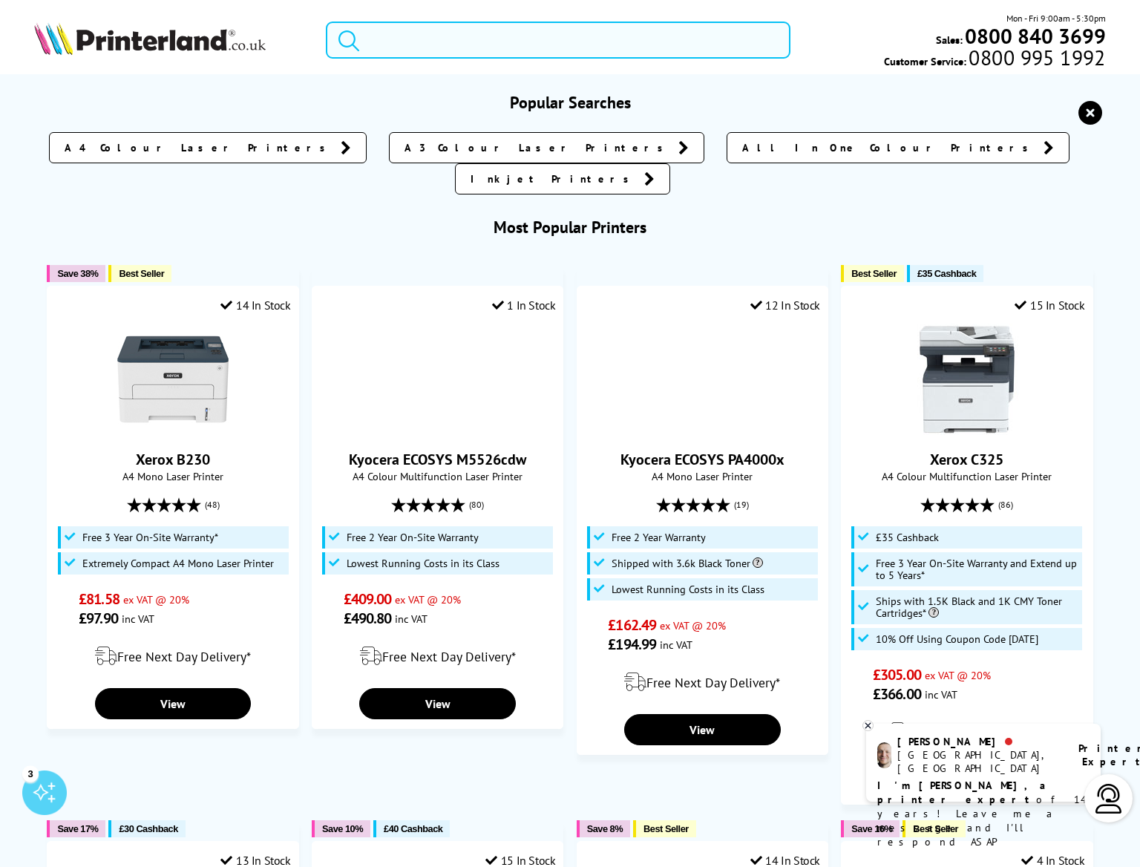
paste input "Canon imageCLASS MF741Cdw"
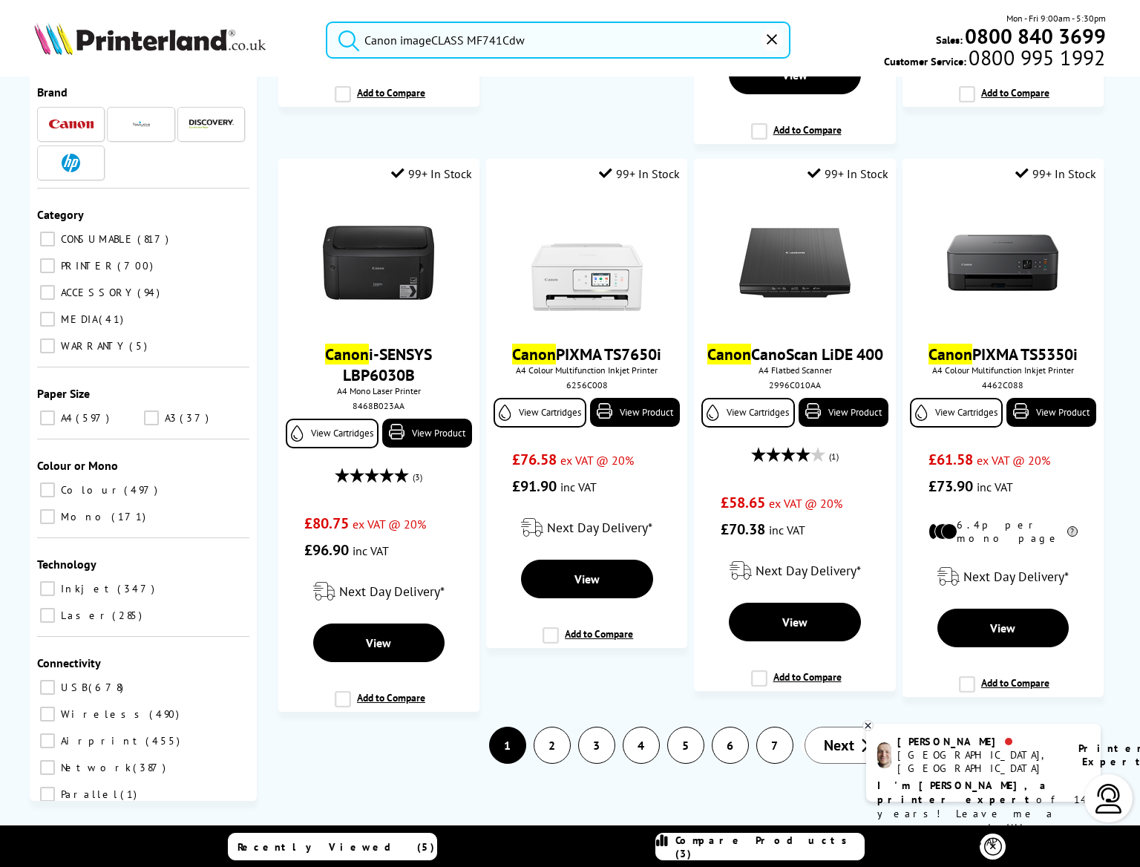
scroll to position [2688, 0]
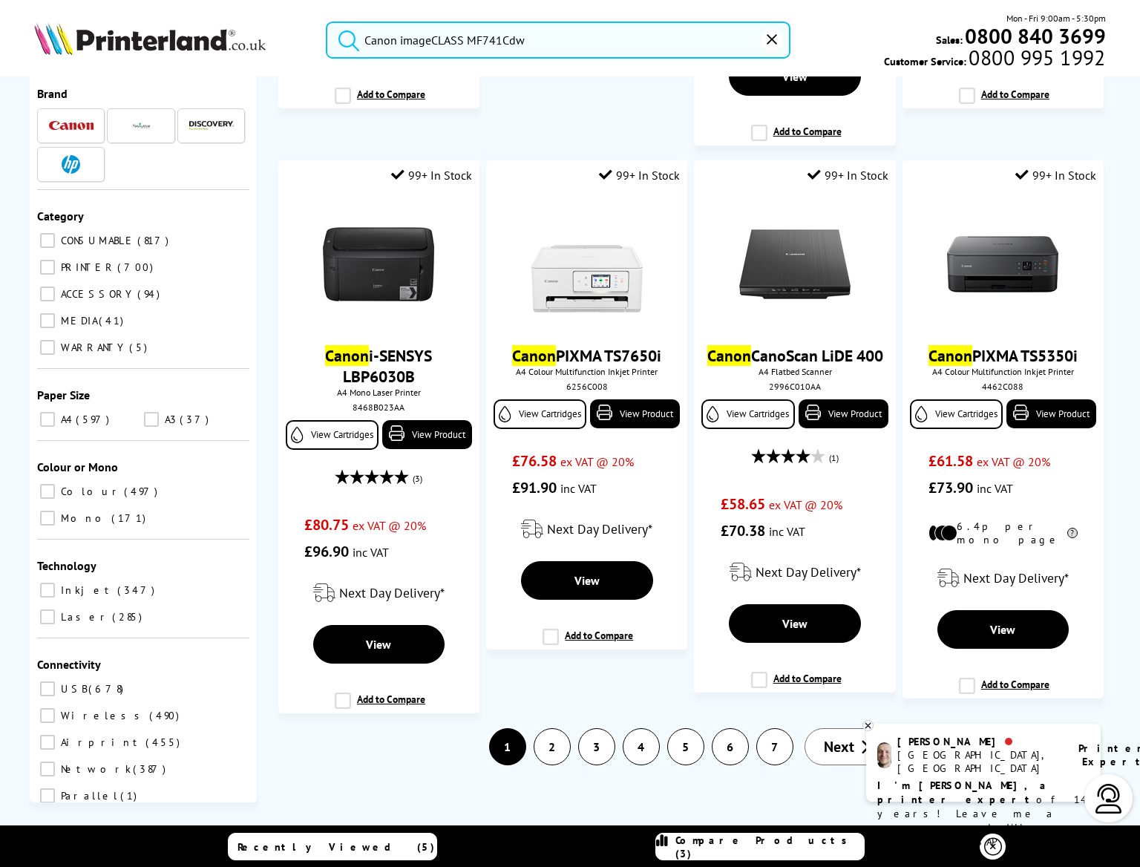
type input "Canon imageCLASS MF741Cdw"
click at [552, 744] on link "2" at bounding box center [552, 747] width 36 height 36
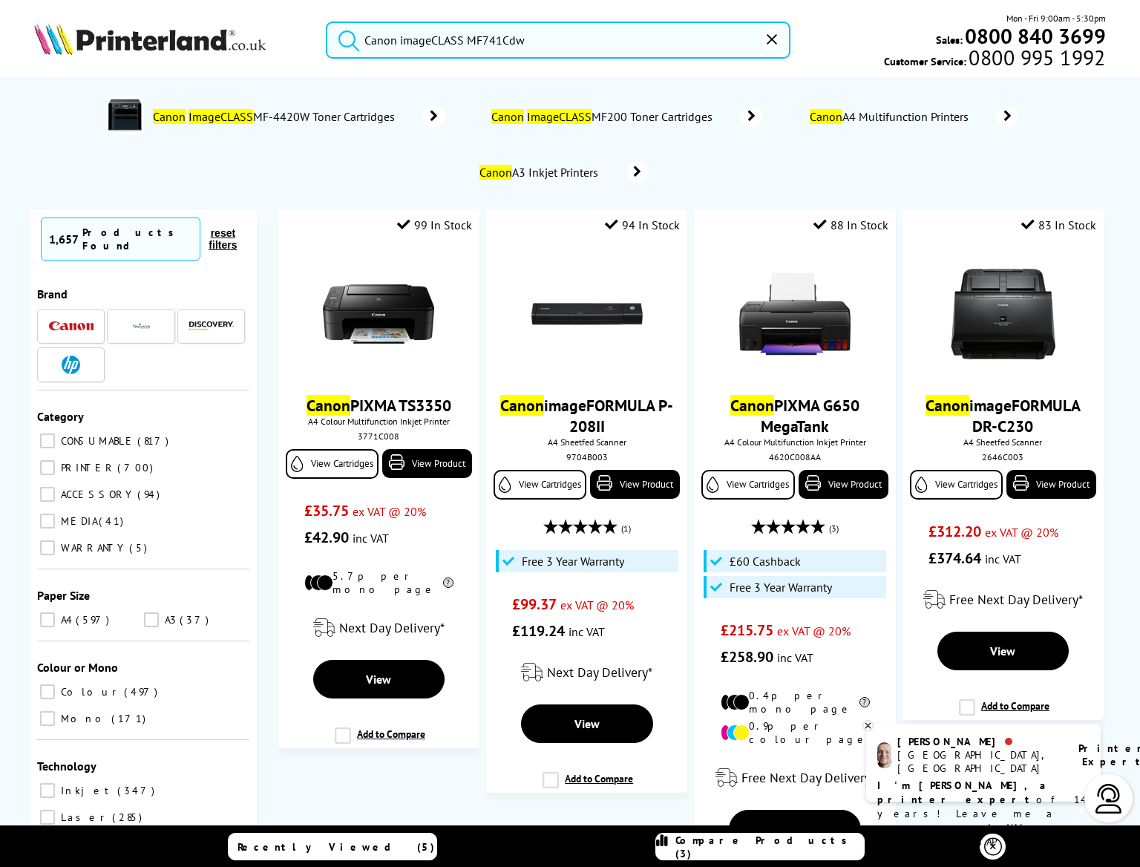
click at [73, 321] on img at bounding box center [71, 326] width 45 height 10
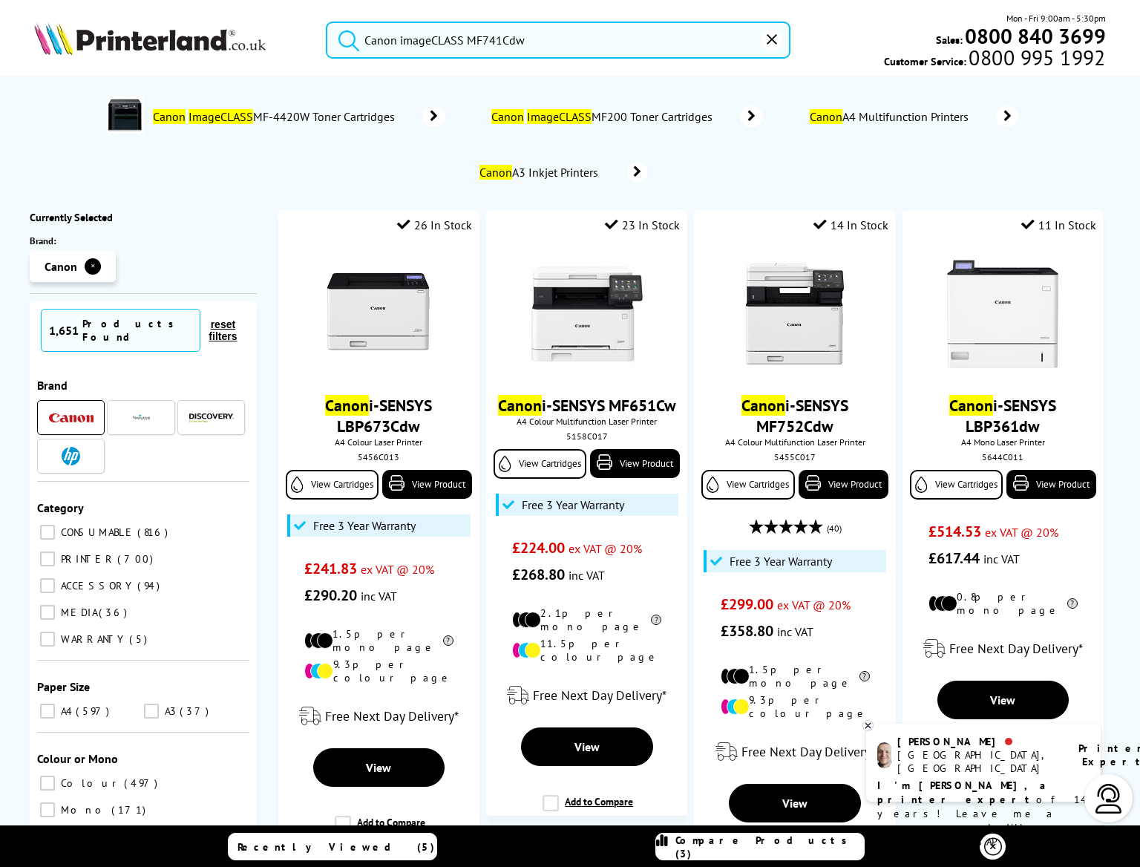
click at [51, 633] on input "WARRANTY 5" at bounding box center [47, 639] width 15 height 15
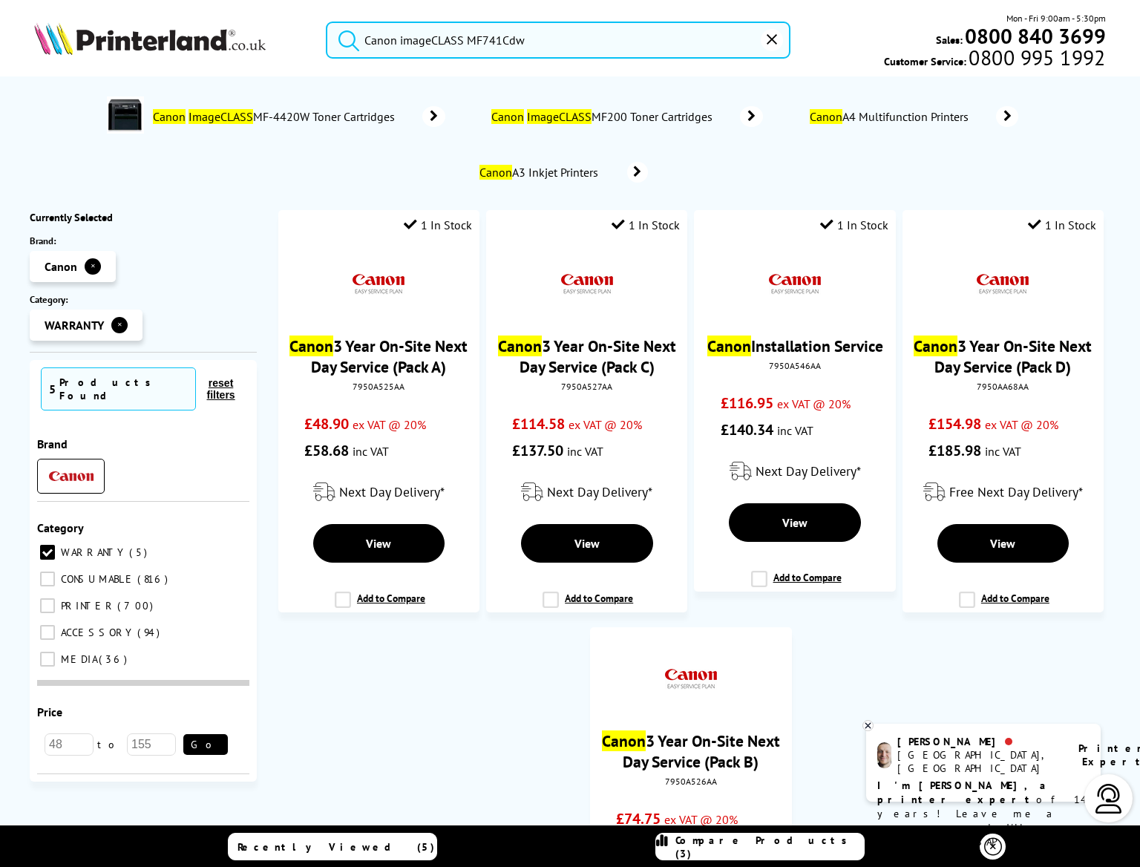
click at [48, 545] on input "WARRANTY 5" at bounding box center [47, 552] width 15 height 15
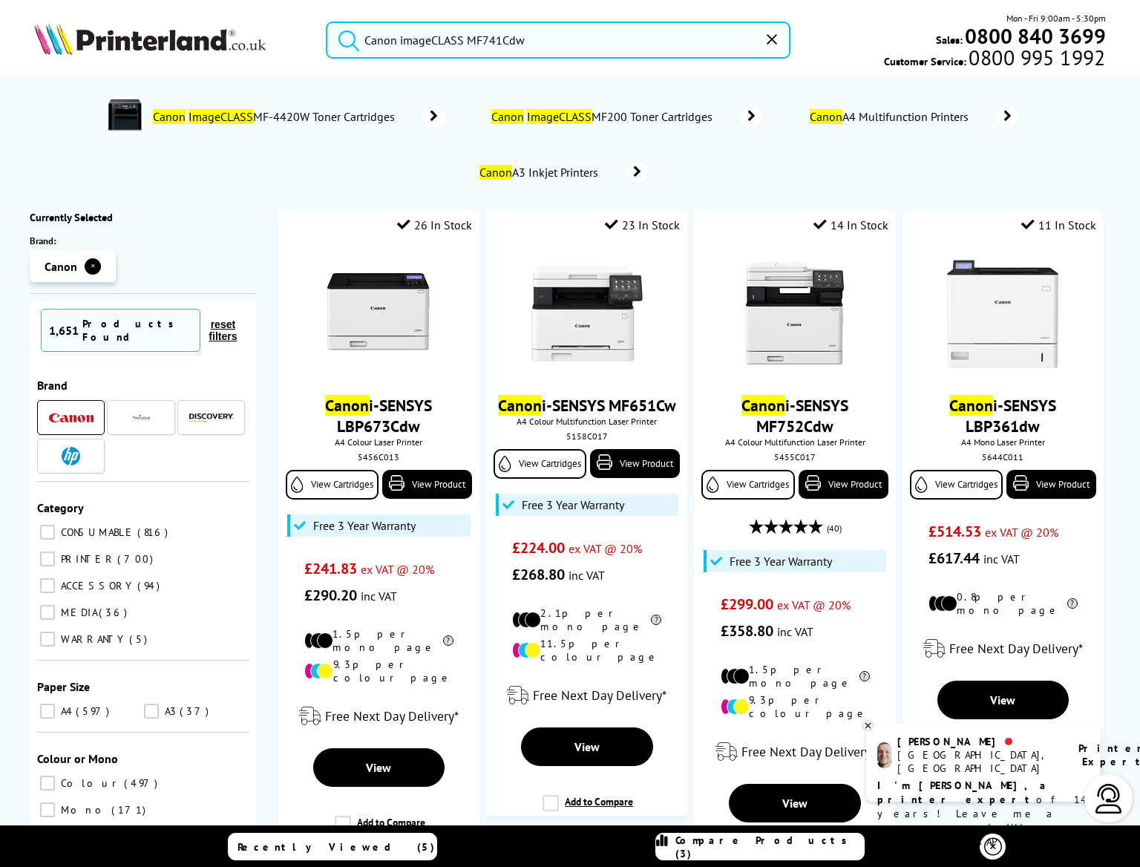
click at [43, 713] on input "A4 597" at bounding box center [47, 711] width 15 height 15
checkbox input "true"
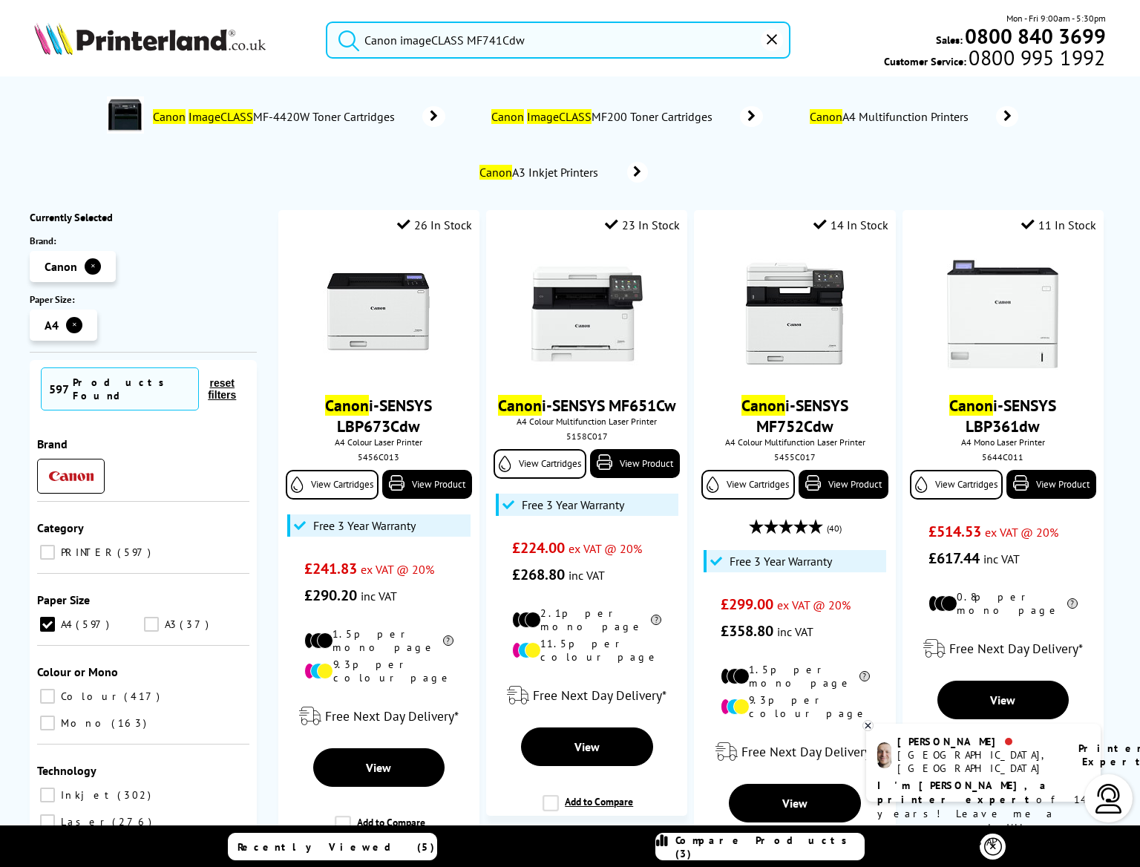
click at [49, 697] on input "Colour 417" at bounding box center [47, 696] width 15 height 15
checkbox input "true"
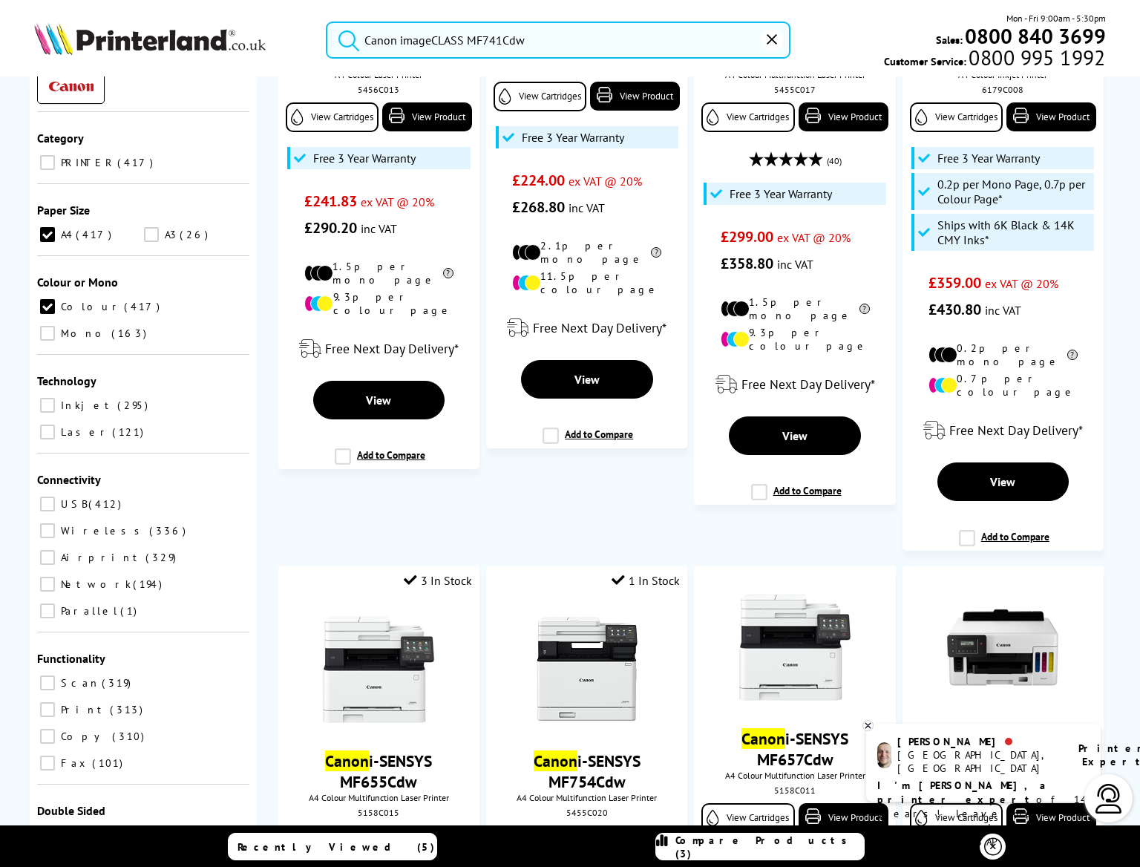
scroll to position [392, 0]
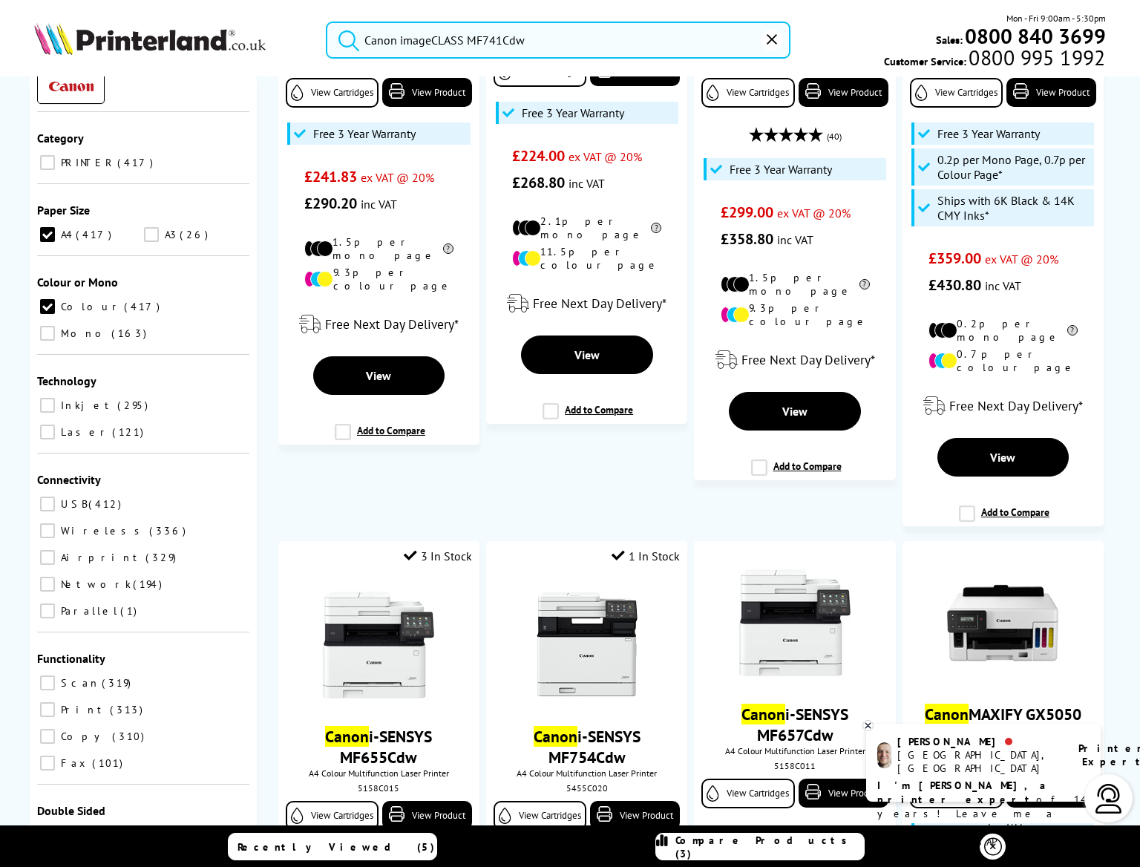
click at [147, 494] on ul "USB 412 Wireless 336 Airprint 329 Network 194 Parallel 1" at bounding box center [143, 561] width 212 height 134
click at [55, 577] on input "Network 194" at bounding box center [47, 584] width 15 height 15
checkbox input "true"
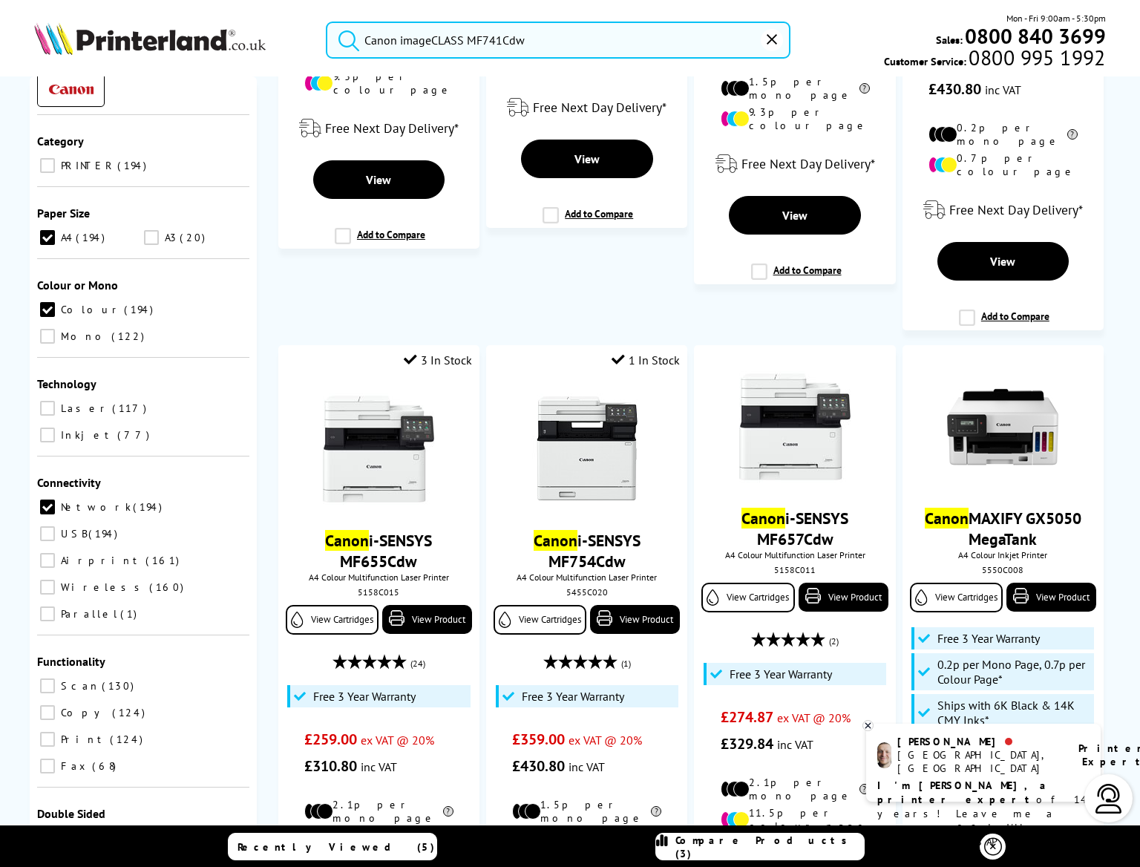
scroll to position [106, 0]
click at [45, 828] on input "Print 166" at bounding box center [47, 835] width 15 height 15
checkbox input "true"
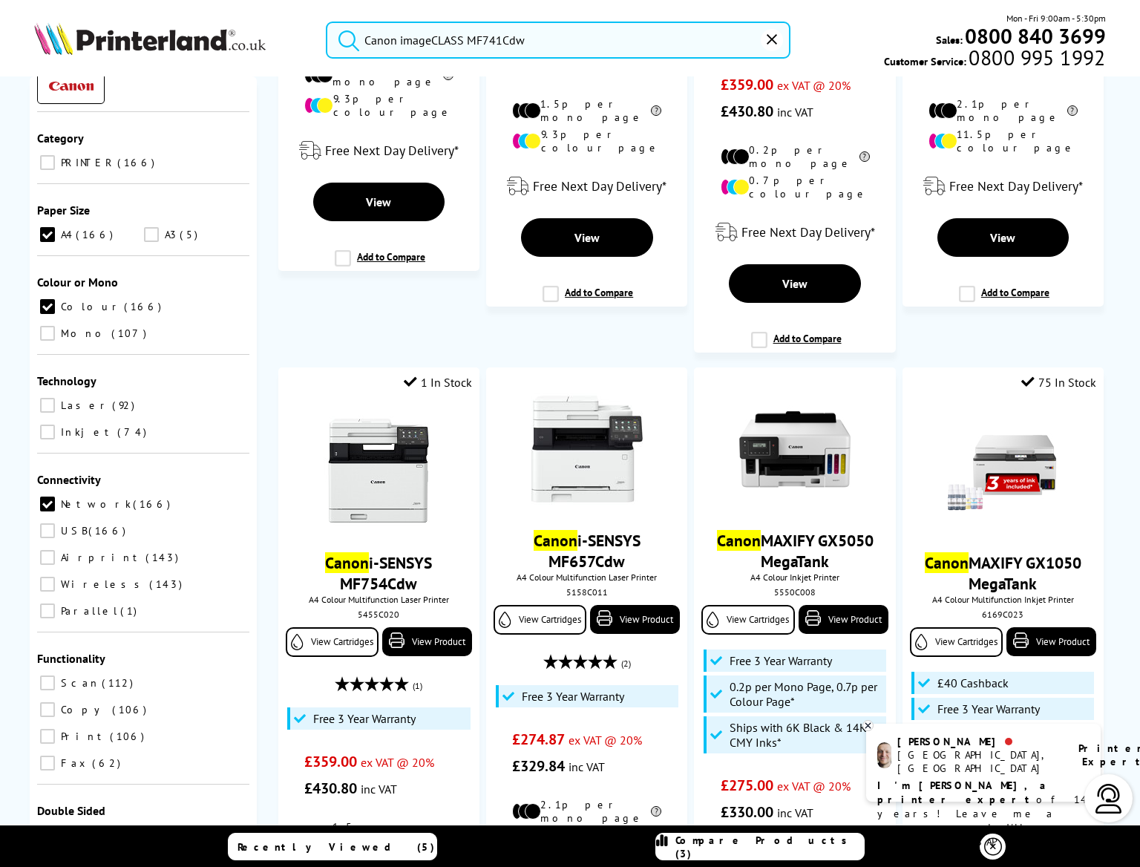
scroll to position [588, 0]
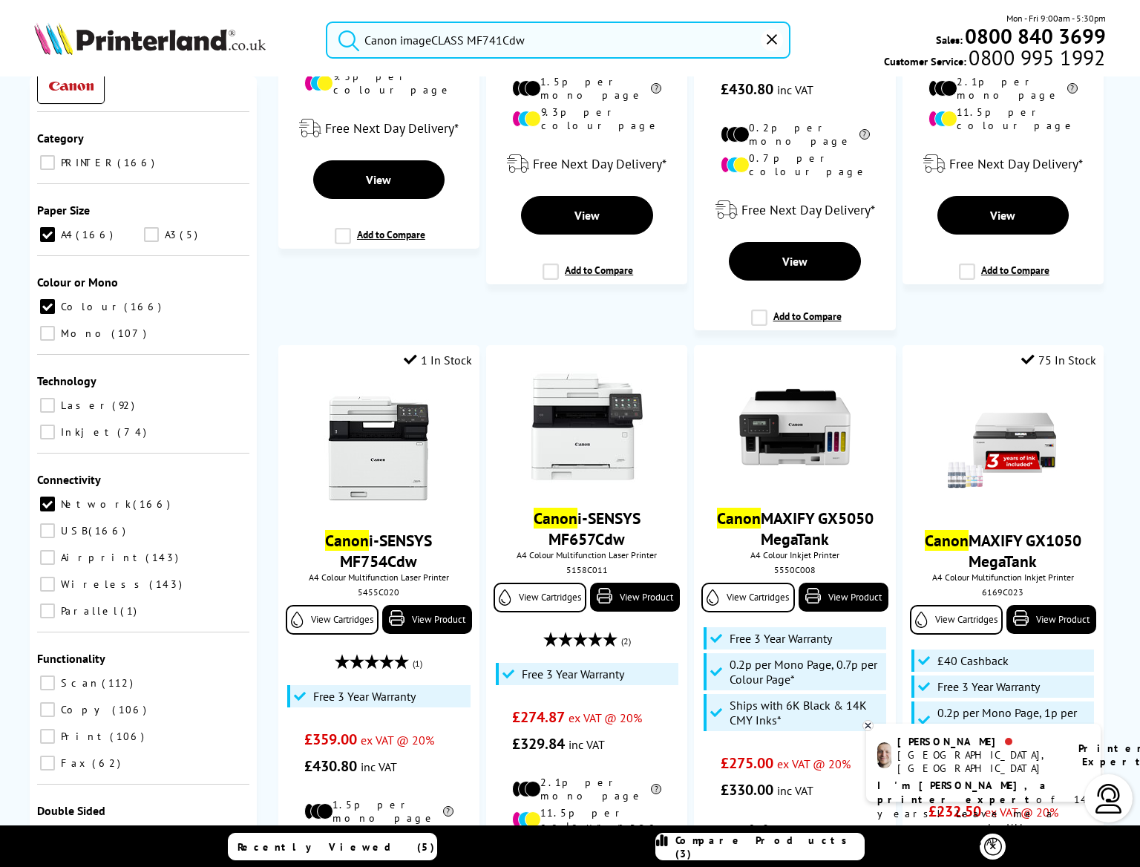
click at [55, 854] on input "Scan 51" at bounding box center [47, 861] width 15 height 15
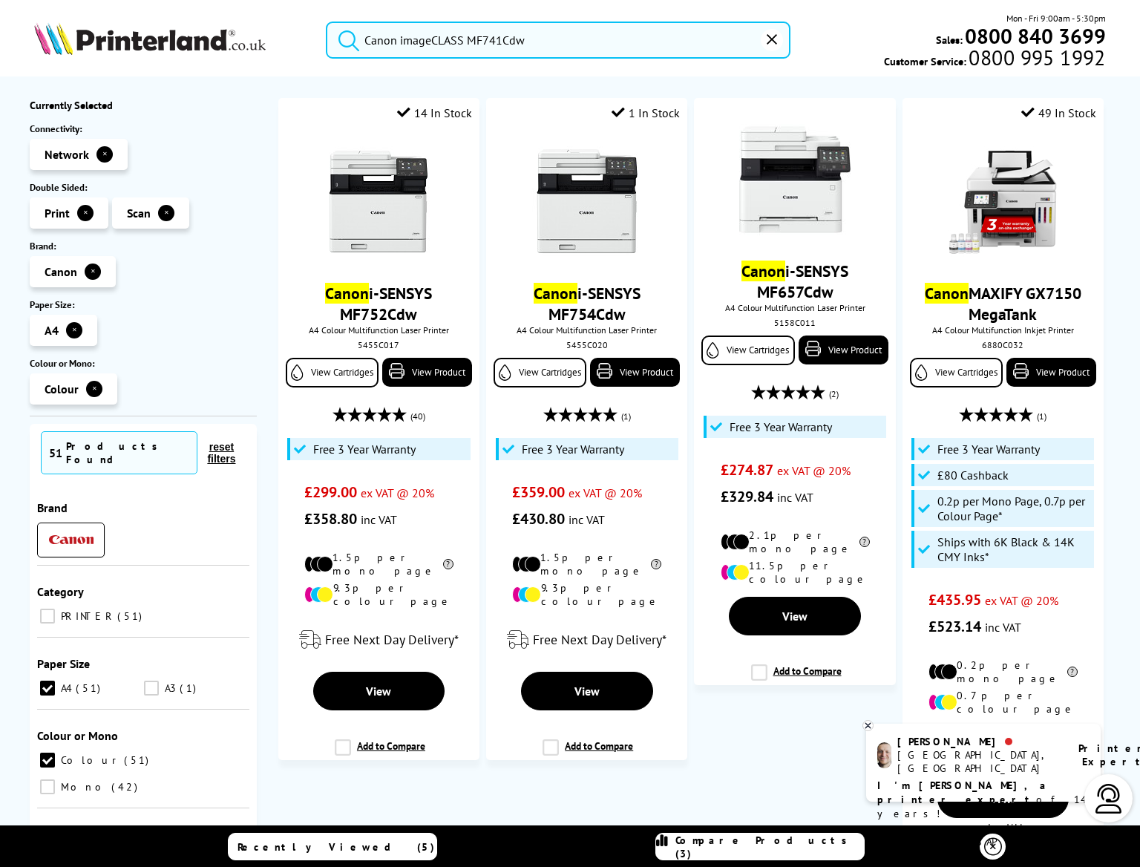
scroll to position [98, 0]
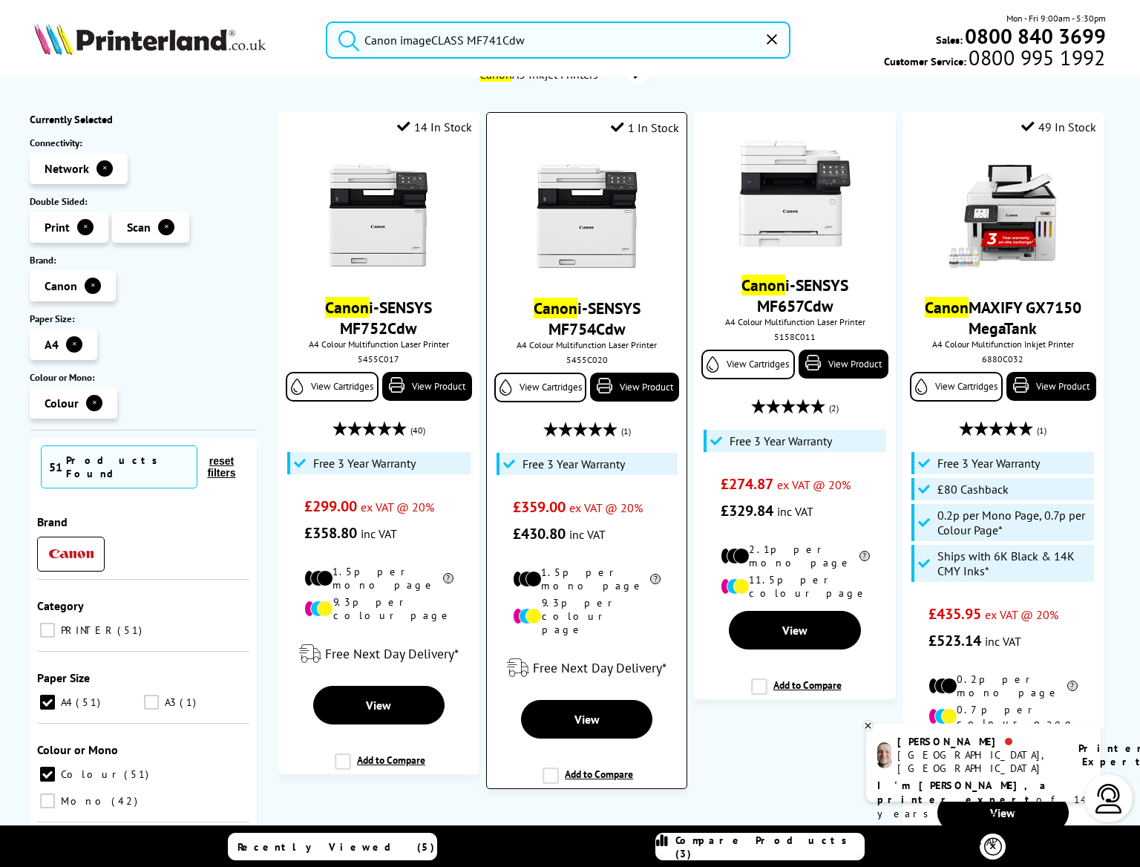
drag, startPoint x: 630, startPoint y: 334, endPoint x: 532, endPoint y: 315, distance: 99.9
click at [532, 315] on span "Canon i-SENSYS MF754Cdw" at bounding box center [586, 319] width 177 height 42
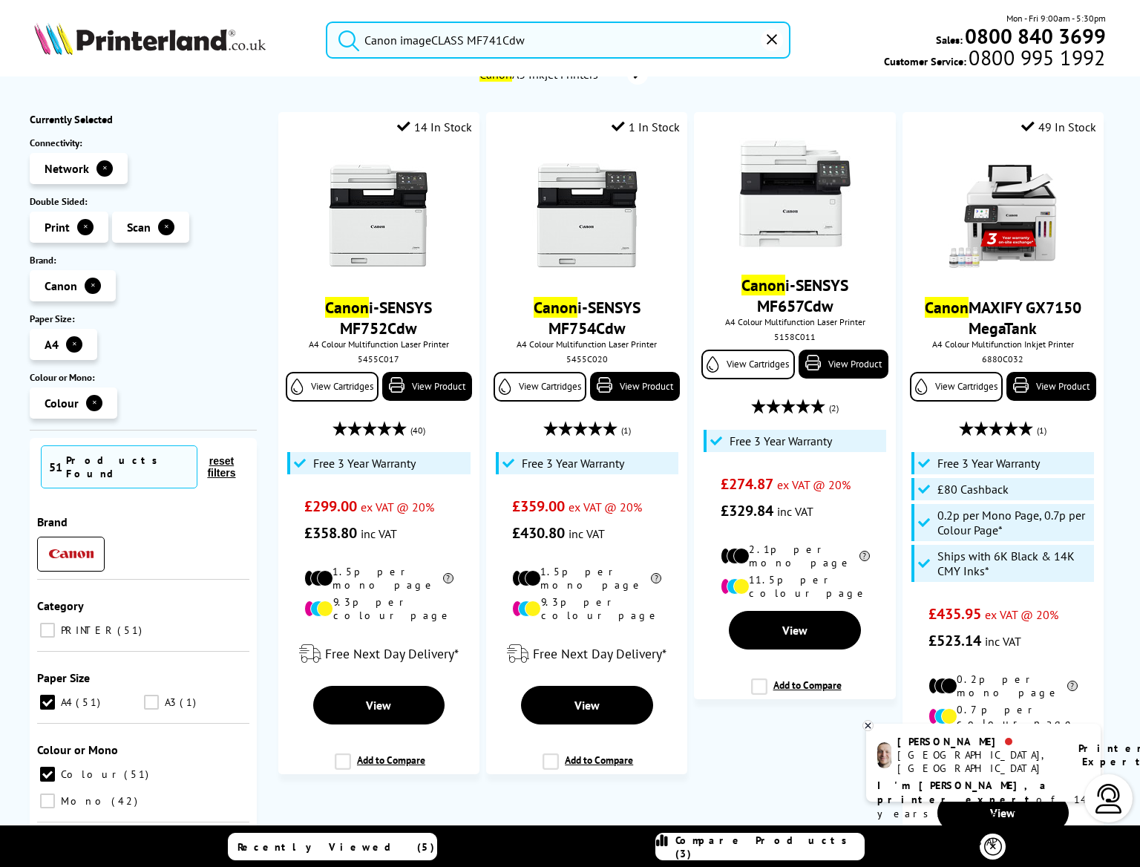
copy link "Canon i-SENSYS MF754Cdw"
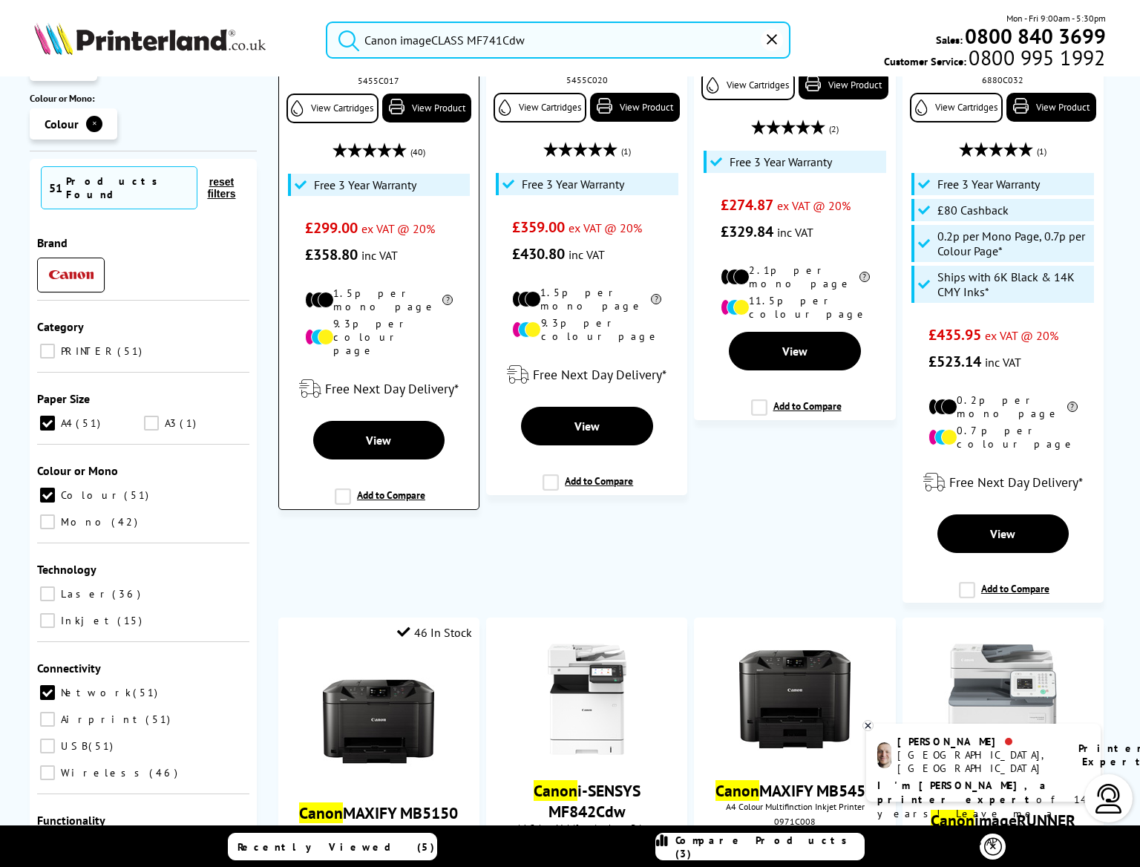
scroll to position [392, 0]
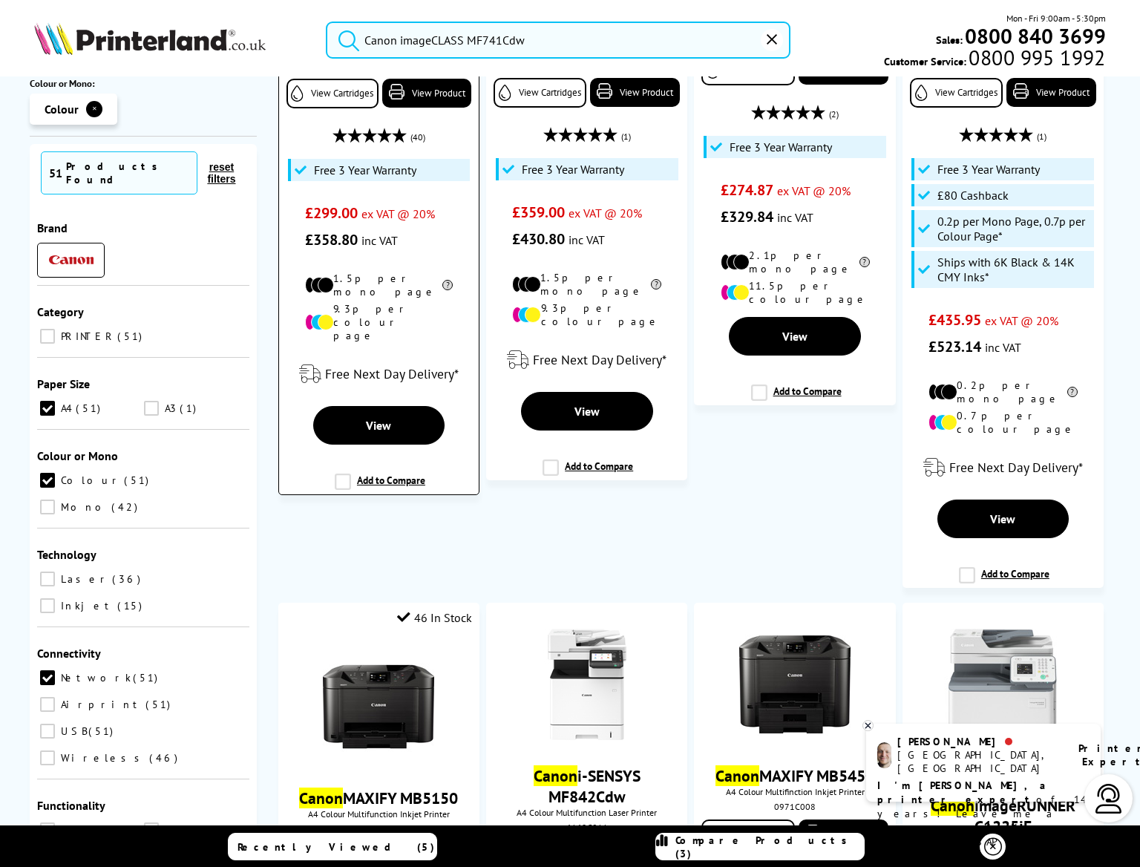
click at [341, 474] on label "Add to Compare" at bounding box center [380, 488] width 91 height 28
click at [0, 0] on input "Add to Compare" at bounding box center [0, 0] width 0 height 0
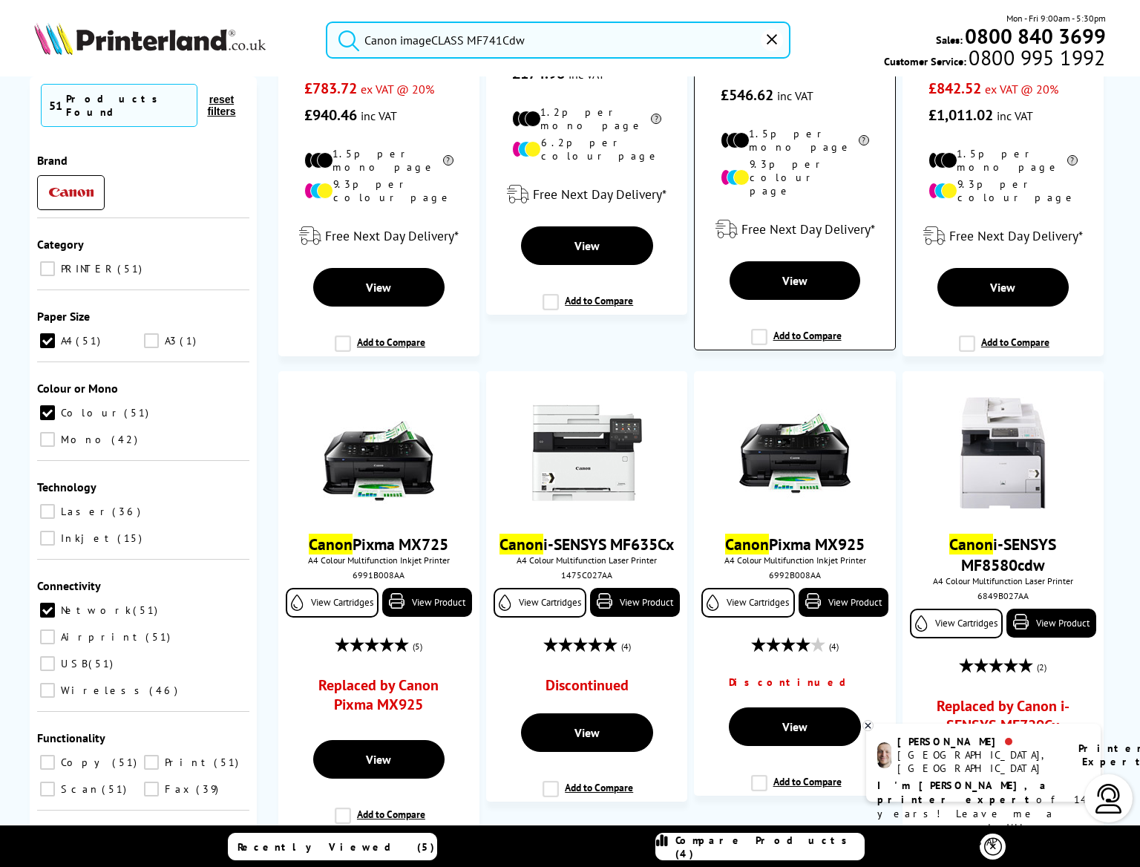
scroll to position [2882, 0]
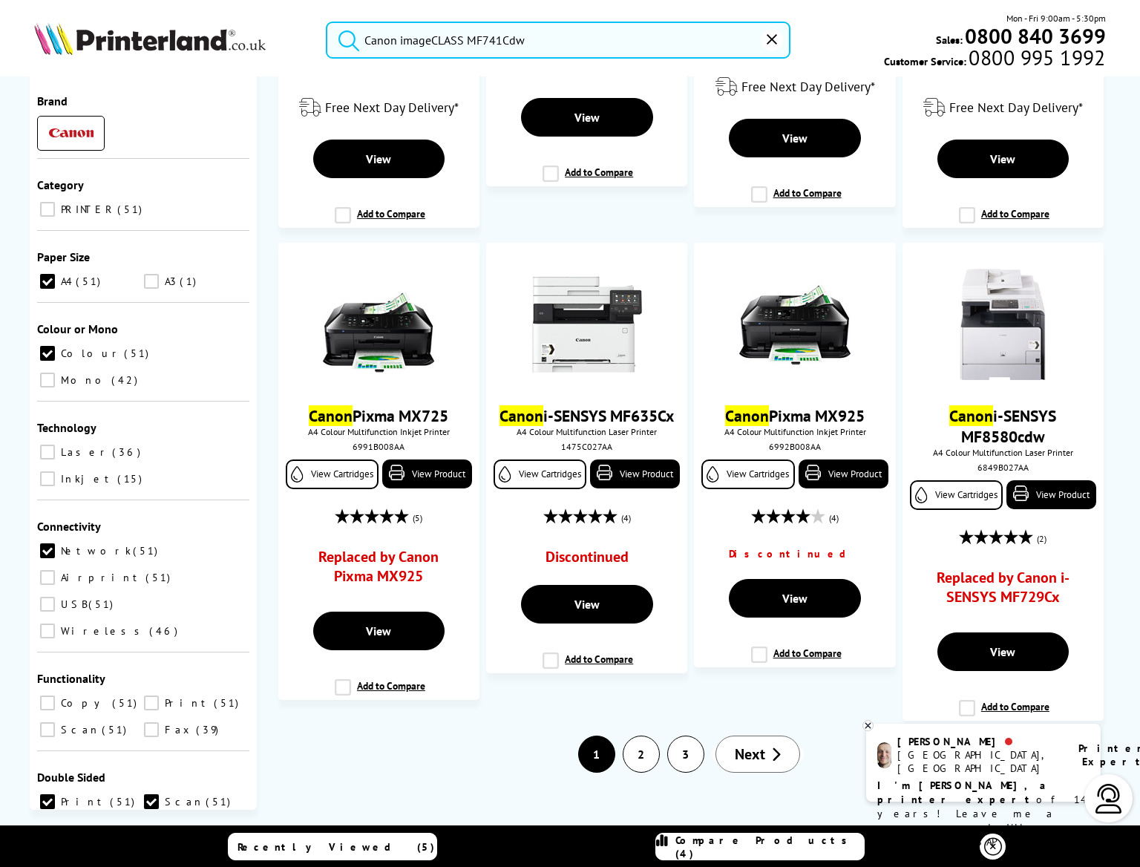
click at [646, 746] on link "2" at bounding box center [642, 754] width 36 height 36
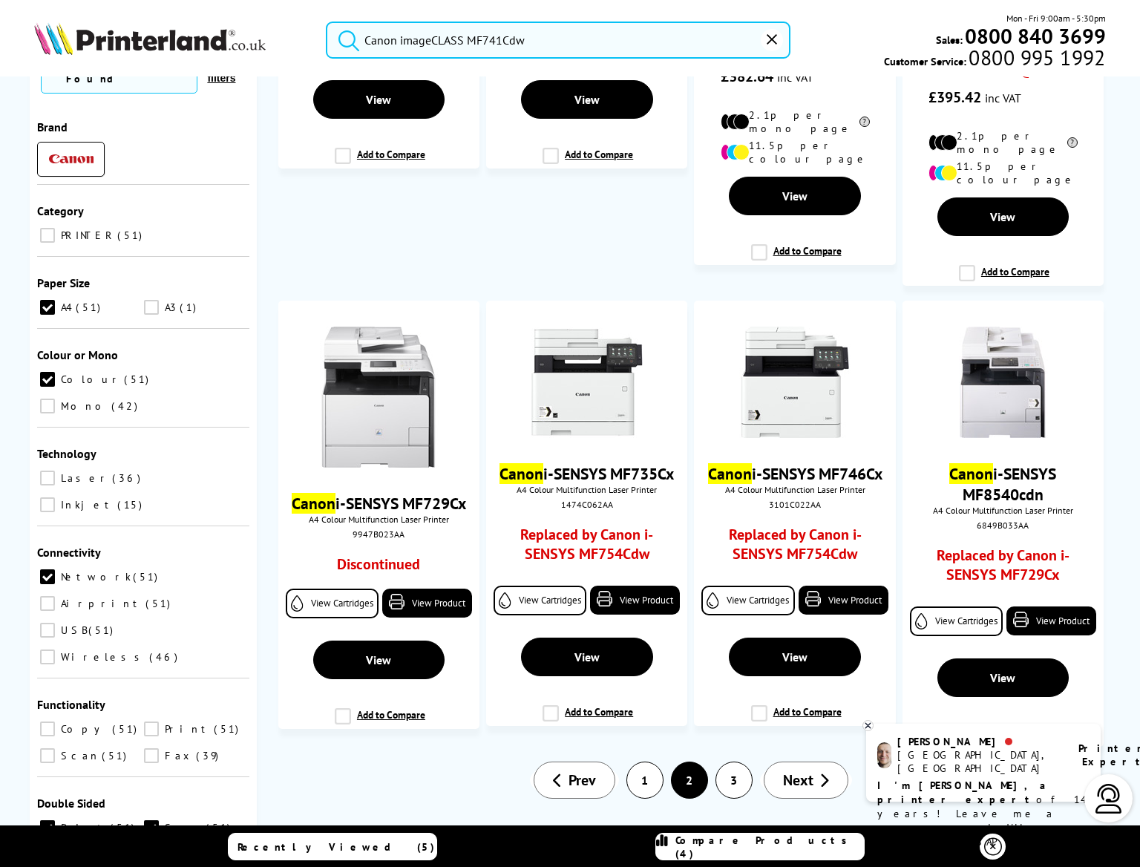
scroll to position [2403, 0]
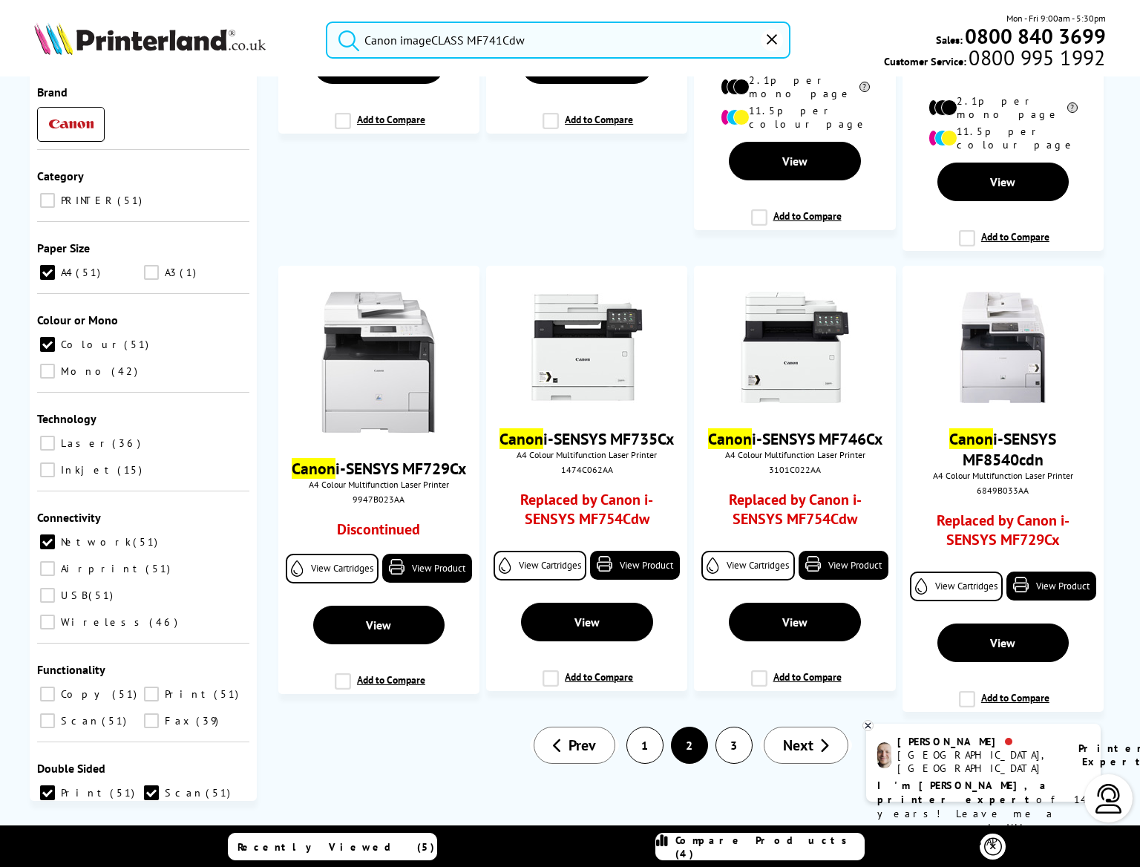
click at [733, 742] on link "3" at bounding box center [734, 746] width 36 height 36
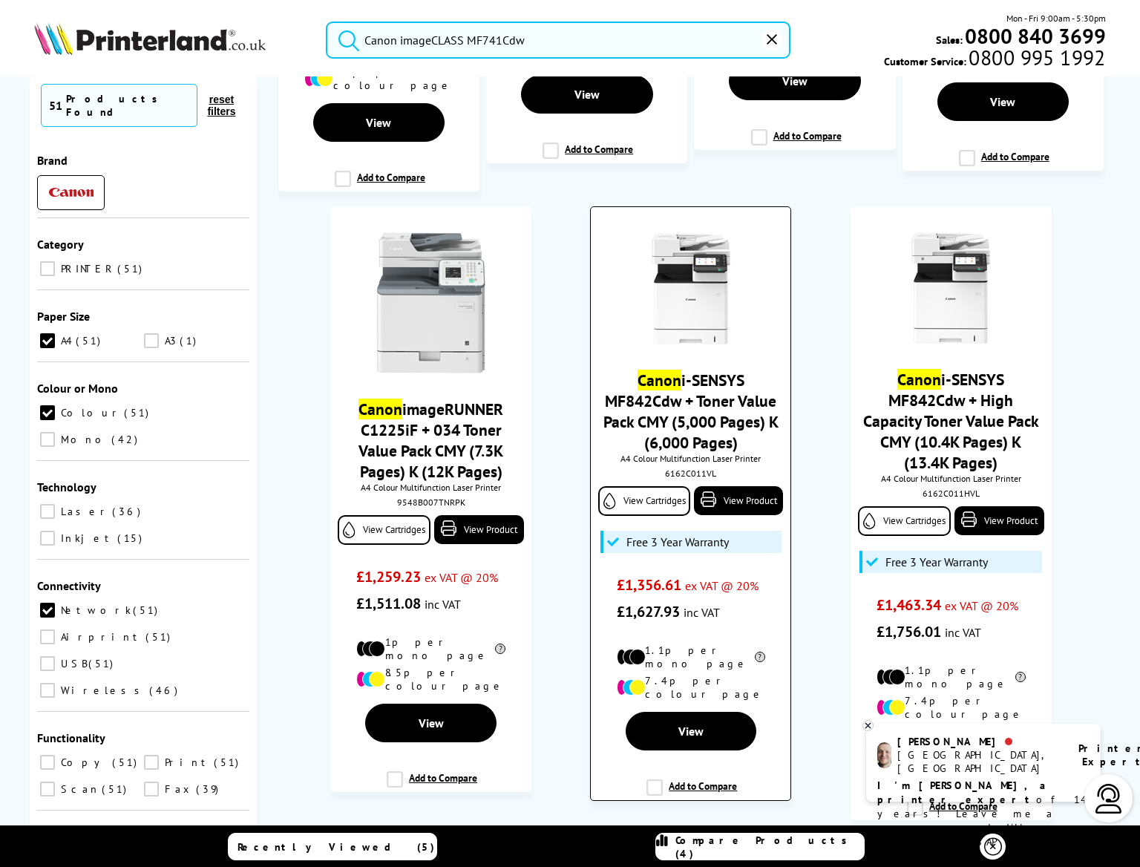
scroll to position [1343, 0]
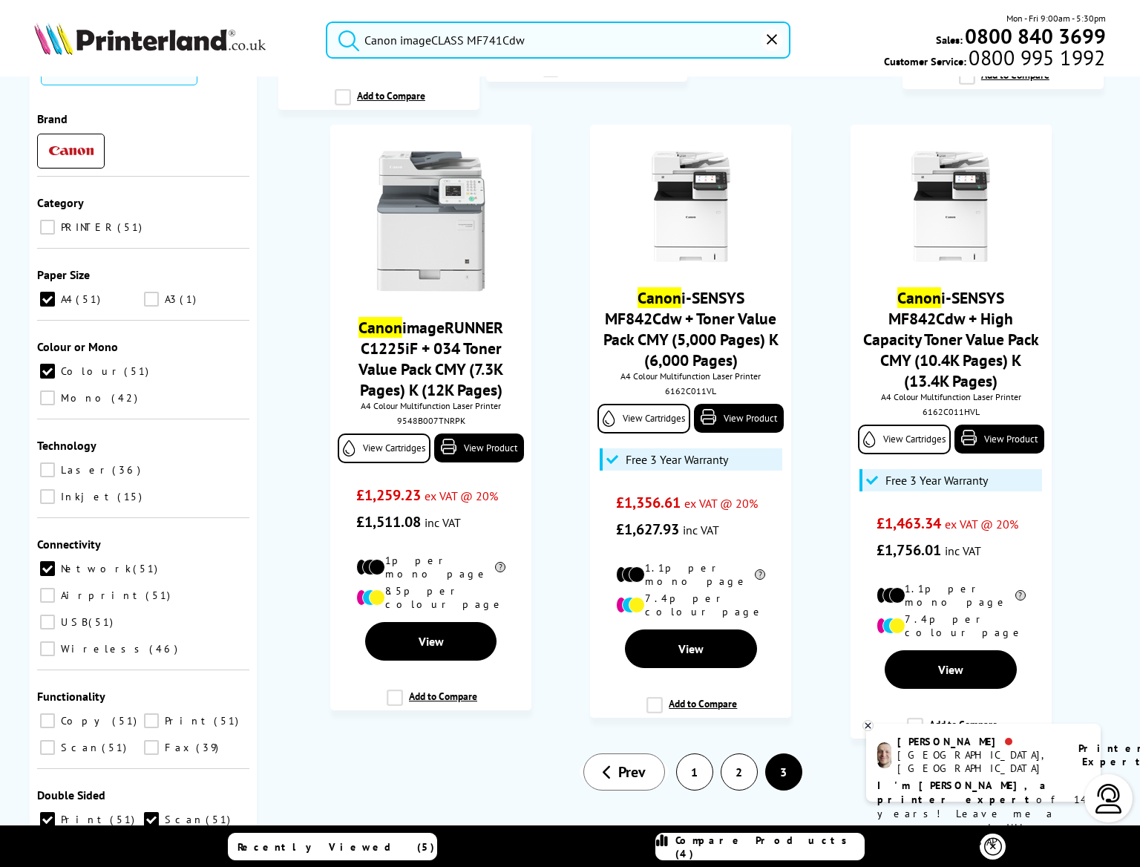
click at [725, 847] on span "Compare Products (4)" at bounding box center [770, 847] width 189 height 27
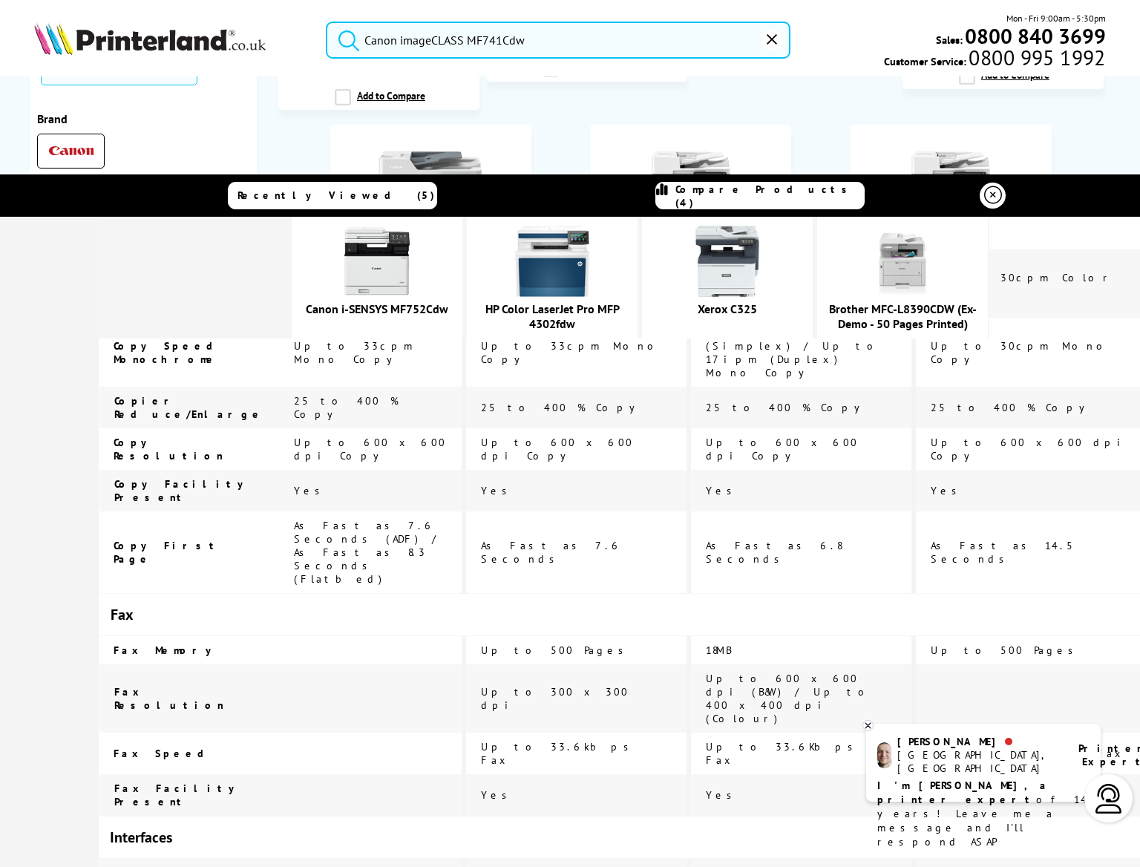
scroll to position [2156, 0]
